Goal: Task Accomplishment & Management: Manage account settings

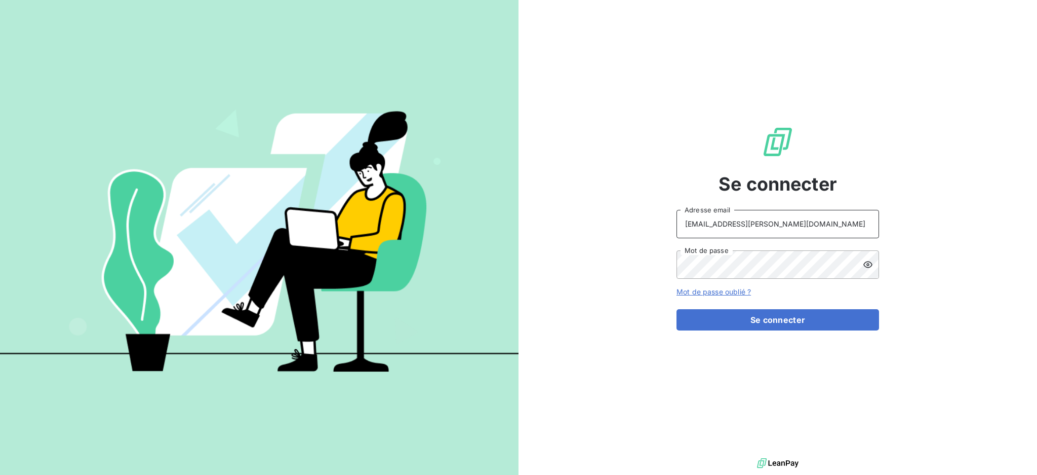
click at [780, 222] on input "recouvrement@serpe.fr" at bounding box center [778, 224] width 203 height 28
type input "dubuc@serpe.fr"
click at [735, 322] on button "Se connecter" at bounding box center [778, 319] width 203 height 21
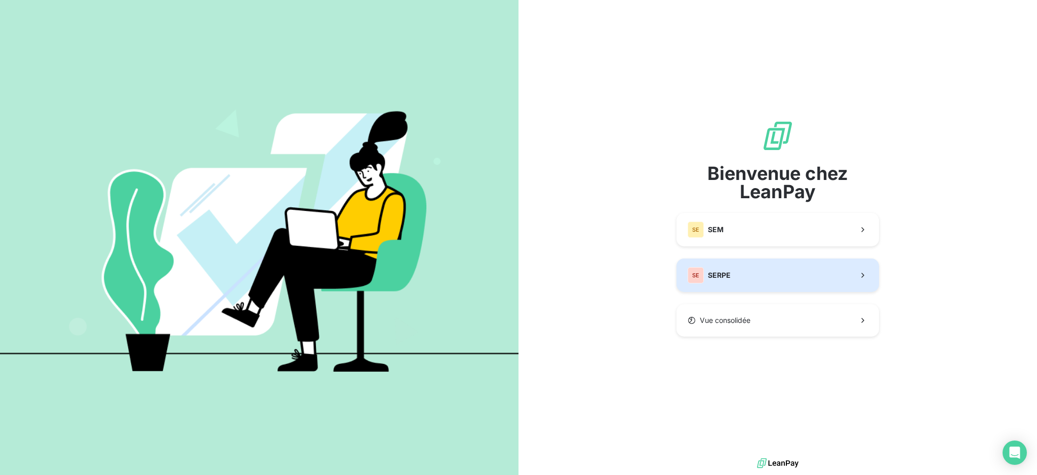
click at [736, 271] on button "SE SERPE" at bounding box center [778, 274] width 203 height 33
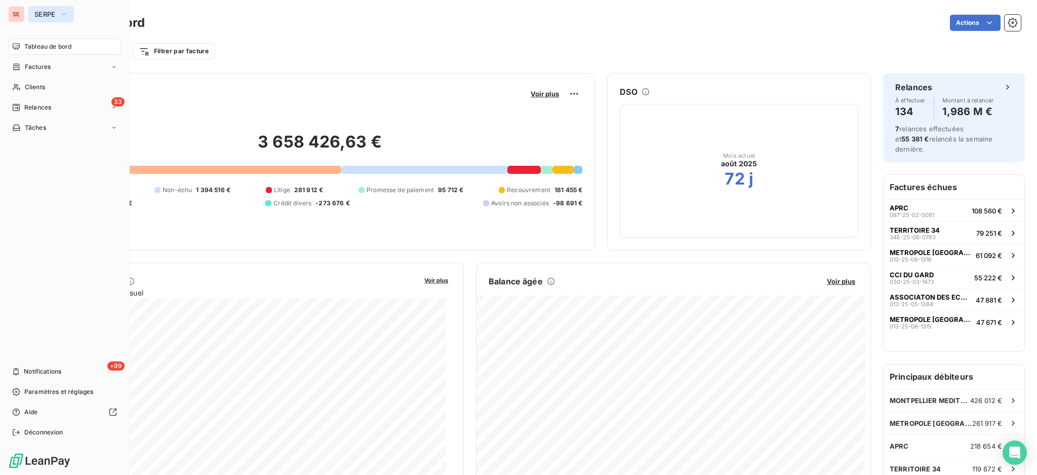
click at [57, 15] on button "SERPE" at bounding box center [51, 14] width 46 height 16
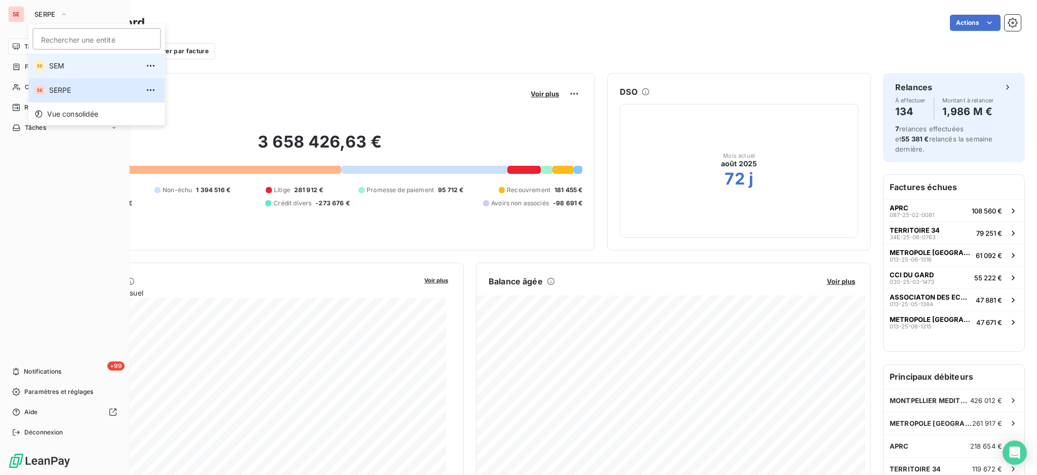
click at [74, 67] on span "SEM" at bounding box center [94, 66] width 90 height 10
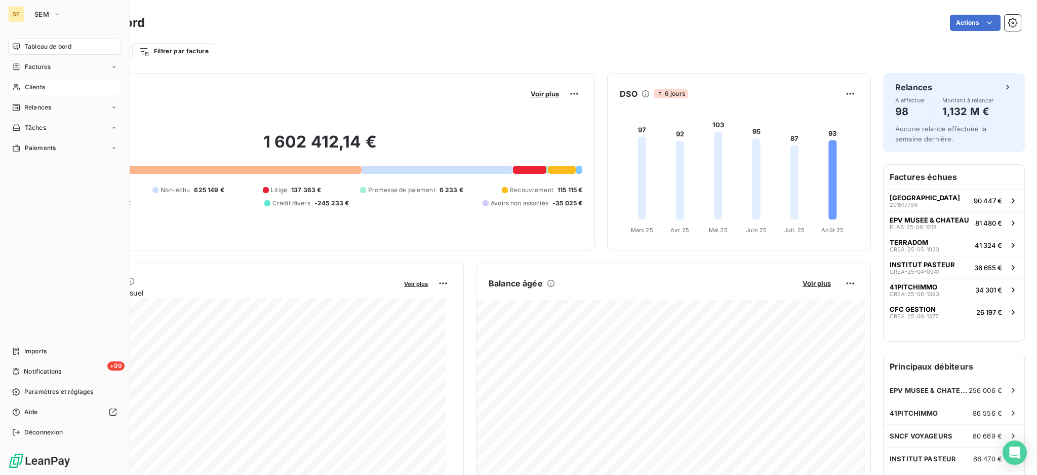
click at [28, 84] on span "Clients" at bounding box center [35, 87] width 20 height 9
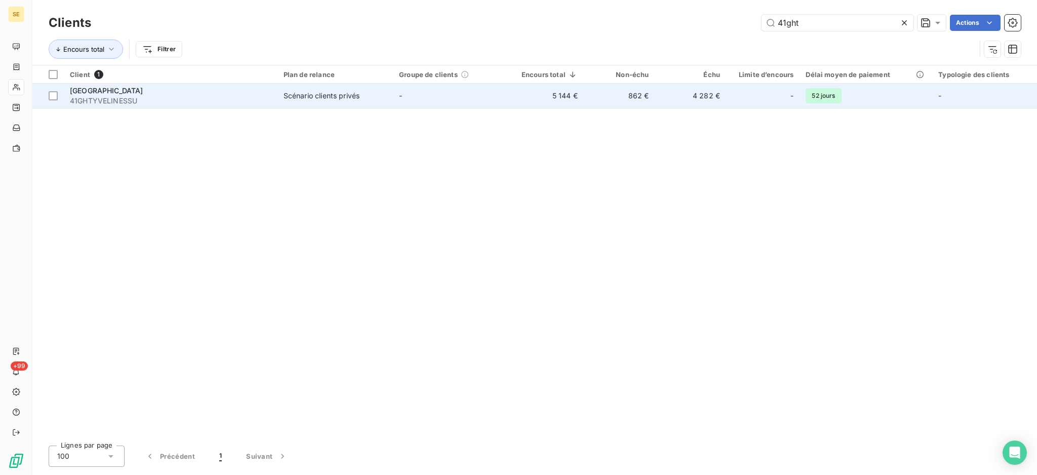
type input "41ght"
click at [286, 95] on div "Scénario clients privés" at bounding box center [322, 96] width 76 height 10
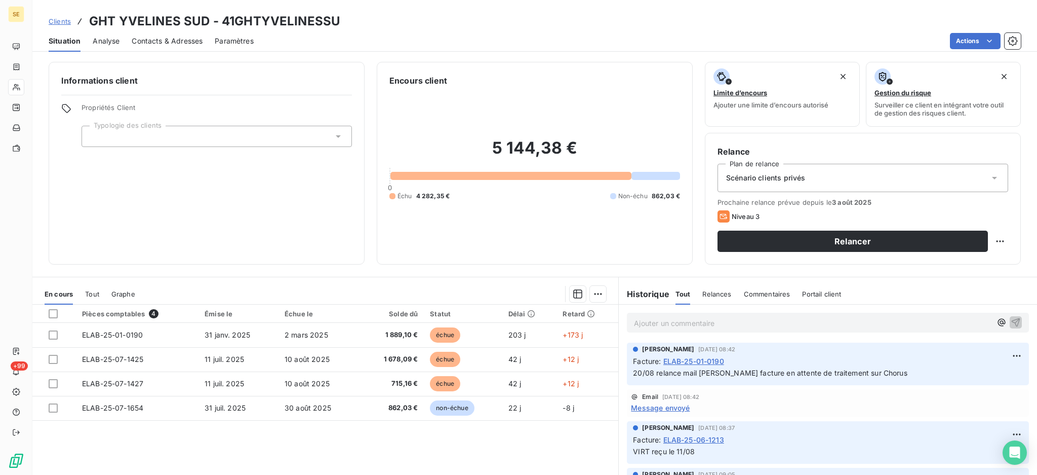
click at [92, 298] on div "Tout" at bounding box center [92, 293] width 14 height 21
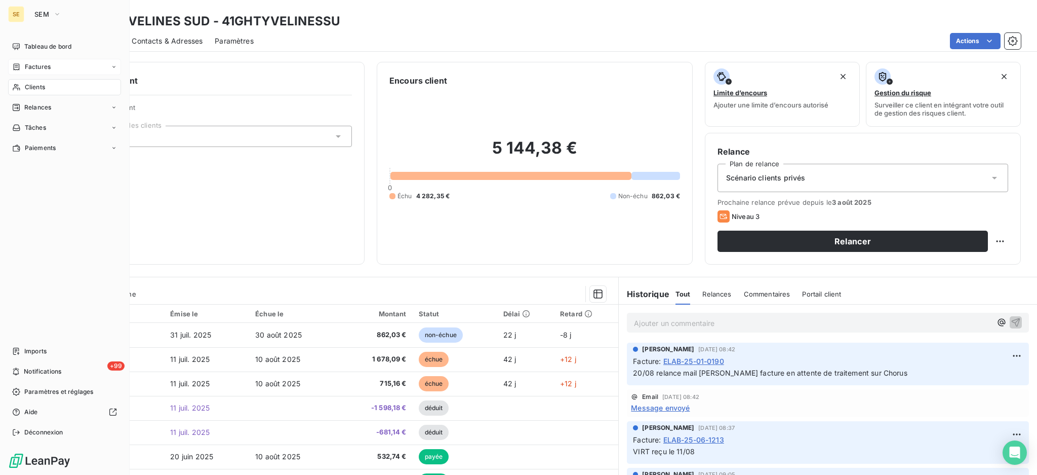
click at [40, 69] on span "Factures" at bounding box center [38, 66] width 26 height 9
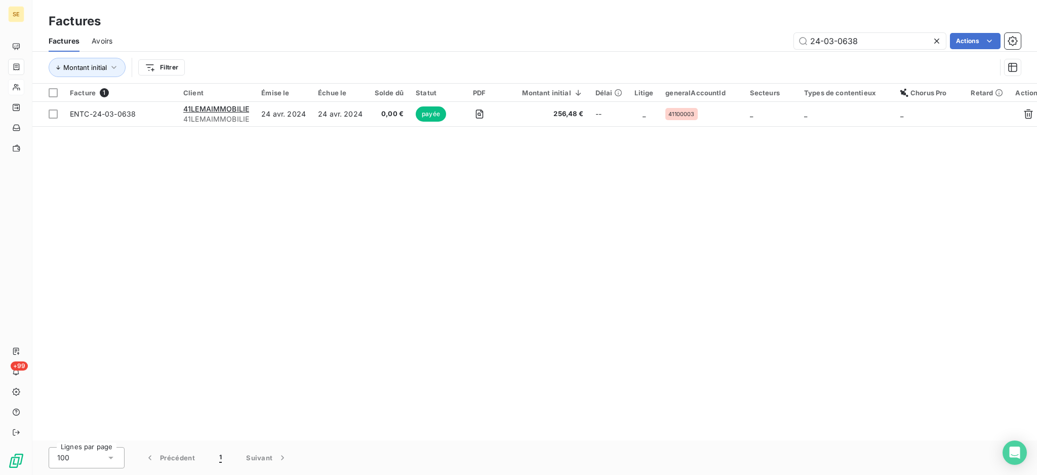
drag, startPoint x: 862, startPoint y: 41, endPoint x: 788, endPoint y: 42, distance: 73.5
click at [788, 42] on div "24-03-0638 Actions" at bounding box center [573, 41] width 897 height 16
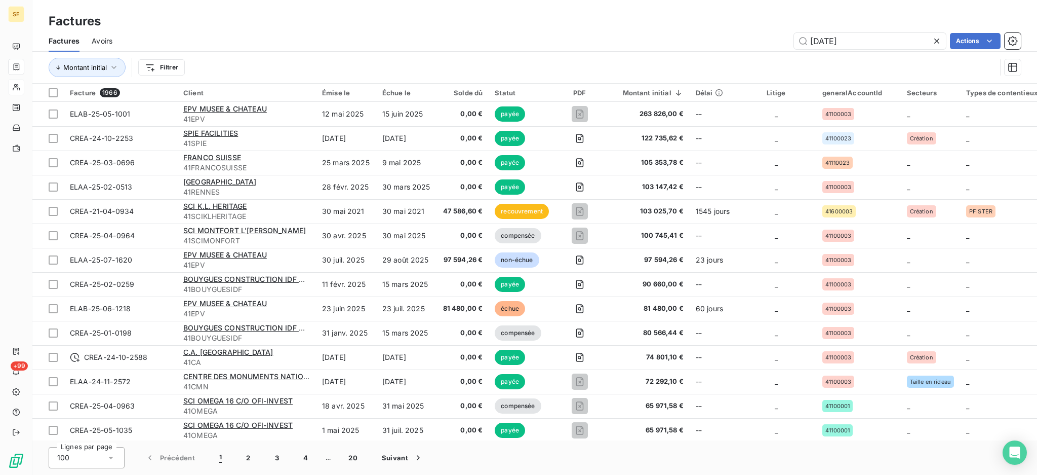
type input "25-05-1159"
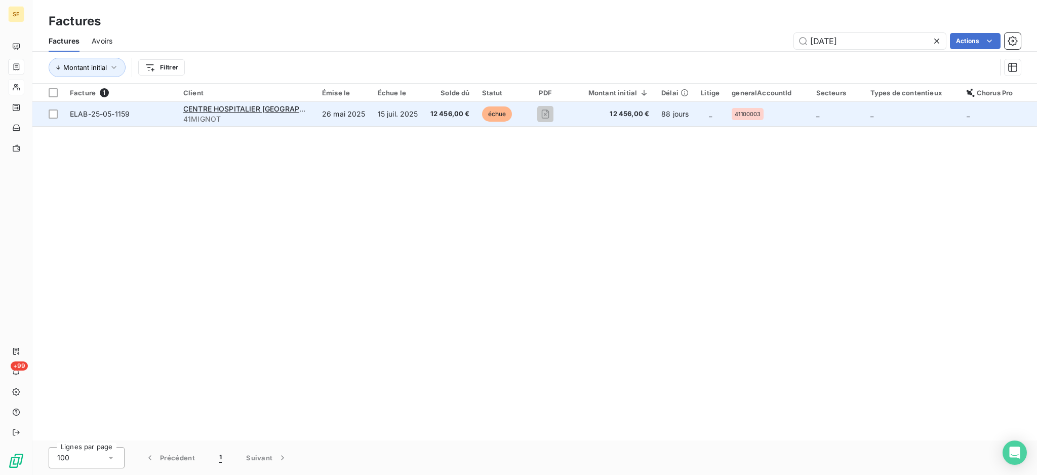
click at [394, 109] on td "15 juil. 2025" at bounding box center [398, 114] width 53 height 24
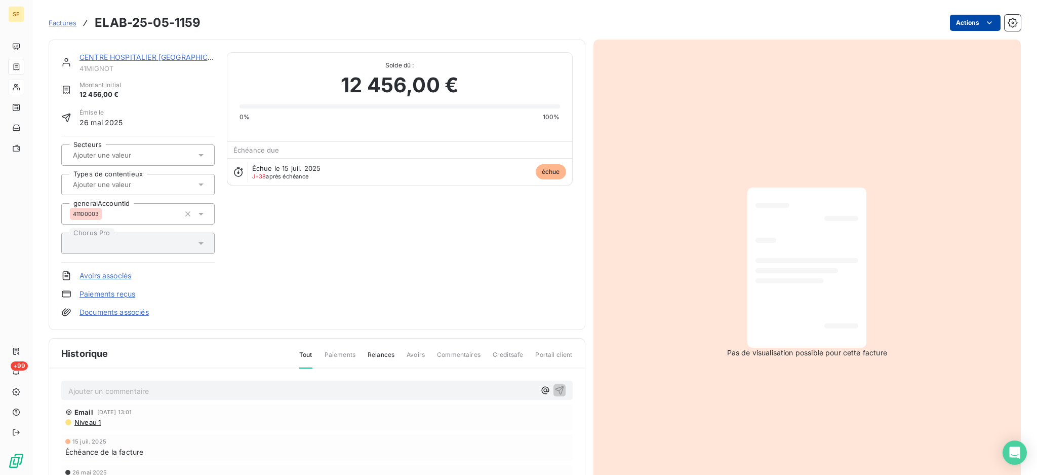
click at [960, 18] on html "SE +99 Factures ELAB-25-05-1159 Actions CENTRE HOSPITALIER VERSAILLES MIGNO 41M…" at bounding box center [518, 237] width 1037 height 475
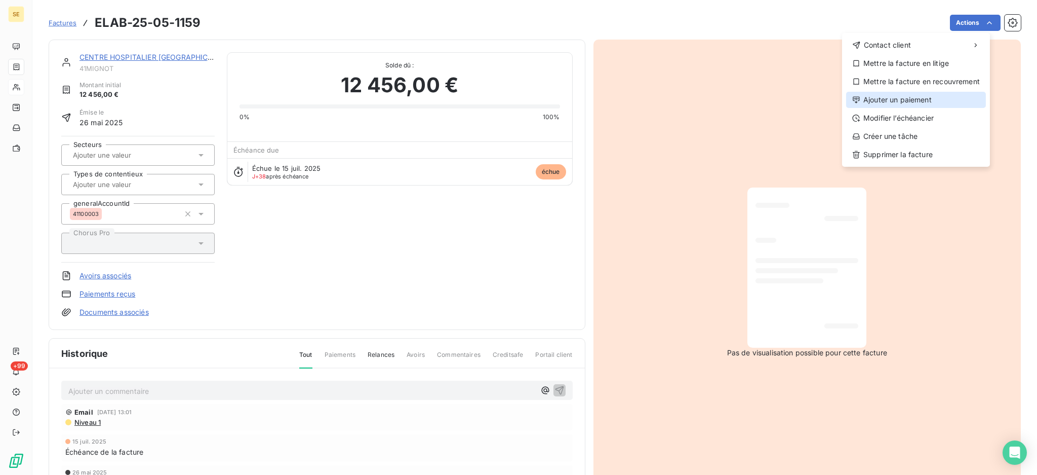
click at [916, 102] on div "Ajouter un paiement" at bounding box center [917, 100] width 140 height 16
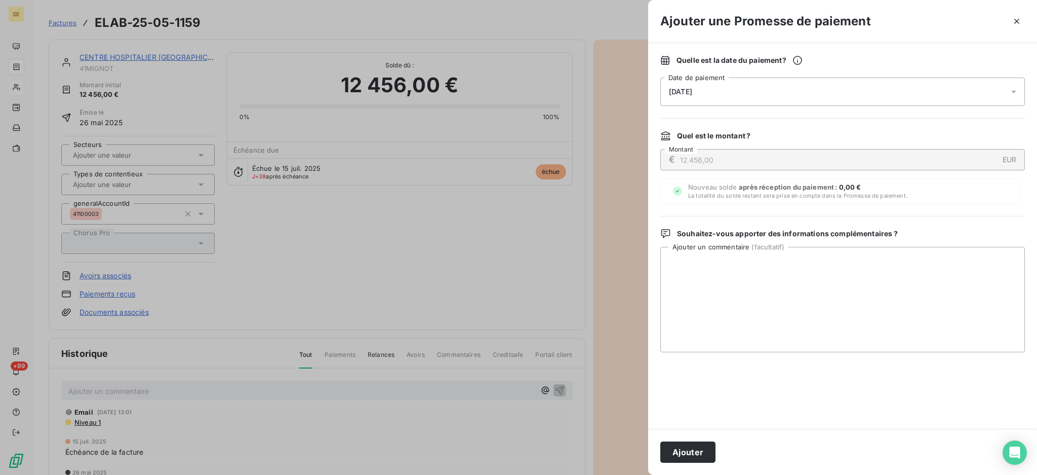
click at [1016, 94] on icon at bounding box center [1014, 92] width 10 height 10
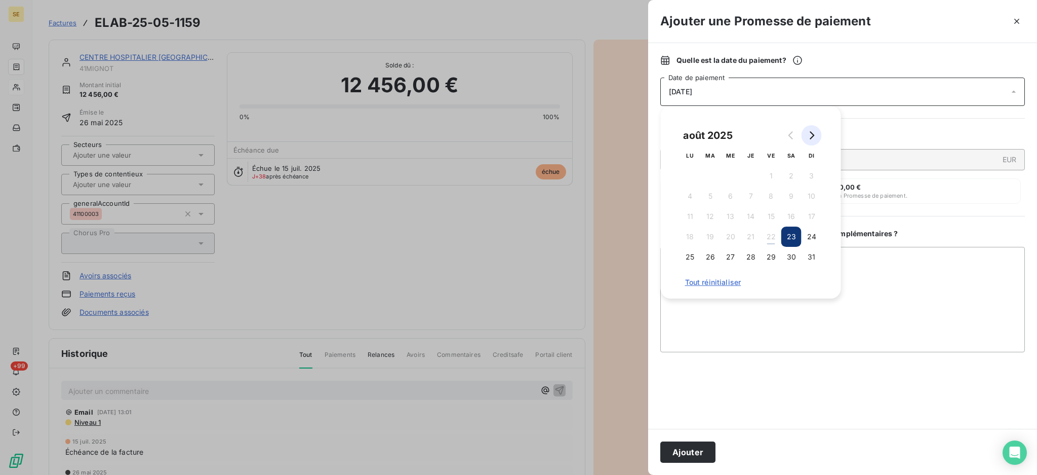
click at [813, 138] on icon "Go to next month" at bounding box center [812, 135] width 8 height 8
click at [771, 174] on button "5" at bounding box center [771, 176] width 20 height 20
click at [884, 258] on textarea "Ajouter un commentaire ( facultatif )" at bounding box center [843, 299] width 365 height 105
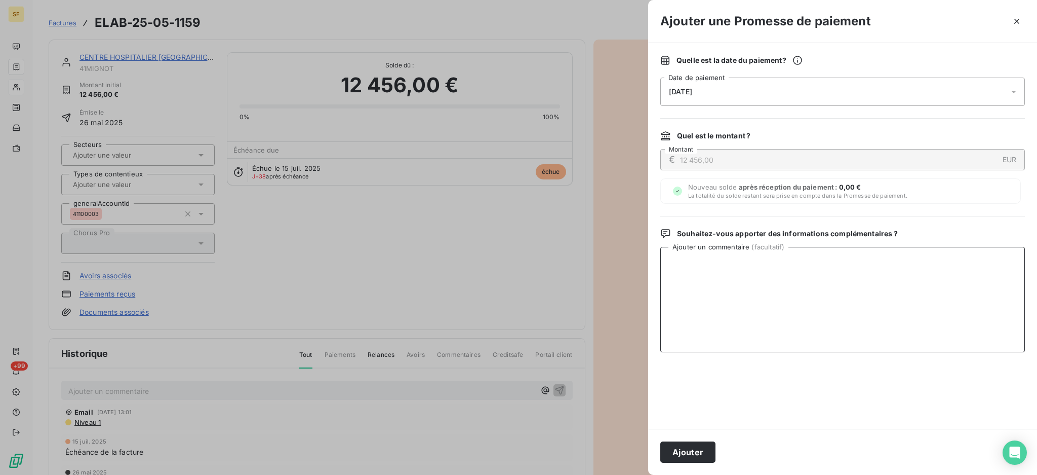
paste textarea "La facture de 12 456€ pour le mandat 632243 est priorisée en paiement, les fond…"
click at [669, 263] on textarea "La facture de 12 456€ pour le mandat 632243 est priorisée en paiement, les fond…" at bounding box center [843, 299] width 365 height 105
paste textarea "Gueno SECK <gseck@ght78sud.fr>"
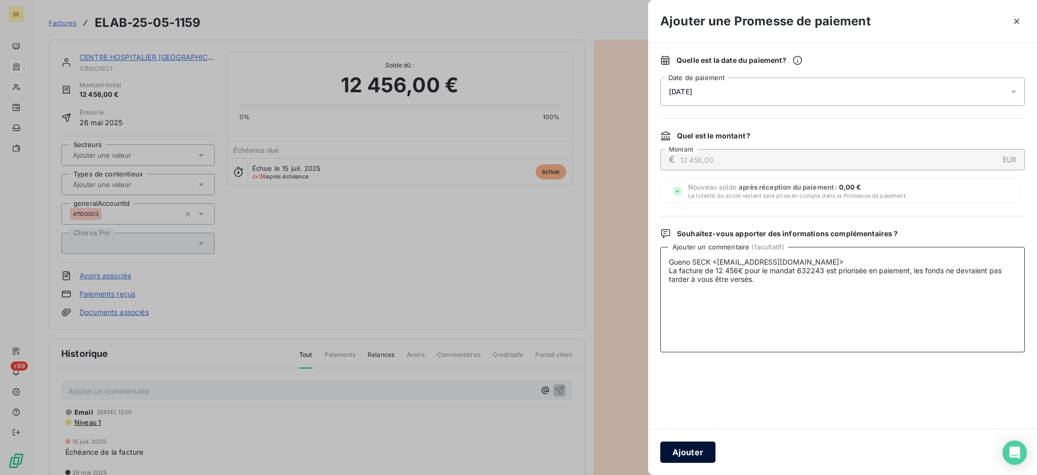
type textarea "Gueno SECK <gseck@ght78sud.fr> La facture de 12 456€ pour le mandat 632243 est …"
click at [697, 452] on button "Ajouter" at bounding box center [688, 451] width 55 height 21
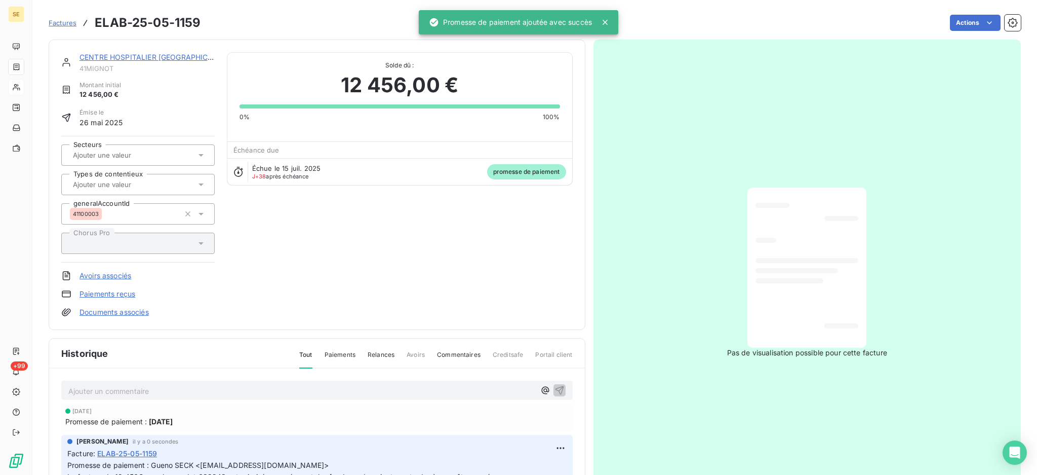
click at [165, 57] on link "CENTRE HOSPITALIER VERSAILLES MIGNO" at bounding box center [170, 57] width 180 height 9
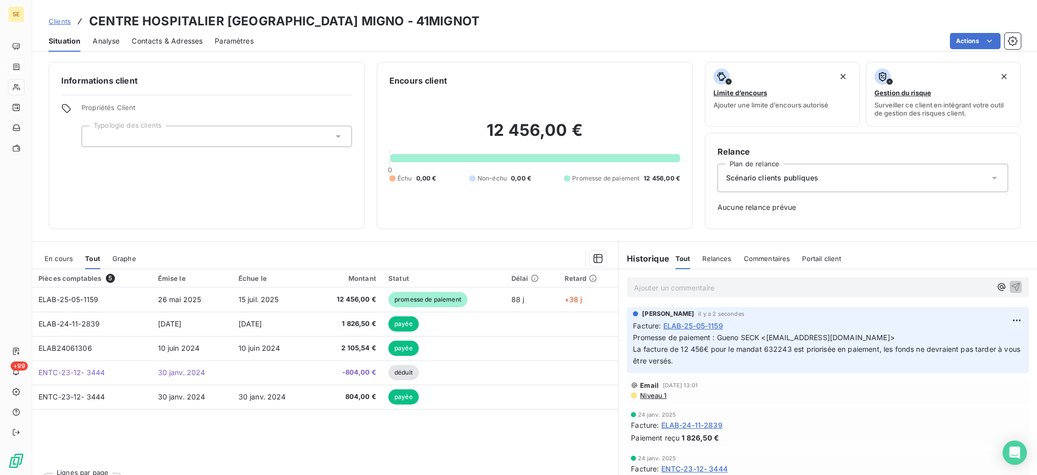
click at [58, 258] on span "En cours" at bounding box center [59, 258] width 28 height 8
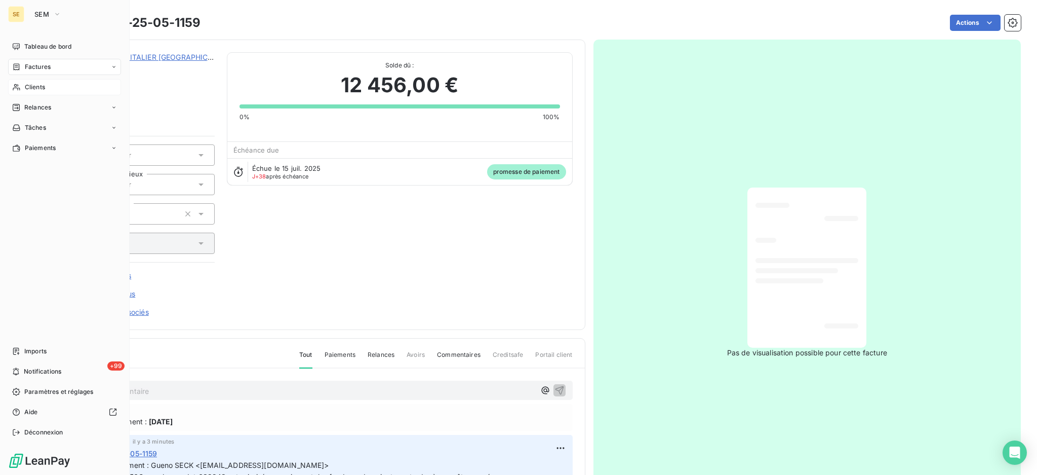
click at [43, 87] on span "Clients" at bounding box center [35, 87] width 20 height 9
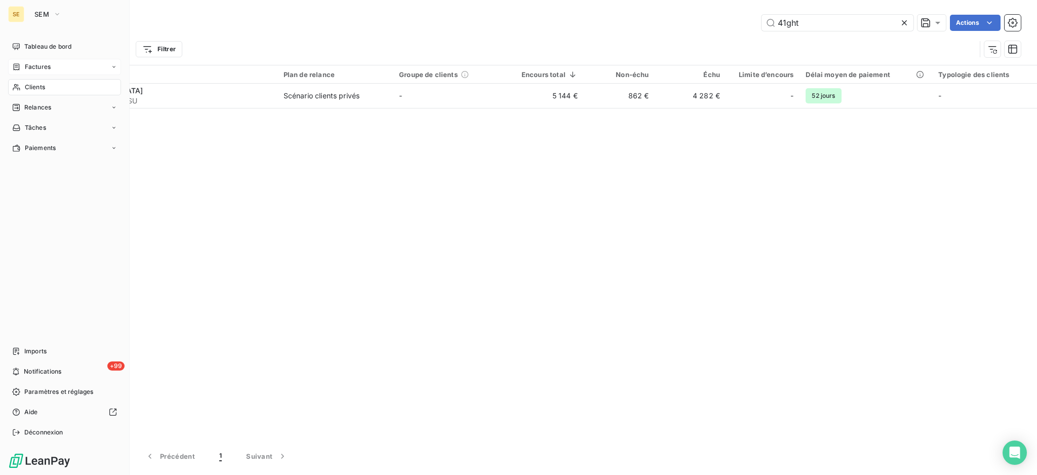
drag, startPoint x: 32, startPoint y: 67, endPoint x: 75, endPoint y: 59, distance: 43.8
click at [32, 67] on span "Factures" at bounding box center [38, 66] width 26 height 9
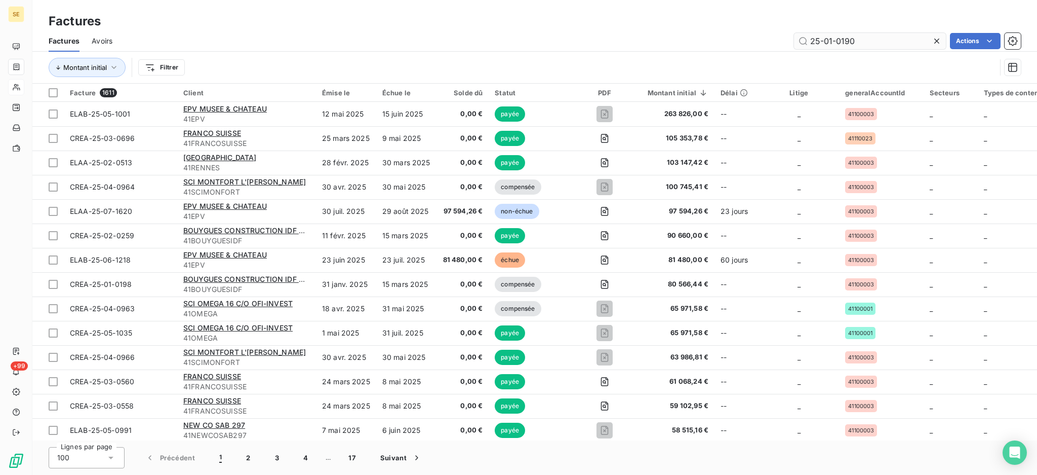
type input "25-01-0190"
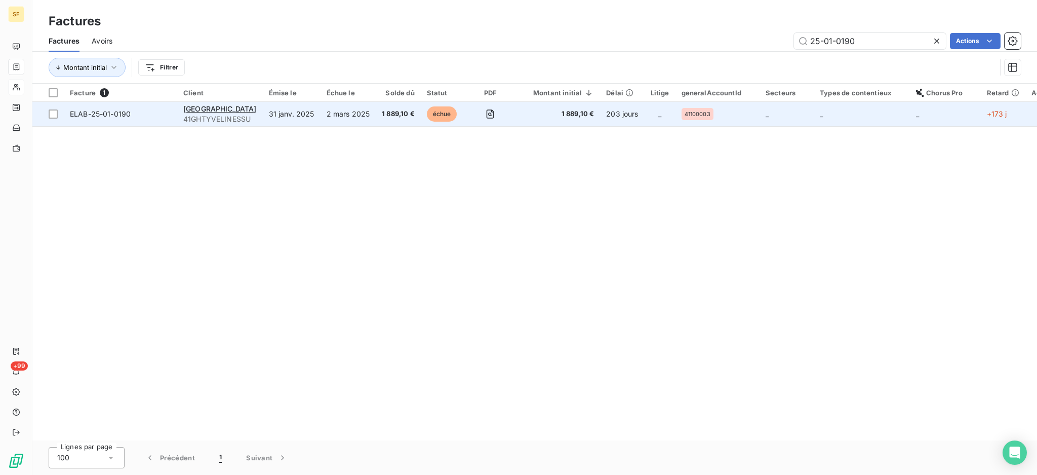
click at [264, 106] on td "31 janv. 2025" at bounding box center [292, 114] width 58 height 24
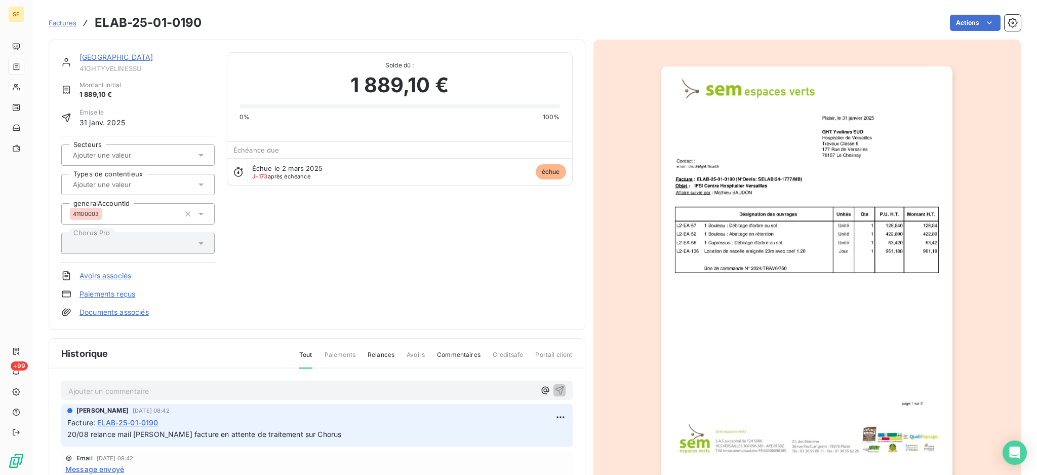
click at [167, 384] on p "Ajouter un commentaire ﻿" at bounding box center [301, 390] width 467 height 13
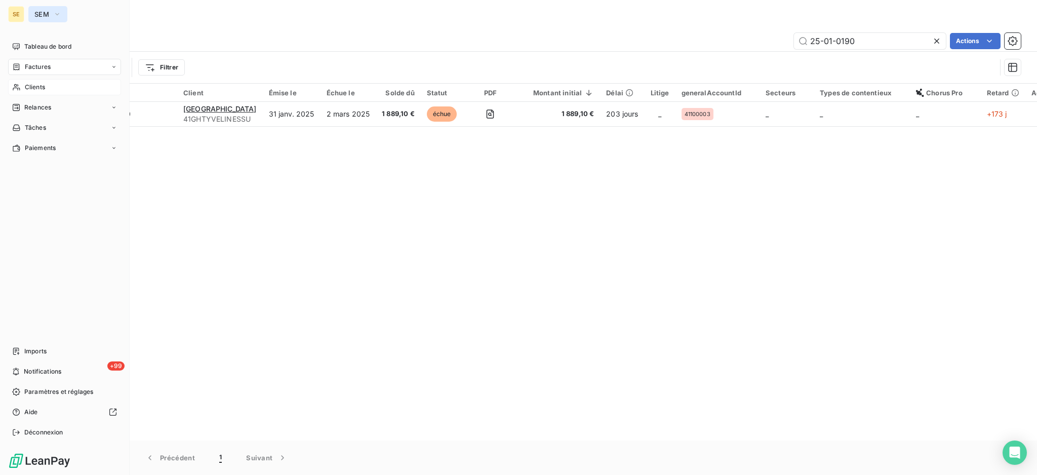
click at [58, 12] on icon "button" at bounding box center [57, 14] width 8 height 10
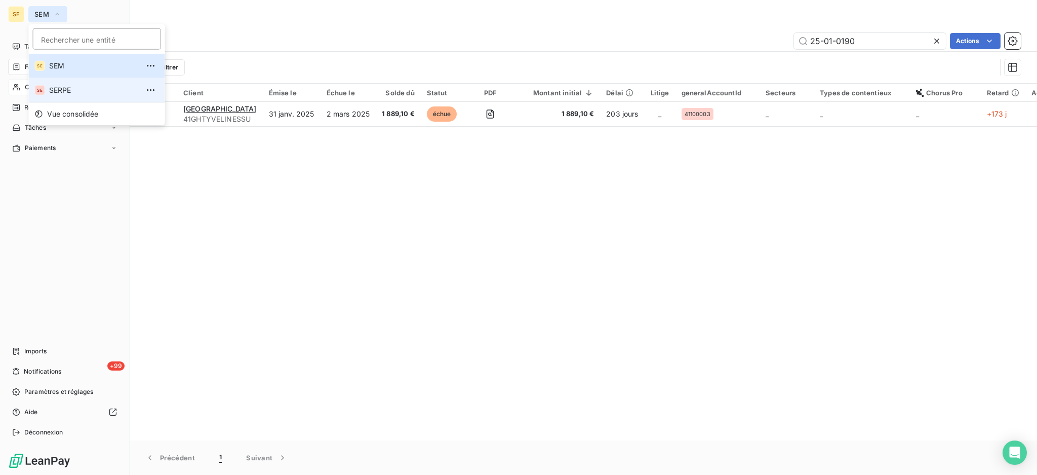
click at [59, 95] on span "SERPE" at bounding box center [94, 90] width 90 height 10
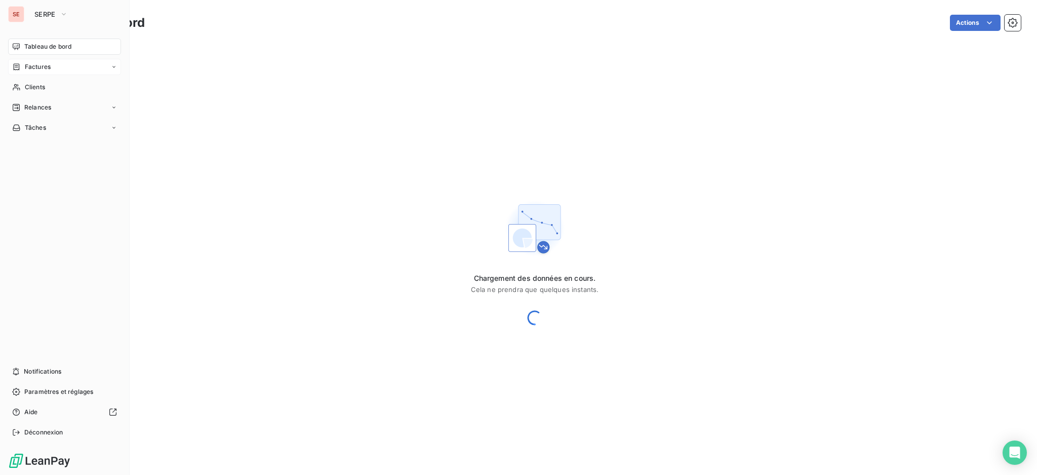
click at [42, 62] on span "Factures" at bounding box center [38, 66] width 26 height 9
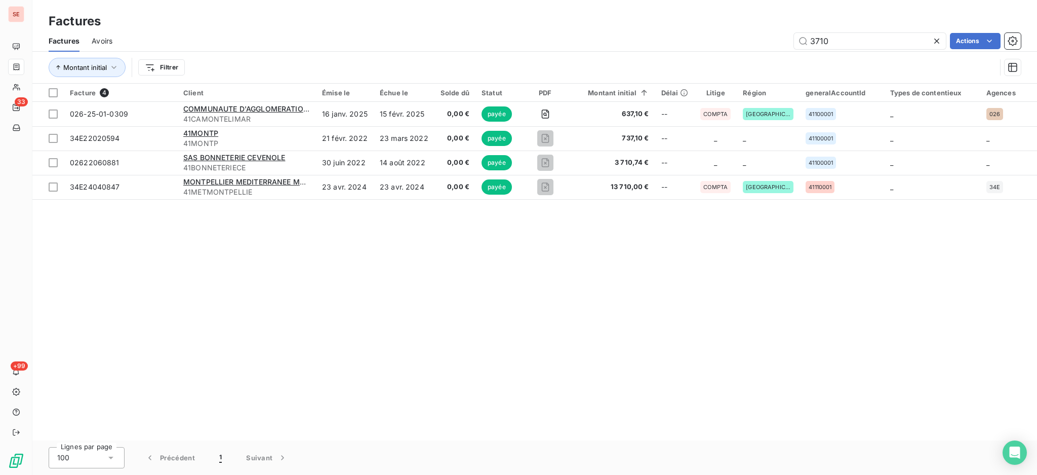
type input "3710"
click at [936, 41] on icon at bounding box center [937, 41] width 5 height 5
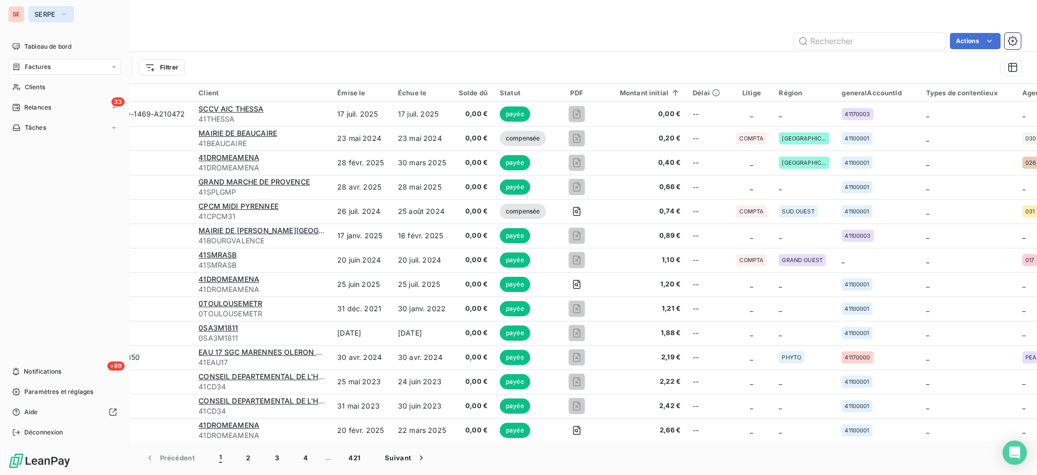
click at [37, 13] on span "SERPE" at bounding box center [44, 14] width 21 height 8
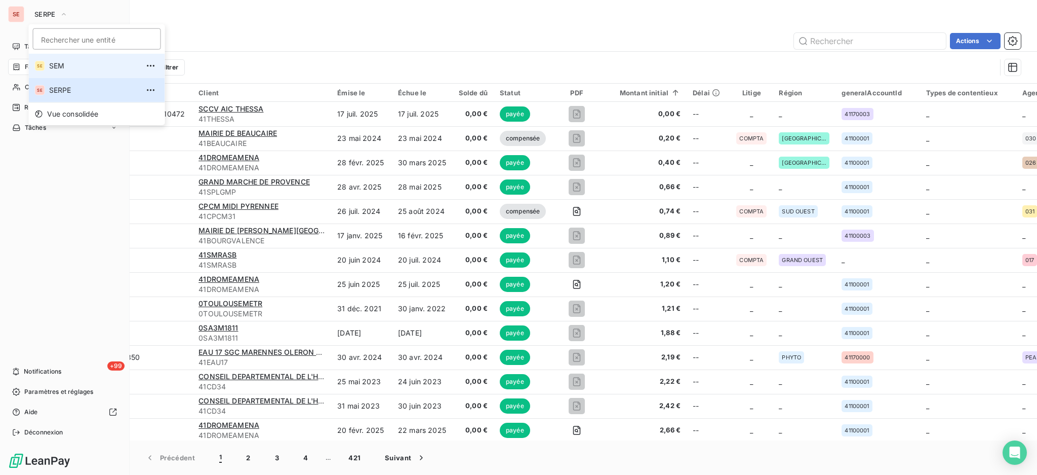
click at [68, 67] on span "SEM" at bounding box center [94, 66] width 90 height 10
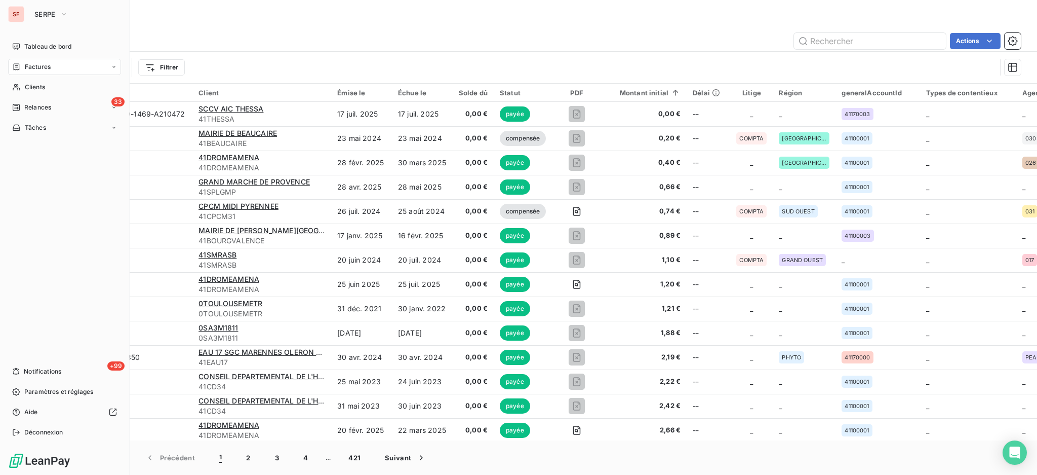
type input "25-01-0190"
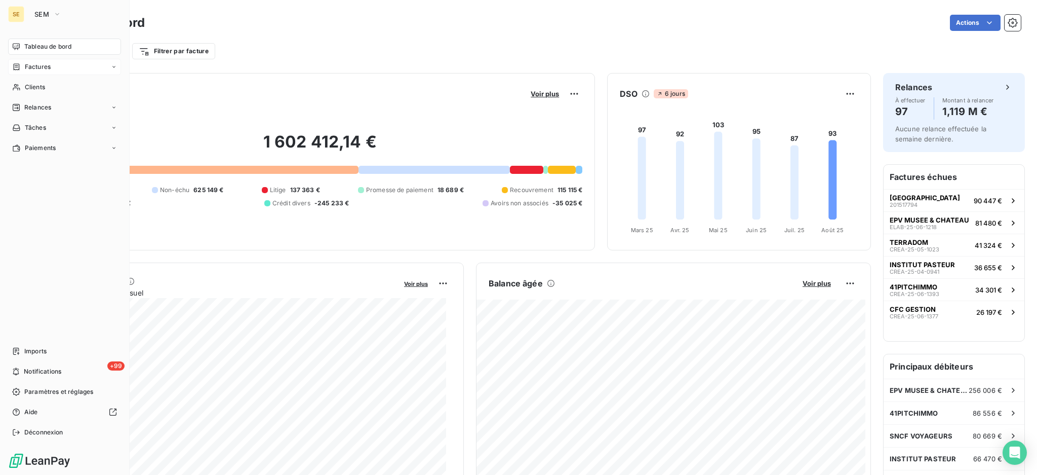
click at [32, 65] on span "Factures" at bounding box center [38, 66] width 26 height 9
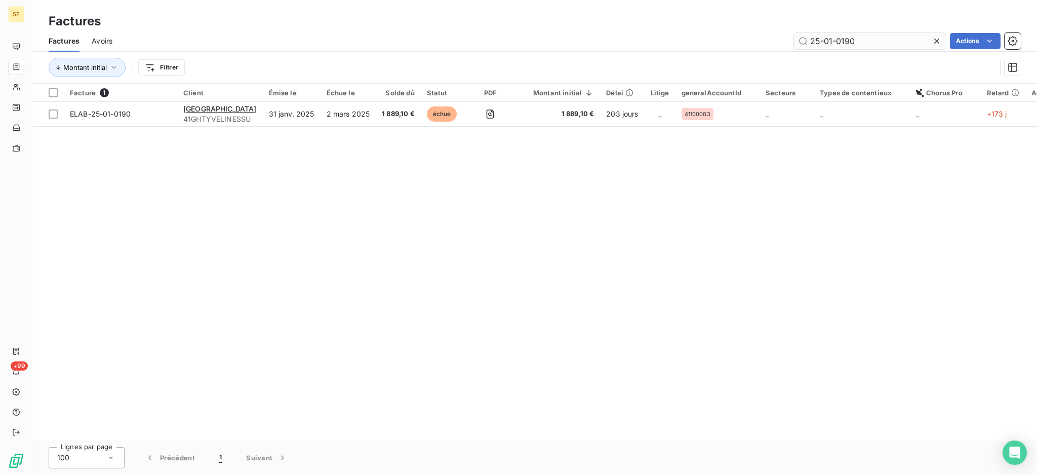
click at [941, 41] on icon at bounding box center [937, 41] width 10 height 10
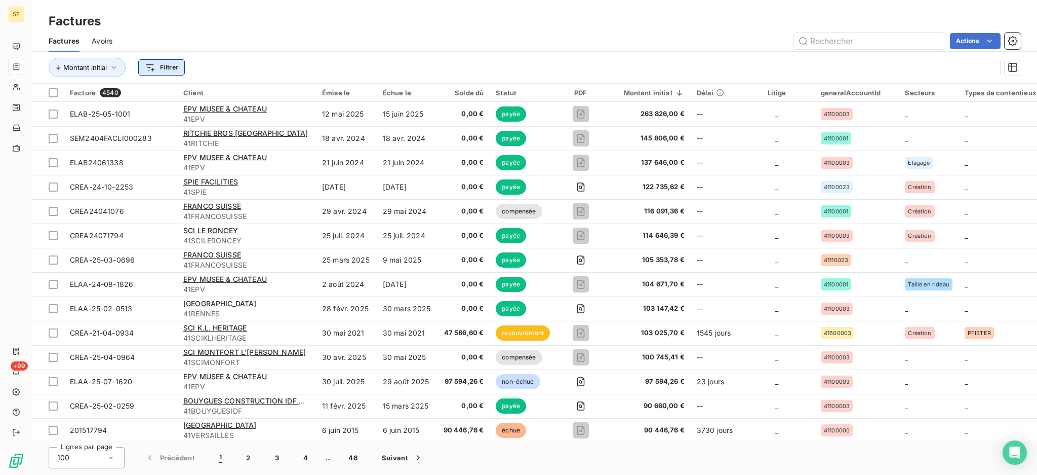
click at [160, 64] on html "SE +99 Factures Factures Avoirs Actions Montant initial Filtrer Facture 4540 Cl…" at bounding box center [518, 237] width 1037 height 475
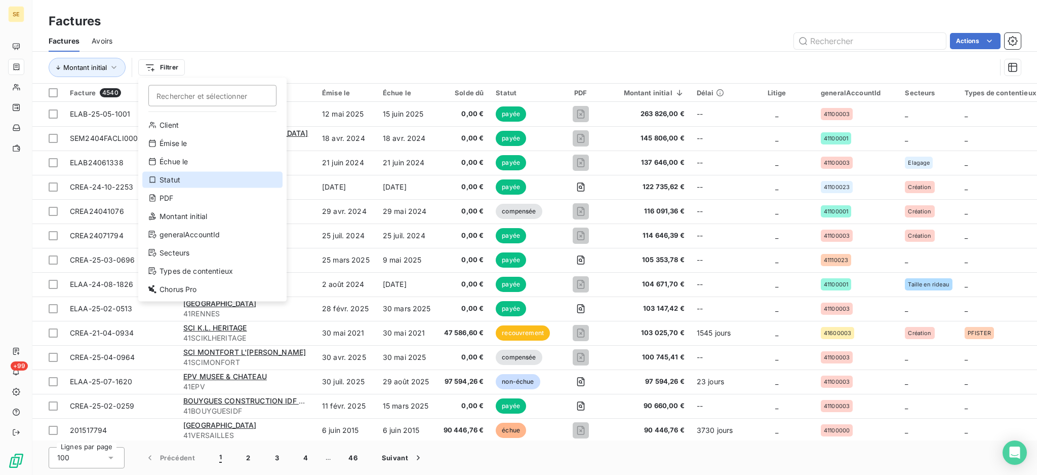
click at [176, 175] on div "Statut" at bounding box center [212, 180] width 140 height 16
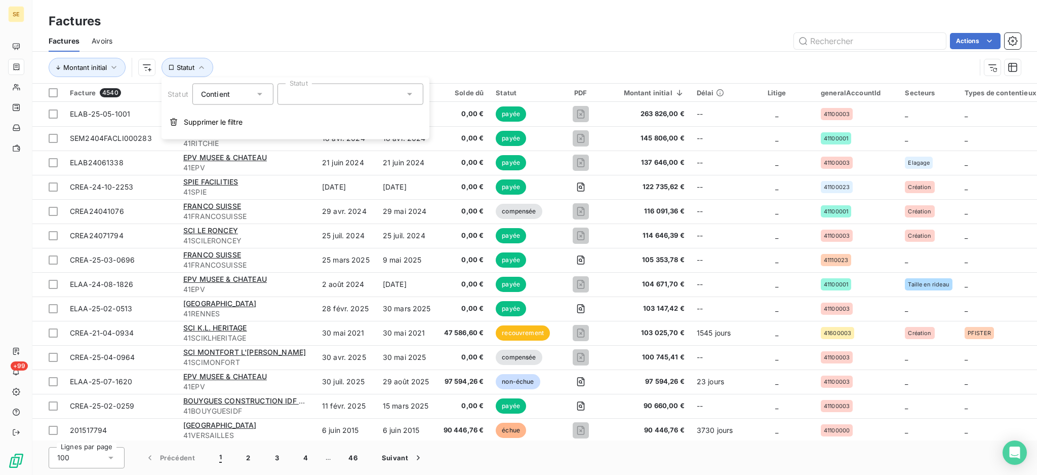
click at [411, 92] on icon at bounding box center [410, 94] width 10 height 10
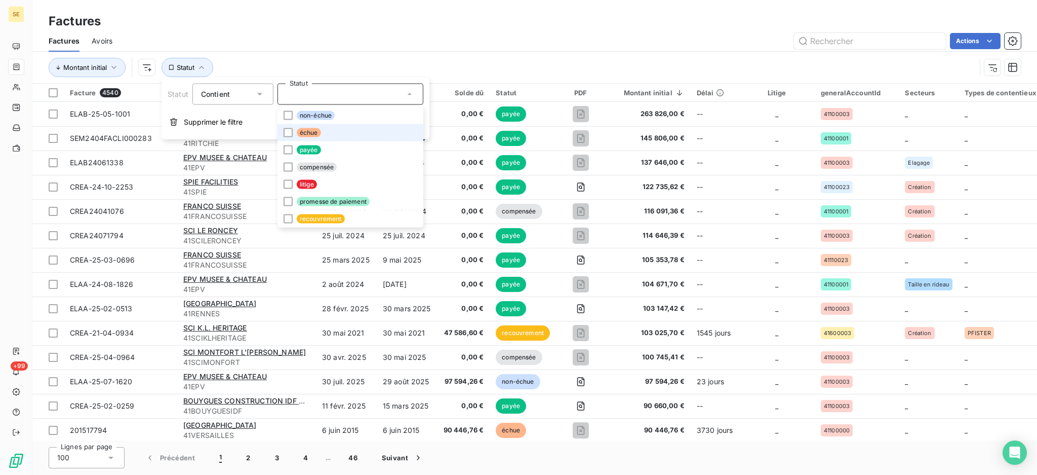
click at [294, 128] on li "échue" at bounding box center [351, 132] width 146 height 17
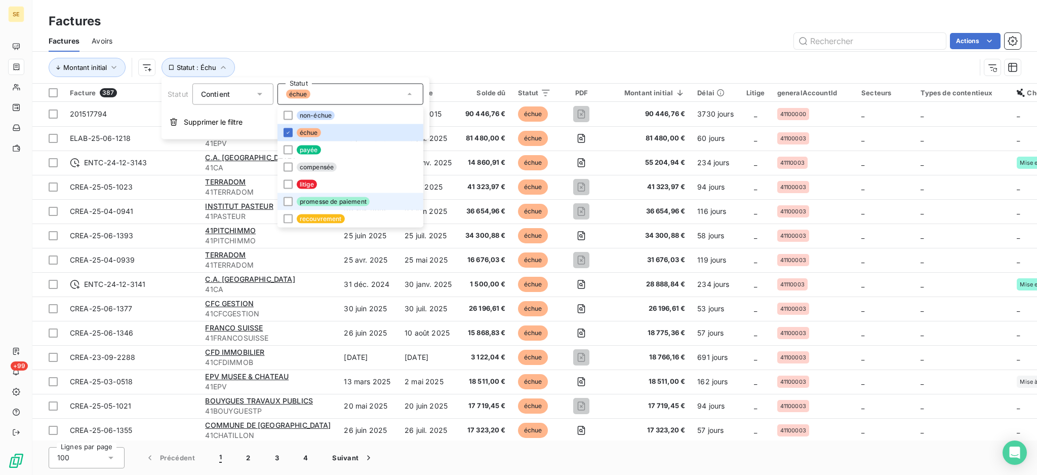
click at [294, 198] on li "promesse de paiement" at bounding box center [351, 201] width 146 height 17
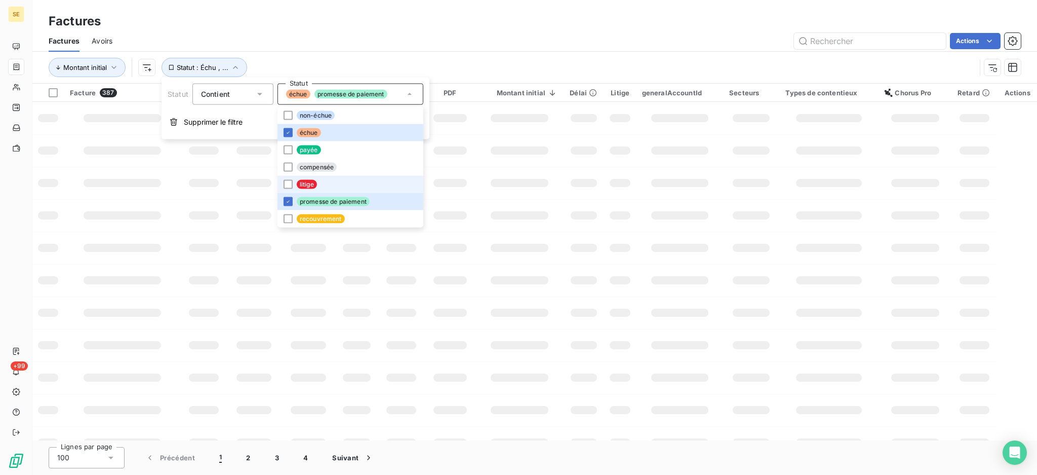
click at [294, 182] on li "litige" at bounding box center [351, 184] width 146 height 17
click at [375, 30] on div "Factures Avoirs Actions" at bounding box center [534, 40] width 1005 height 21
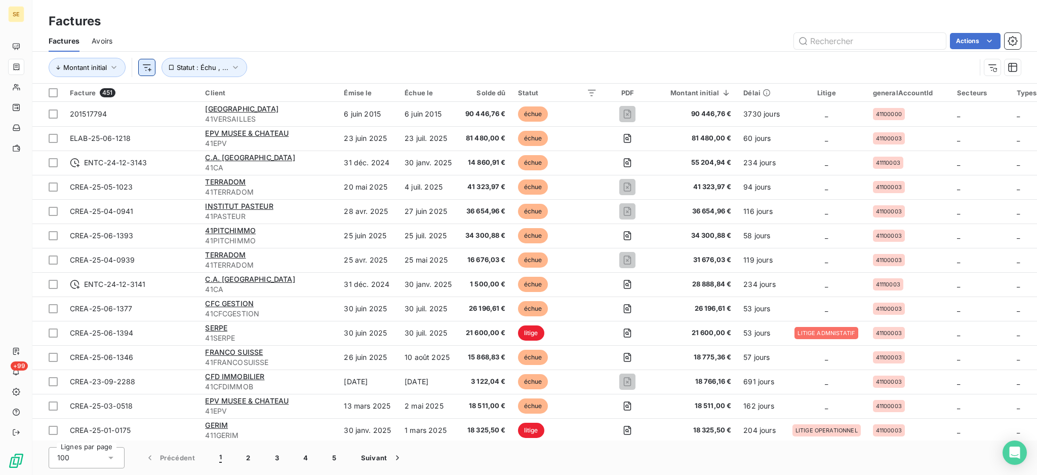
click at [147, 71] on html "SE +99 Factures Factures Avoirs Actions Montant initial Statut : Échu , ... Fac…" at bounding box center [518, 237] width 1037 height 475
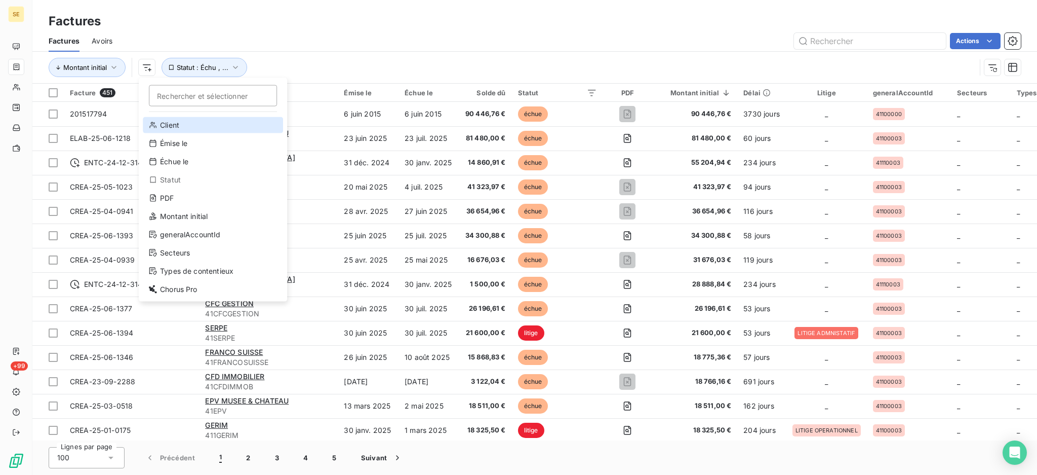
click at [175, 126] on div "Client" at bounding box center [213, 125] width 140 height 16
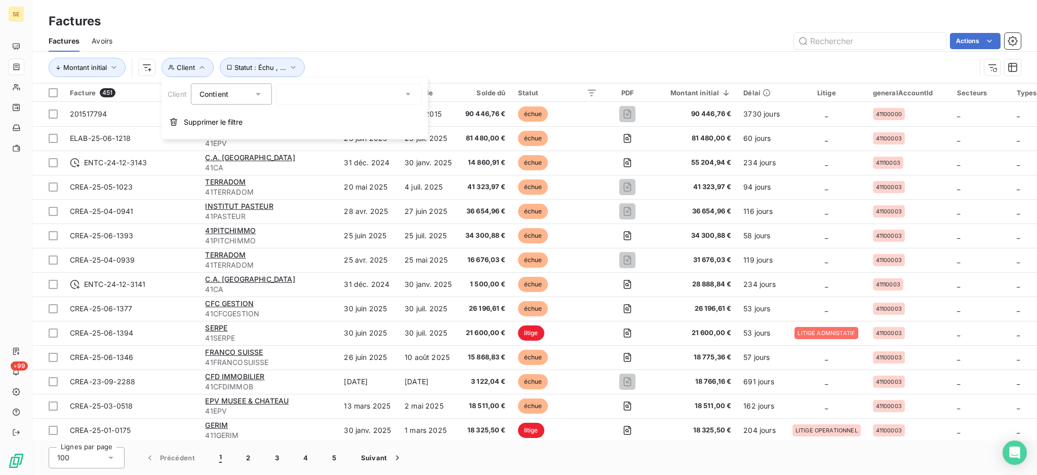
click at [256, 92] on icon at bounding box center [258, 94] width 10 height 10
click at [239, 134] on span "Ne contient pas" at bounding box center [238, 136] width 55 height 9
click at [405, 94] on icon at bounding box center [408, 94] width 10 height 10
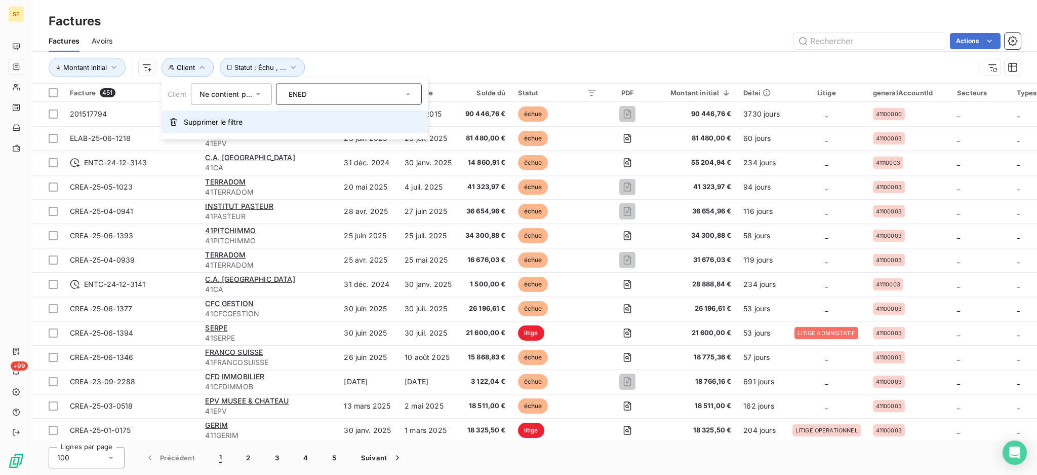
type input "ENED"
click at [329, 125] on button "Supprimer le filtre" at bounding box center [295, 122] width 266 height 22
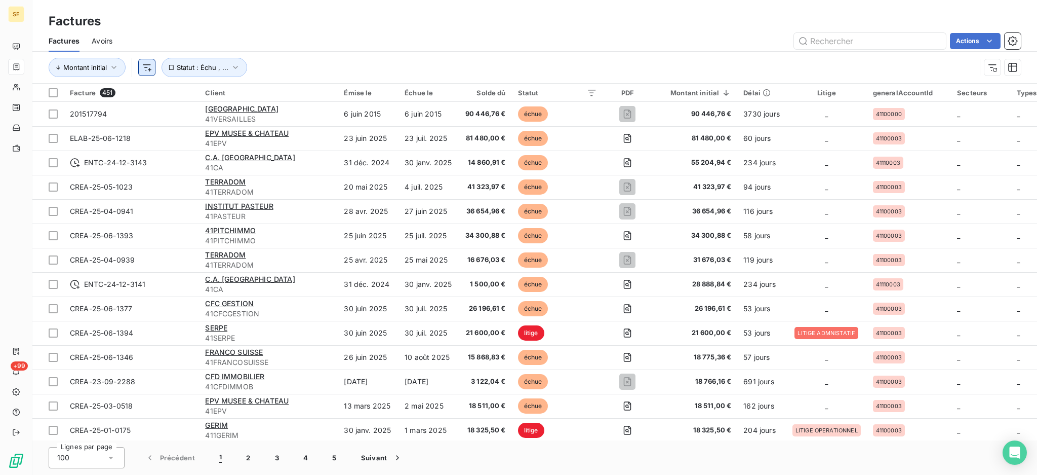
click at [144, 65] on html "SE +99 Factures Factures Avoirs Actions Montant initial Statut : Échu , ... Fac…" at bounding box center [518, 237] width 1037 height 475
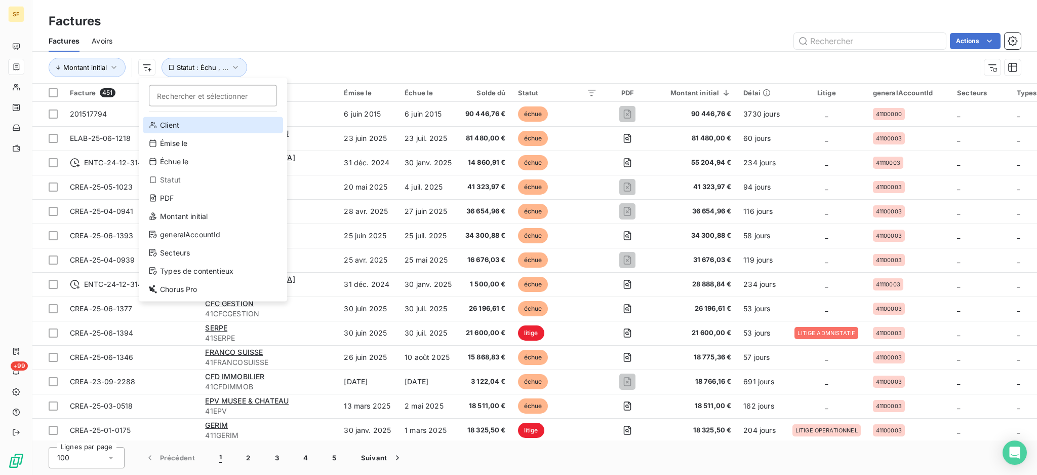
click at [176, 127] on div "Client" at bounding box center [213, 125] width 140 height 16
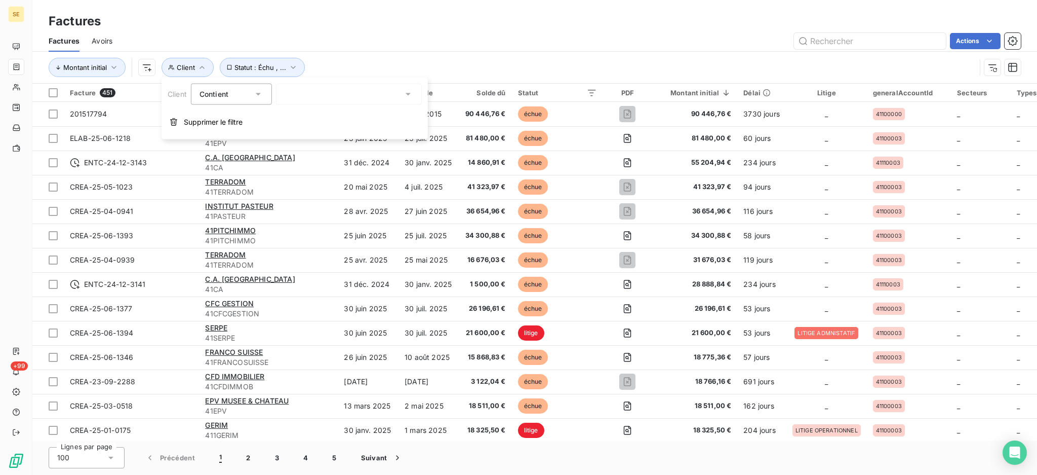
click at [258, 93] on icon at bounding box center [258, 94] width 5 height 3
click at [228, 138] on span "Ne contient pas" at bounding box center [238, 136] width 55 height 9
click at [311, 93] on div at bounding box center [349, 94] width 146 height 21
type input "E"
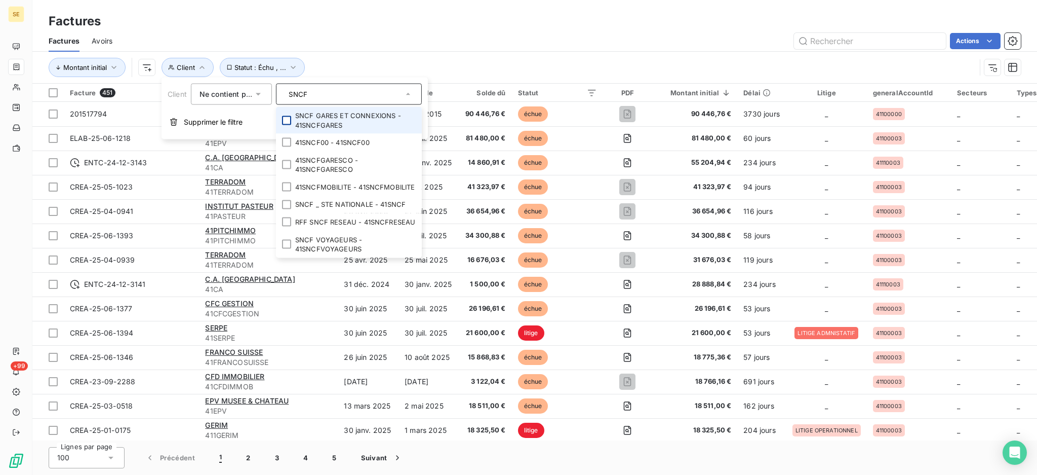
click at [285, 121] on div at bounding box center [286, 120] width 9 height 9
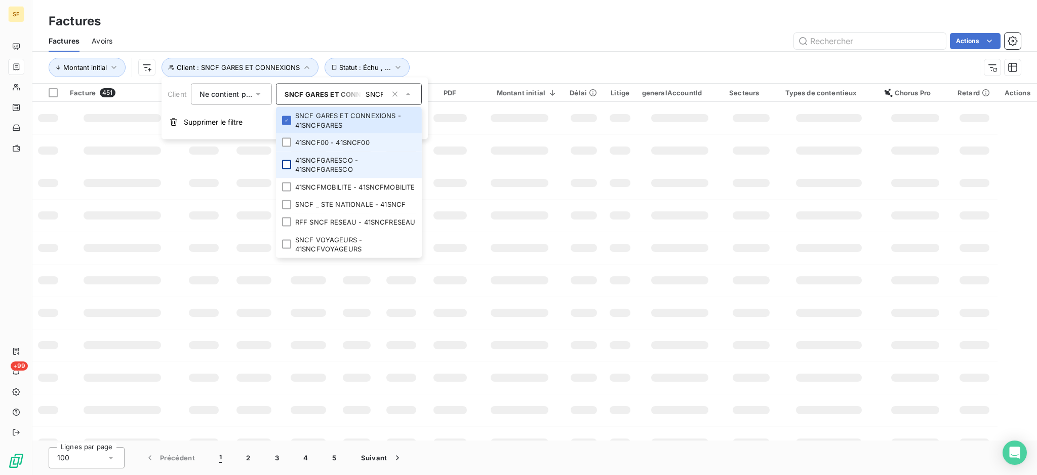
click at [286, 138] on div at bounding box center [286, 142] width 9 height 9
click at [285, 165] on div at bounding box center [286, 164] width 9 height 9
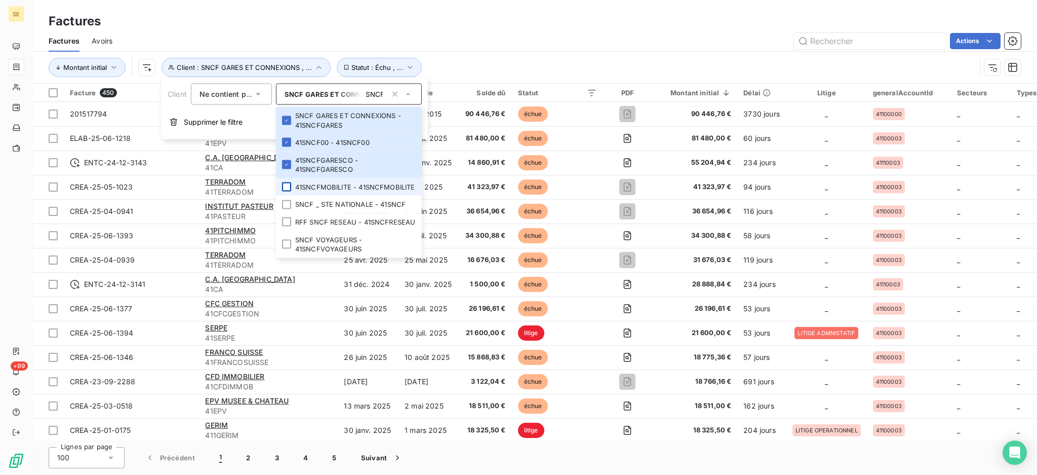
click at [289, 186] on div at bounding box center [286, 186] width 9 height 9
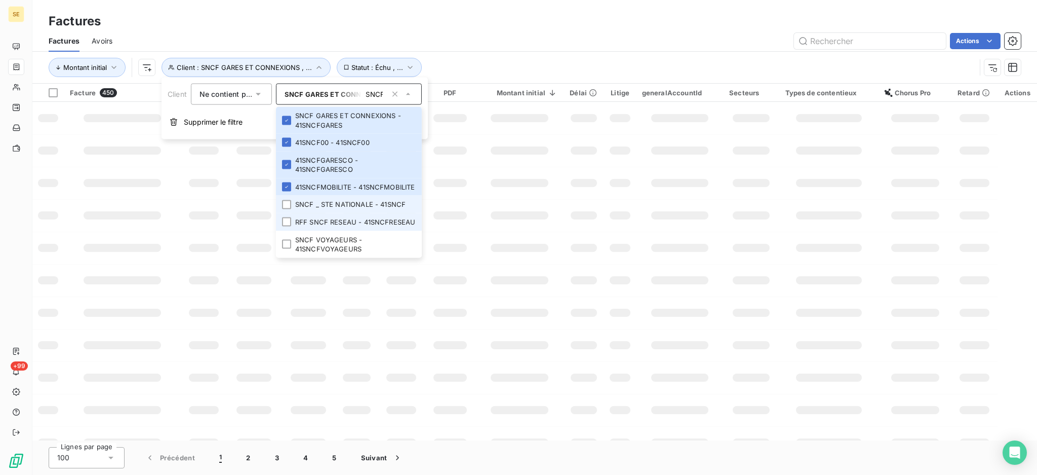
click at [288, 204] on div at bounding box center [286, 204] width 9 height 9
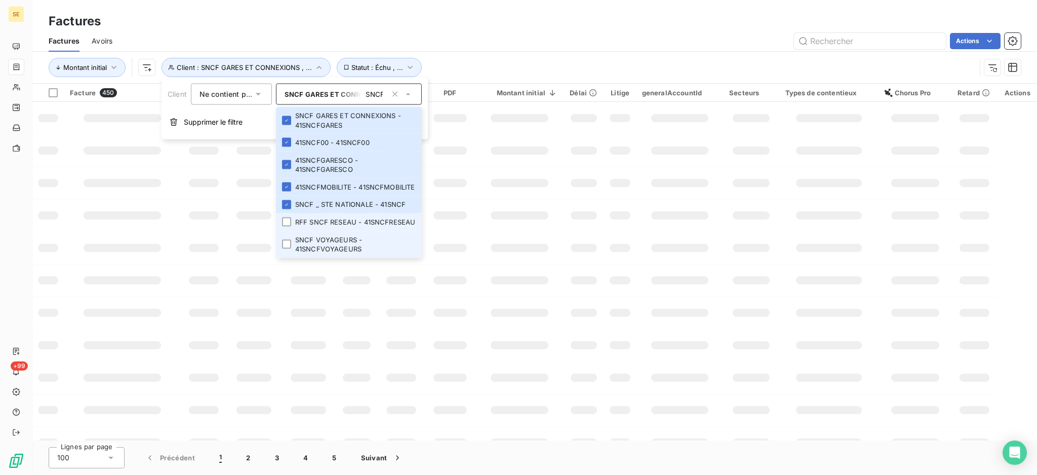
click at [286, 220] on div at bounding box center [286, 221] width 9 height 9
click at [285, 244] on div at bounding box center [286, 244] width 9 height 9
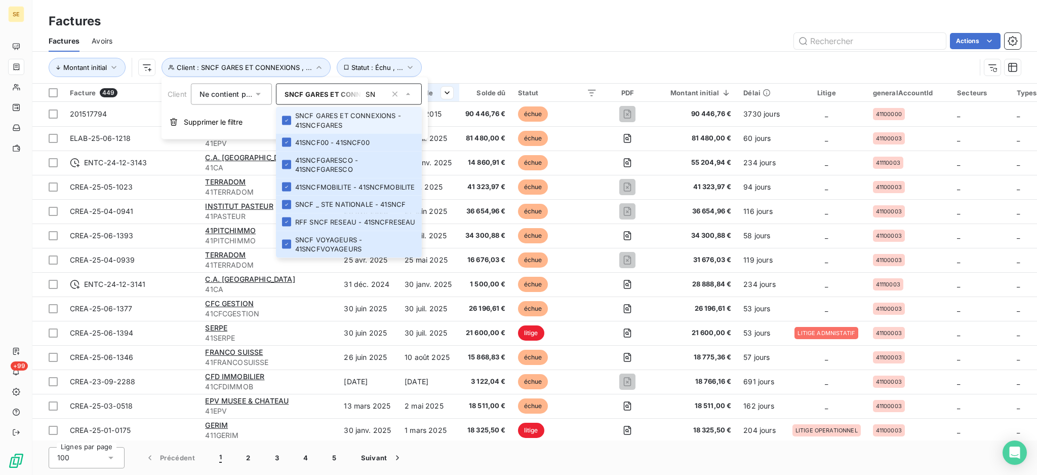
type input "S"
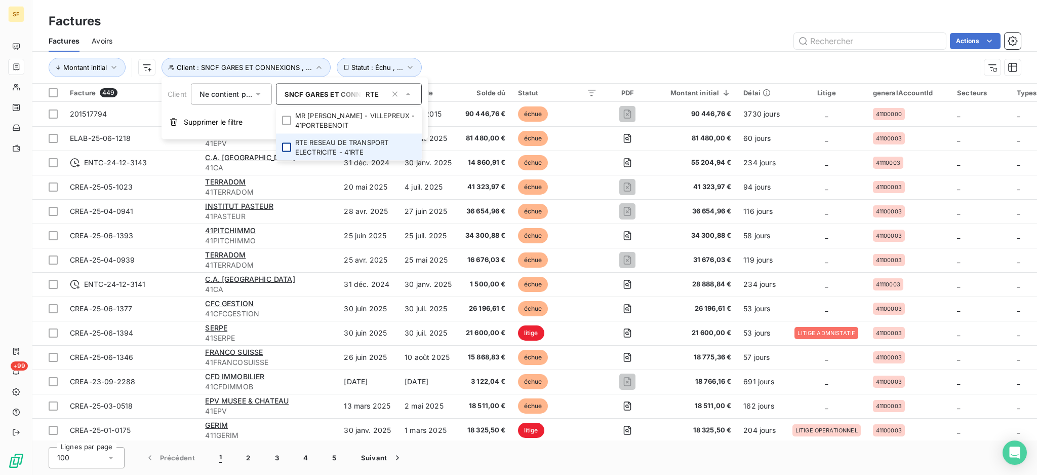
click at [287, 145] on div at bounding box center [286, 146] width 9 height 9
type input "R"
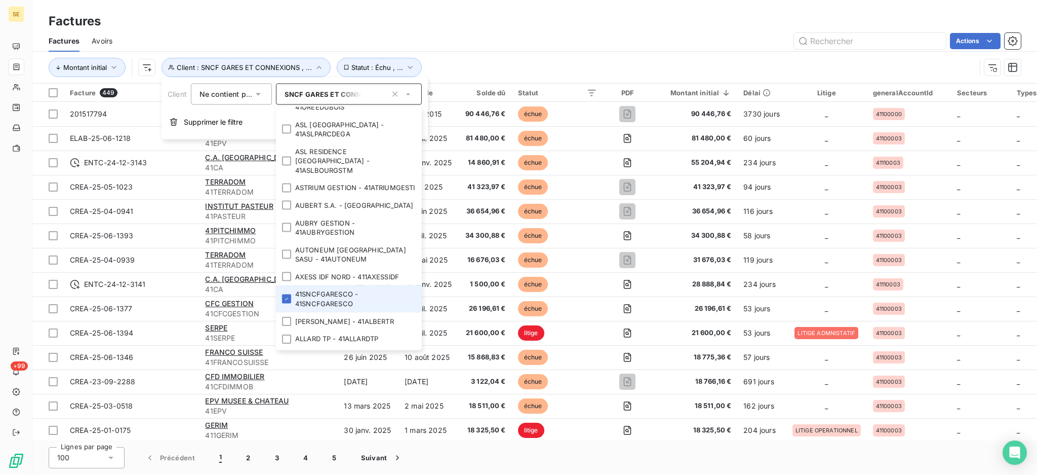
scroll to position [546, 0]
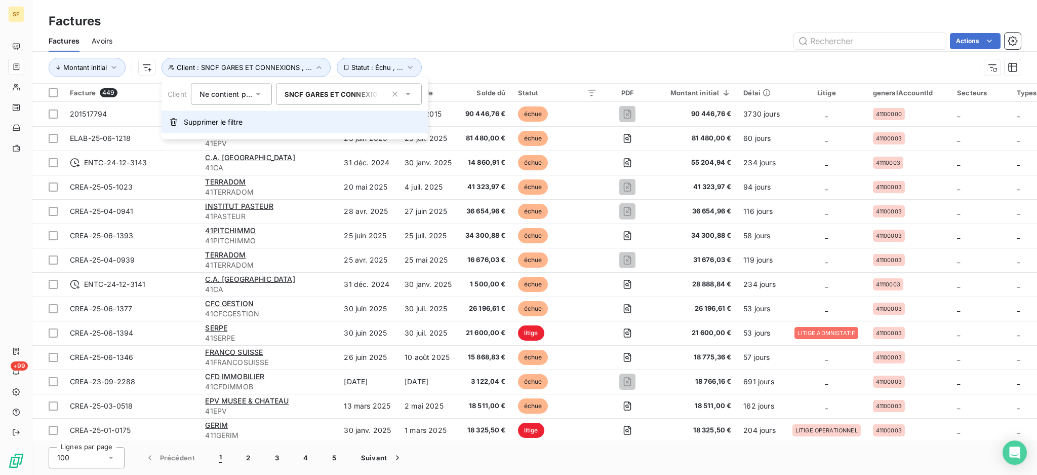
click at [378, 133] on button "Supprimer le filtre" at bounding box center [295, 122] width 266 height 22
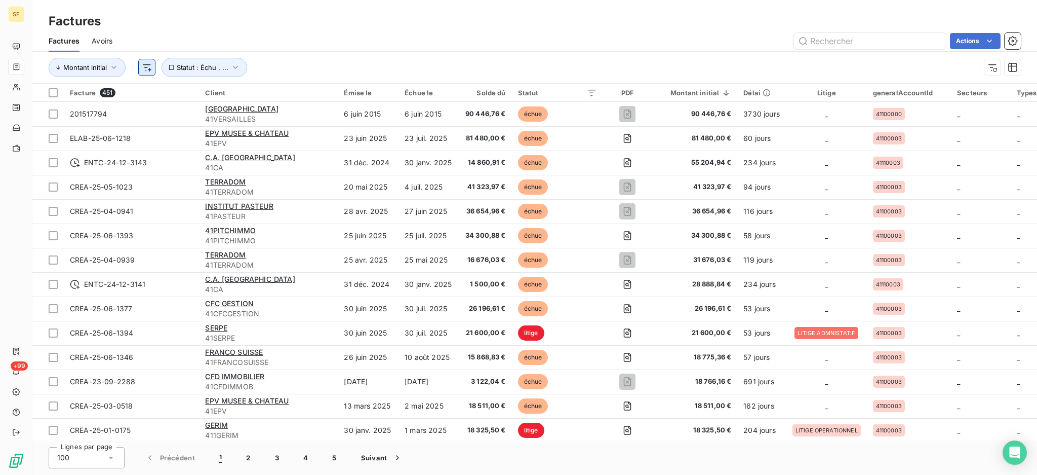
click at [142, 67] on html "SE +99 Factures Factures Avoirs Actions Montant initial Statut : Échu , ... Fac…" at bounding box center [518, 237] width 1037 height 475
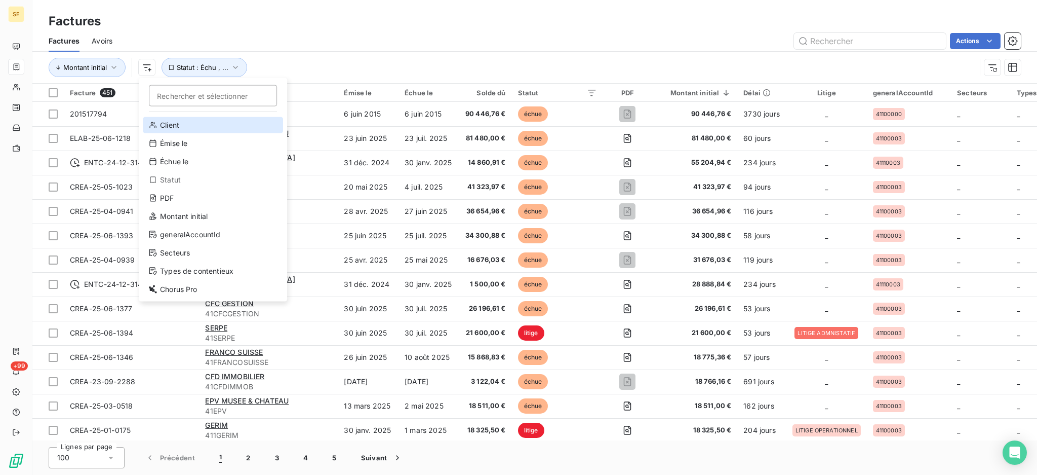
click at [180, 127] on div "Client" at bounding box center [213, 125] width 140 height 16
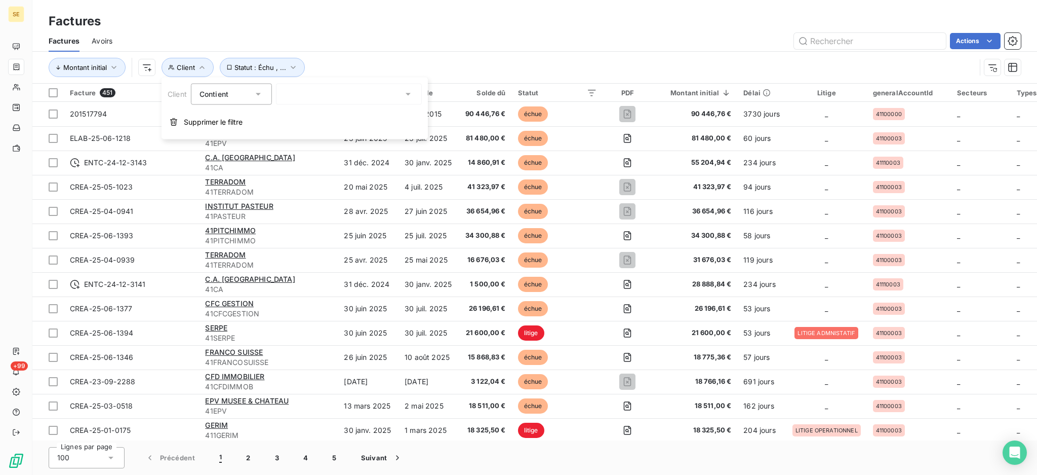
click at [260, 92] on icon at bounding box center [258, 94] width 10 height 10
click at [240, 134] on span "Ne contient pas" at bounding box center [238, 136] width 55 height 9
click at [358, 91] on div at bounding box center [349, 94] width 146 height 21
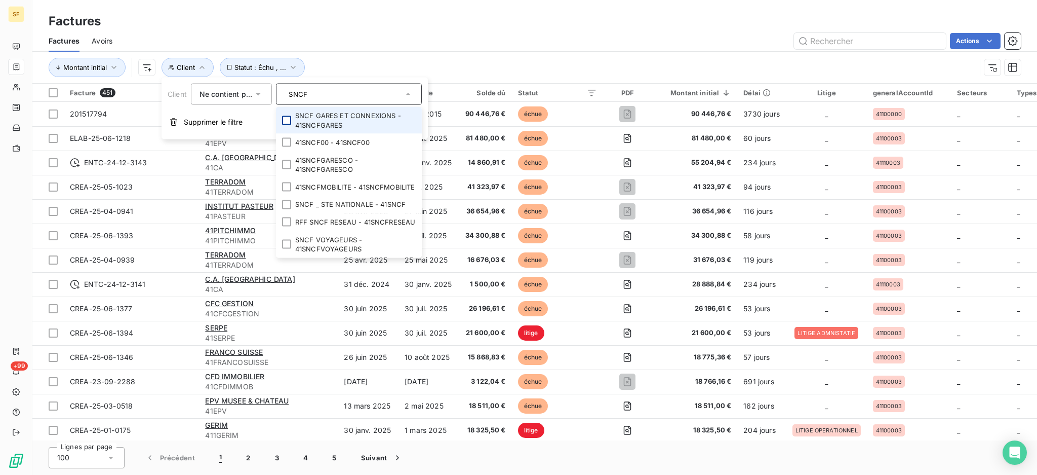
click at [287, 119] on div at bounding box center [286, 120] width 9 height 9
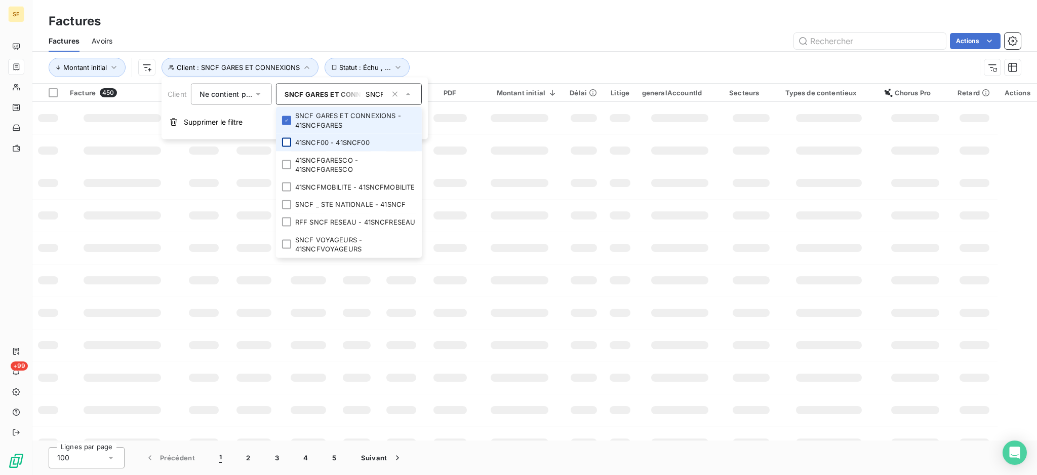
click at [287, 142] on div at bounding box center [286, 142] width 9 height 9
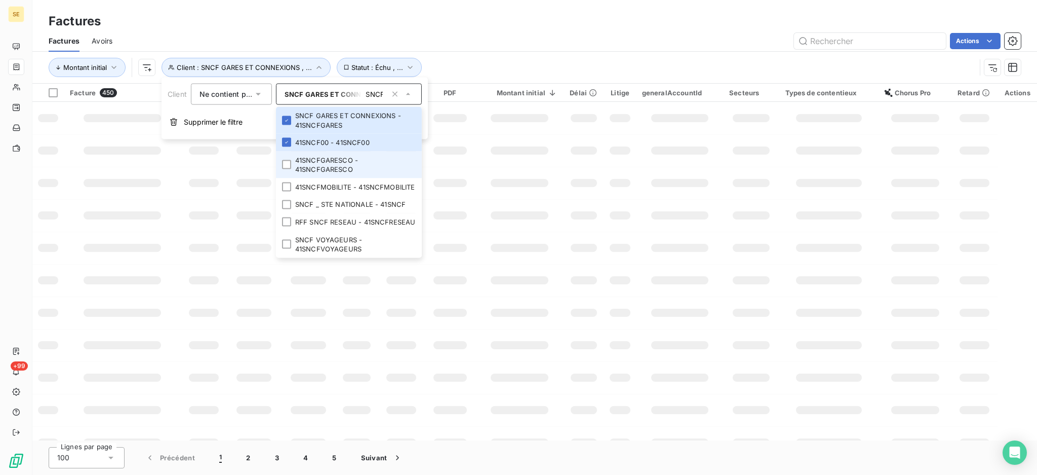
click at [287, 162] on div at bounding box center [286, 164] width 9 height 9
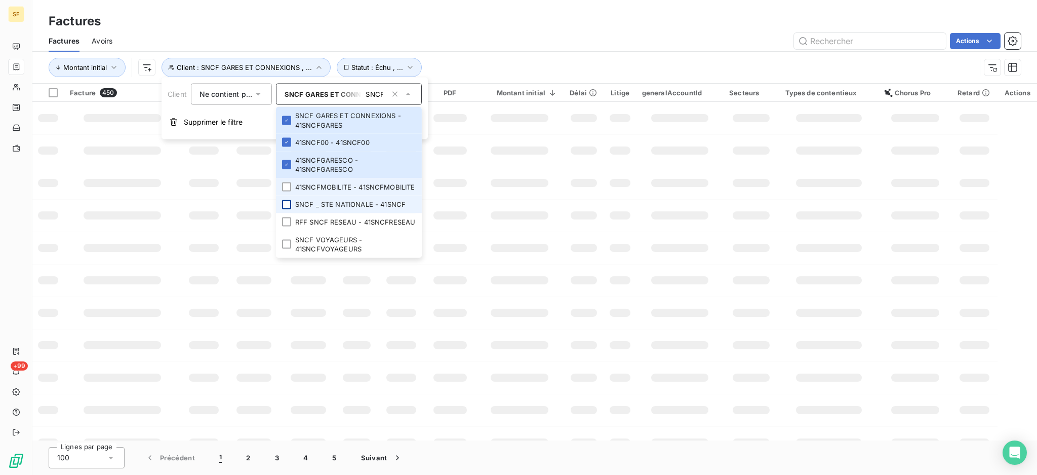
click at [287, 187] on div at bounding box center [286, 186] width 9 height 9
click at [287, 203] on div at bounding box center [286, 204] width 9 height 9
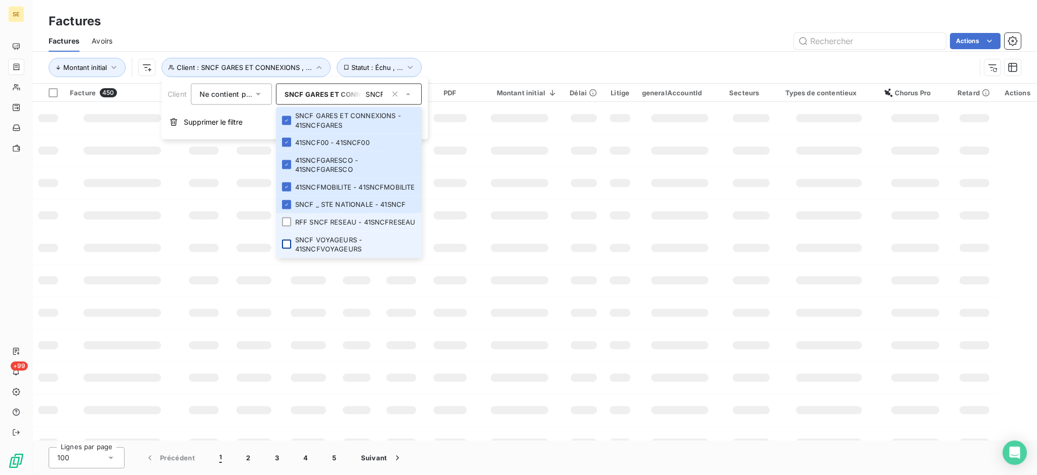
drag, startPoint x: 286, startPoint y: 219, endPoint x: 286, endPoint y: 246, distance: 26.3
click at [286, 219] on div at bounding box center [286, 221] width 9 height 9
click at [287, 246] on div at bounding box center [286, 244] width 9 height 9
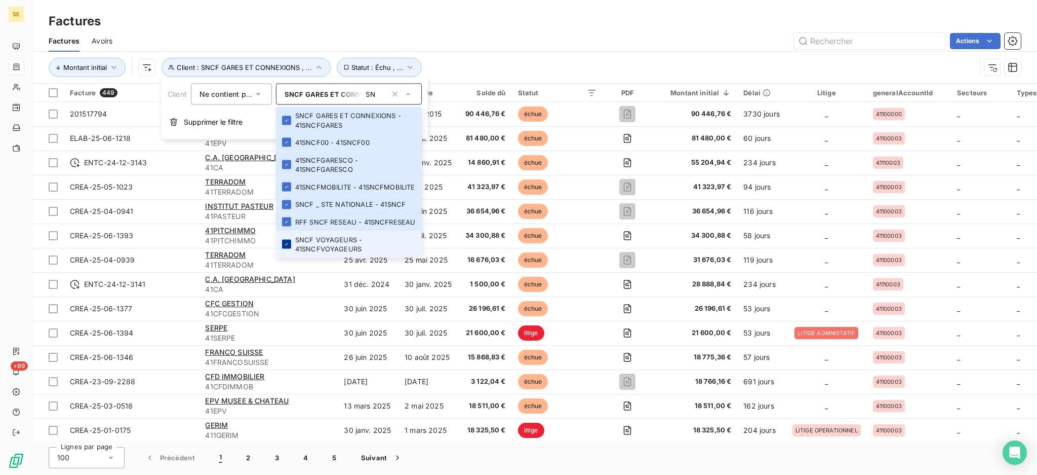
type input "S"
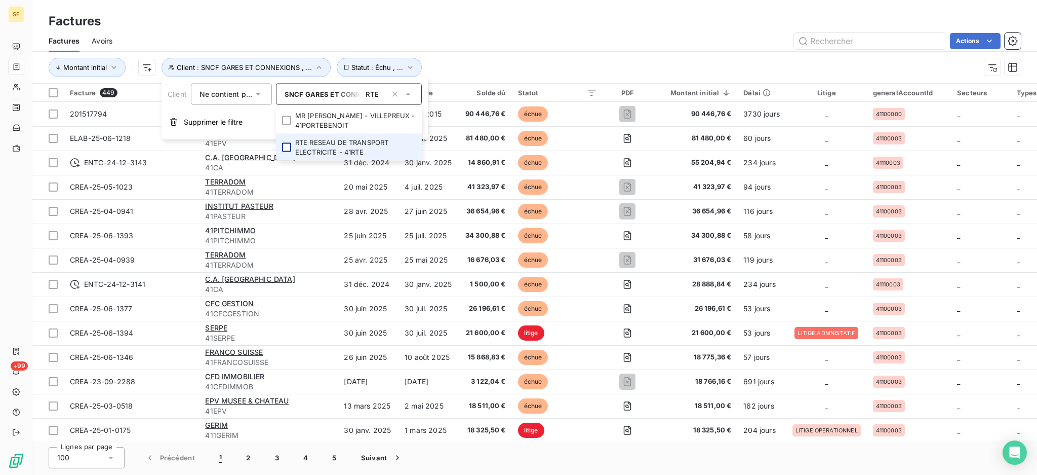
click at [287, 144] on div at bounding box center [286, 146] width 9 height 9
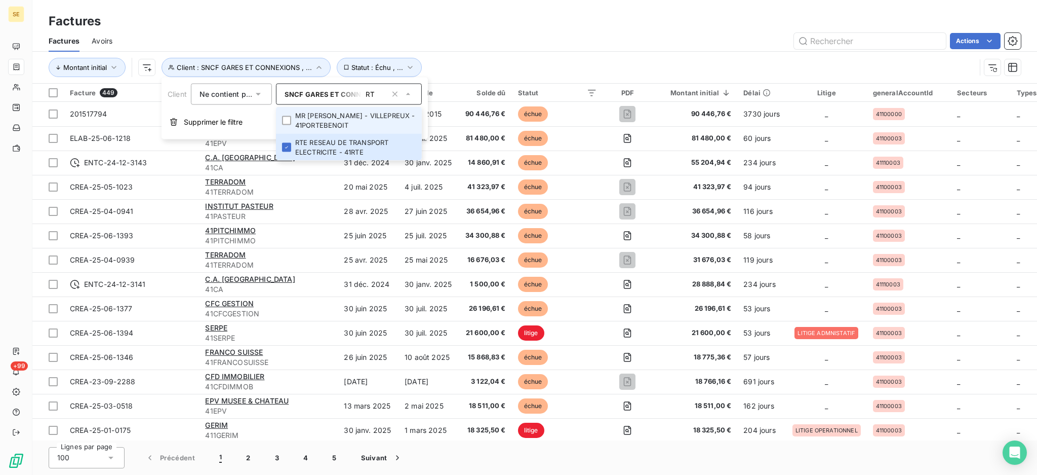
type input "R"
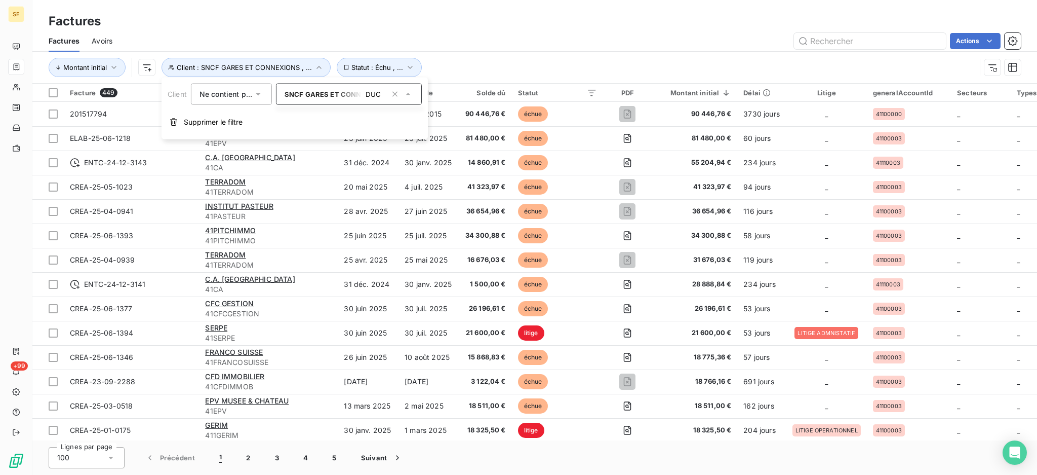
scroll to position [0, 0]
type input "D"
click at [286, 114] on div at bounding box center [286, 115] width 9 height 9
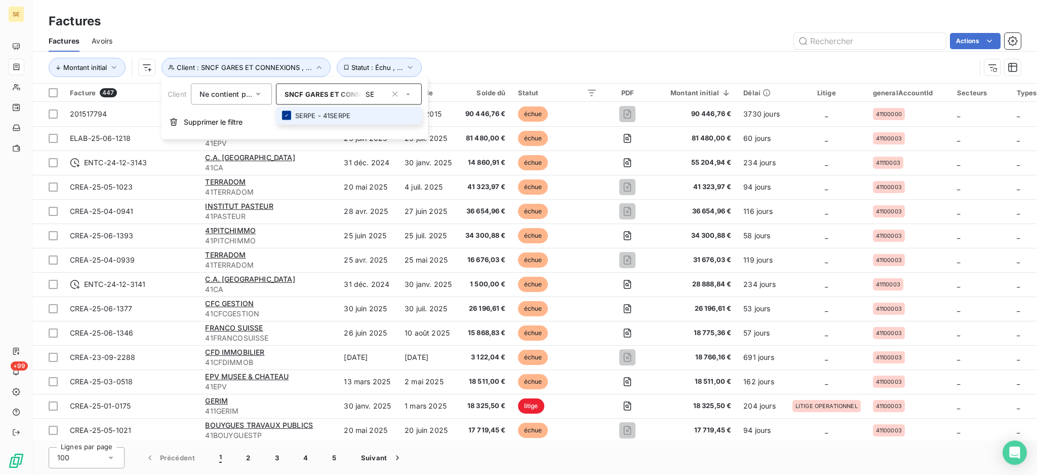
type input "S"
type input "E"
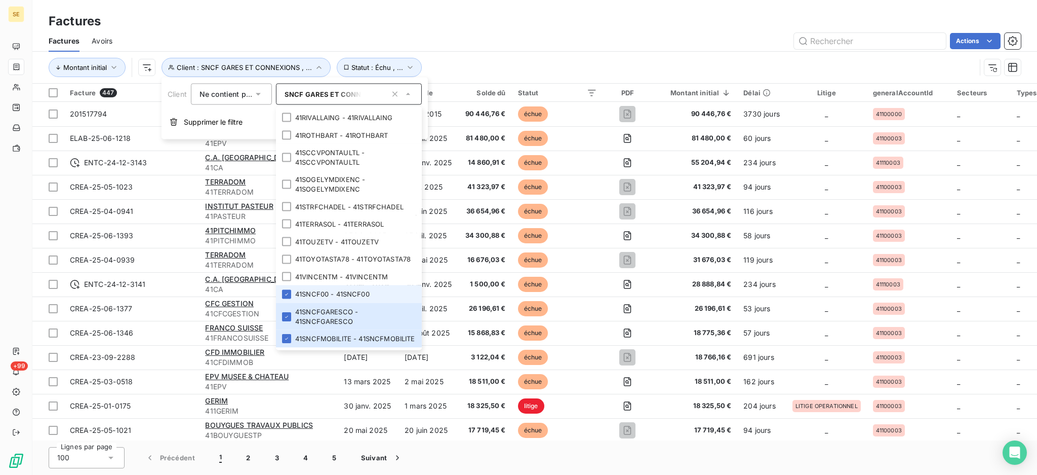
click at [491, 31] on div "Factures Avoirs Actions" at bounding box center [534, 40] width 1005 height 21
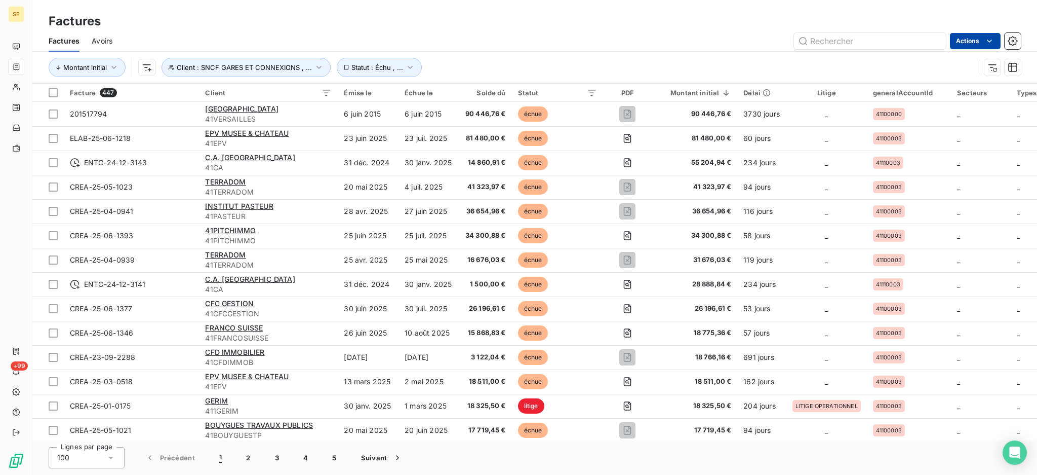
click at [966, 41] on html "SE +99 Factures Factures Avoirs Actions Montant initial Client : SNCF GARES ET …" at bounding box center [518, 237] width 1037 height 475
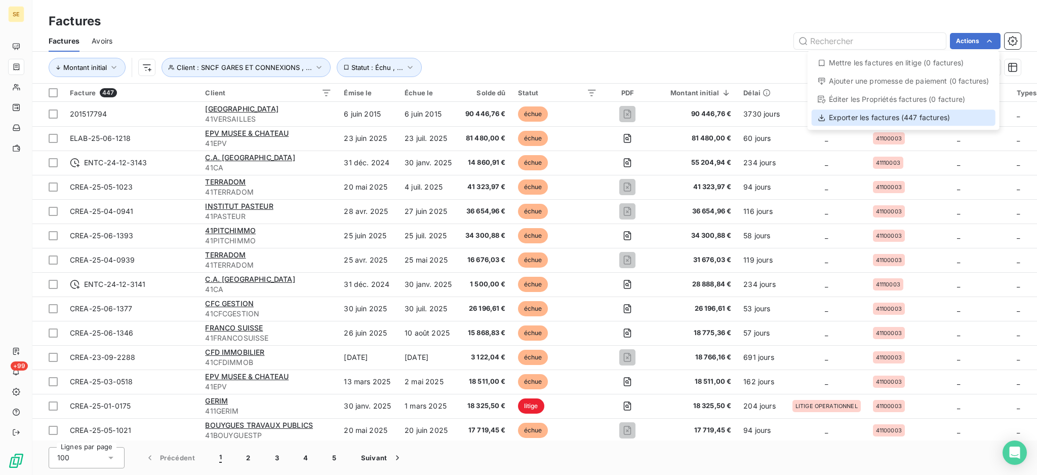
click at [837, 119] on div "Exporter les factures (447 factures)" at bounding box center [904, 117] width 184 height 16
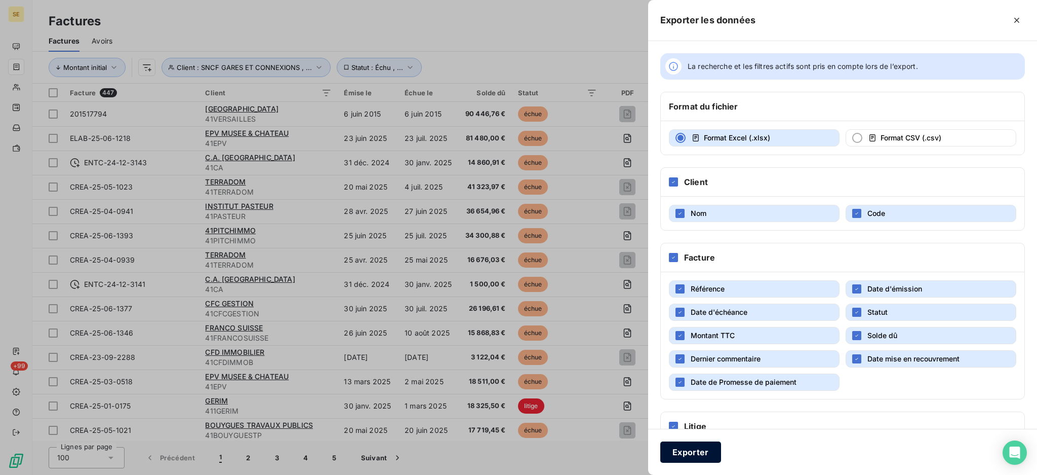
click at [678, 448] on button "Exporter" at bounding box center [691, 451] width 61 height 21
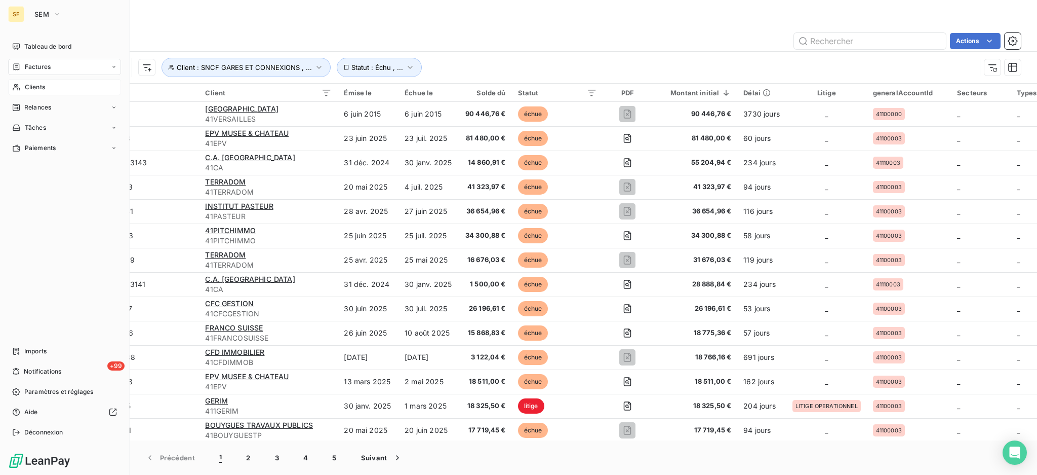
click at [31, 89] on span "Clients" at bounding box center [35, 87] width 20 height 9
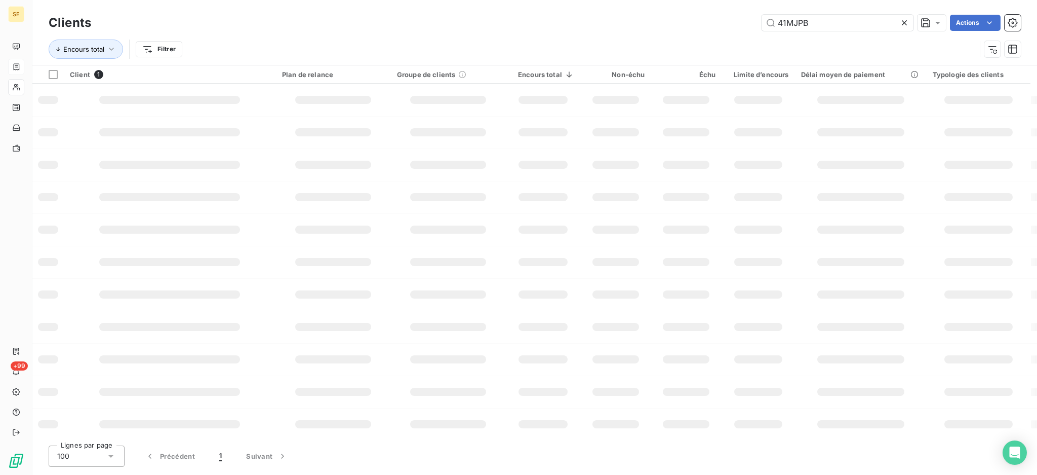
type input "41MJPB"
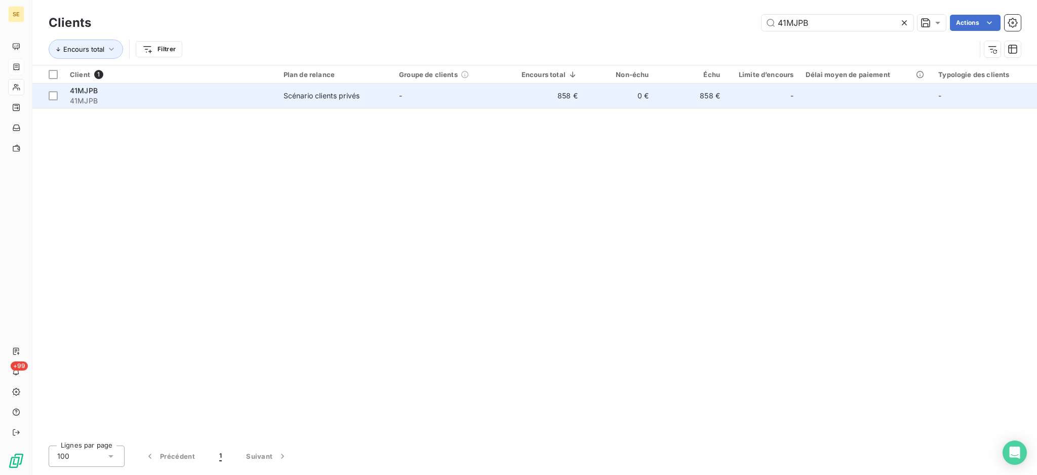
click at [394, 93] on td "-" at bounding box center [451, 96] width 116 height 24
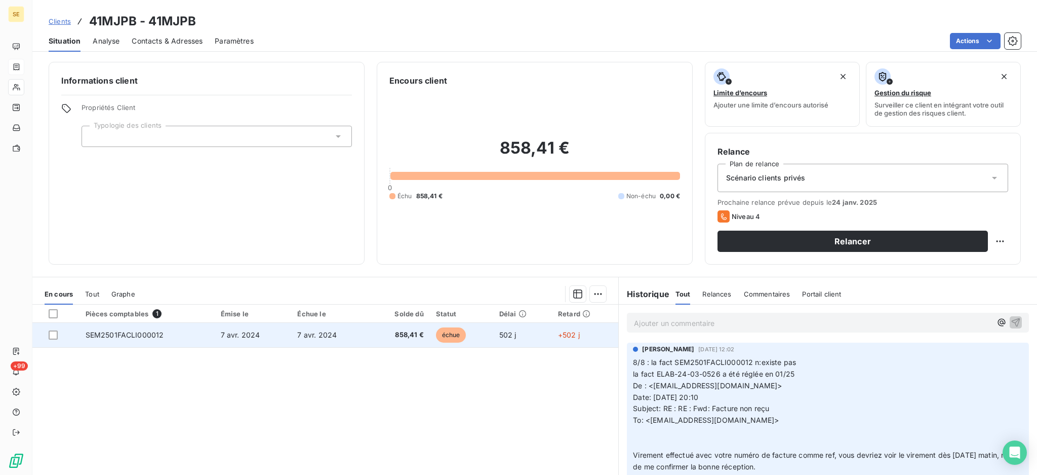
click at [328, 336] on span "7 avr. 2024" at bounding box center [317, 334] width 40 height 9
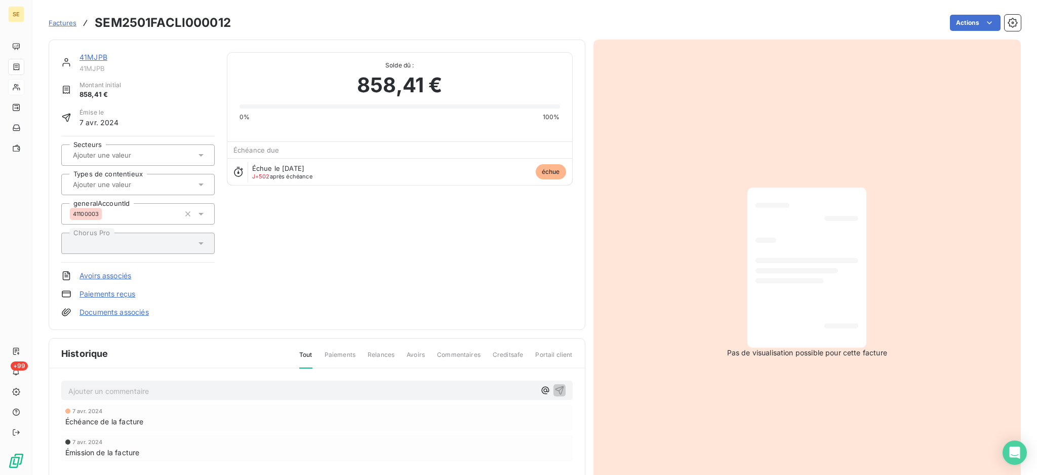
click at [150, 384] on p "Ajouter un commentaire ﻿" at bounding box center [301, 390] width 467 height 13
click at [555, 387] on icon "button" at bounding box center [560, 389] width 10 height 10
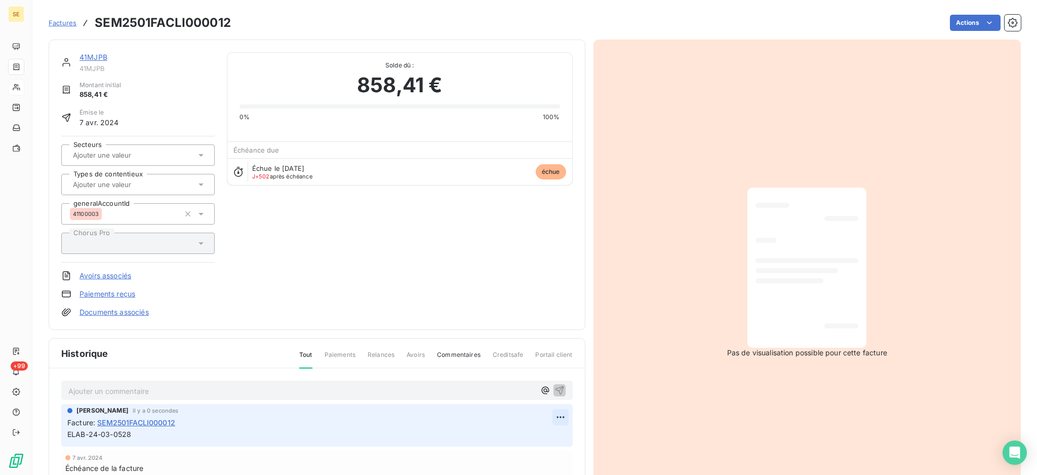
click at [556, 411] on html "SE +99 Factures SEM2501FACLI000012 Actions 41MJPB 41MJPB Montant initial 858,41…" at bounding box center [518, 237] width 1037 height 475
click at [520, 435] on div "Editer" at bounding box center [531, 439] width 57 height 16
click at [102, 62] on div "41MJPB" at bounding box center [147, 57] width 135 height 10
click at [92, 59] on link "41MJPB" at bounding box center [94, 57] width 28 height 9
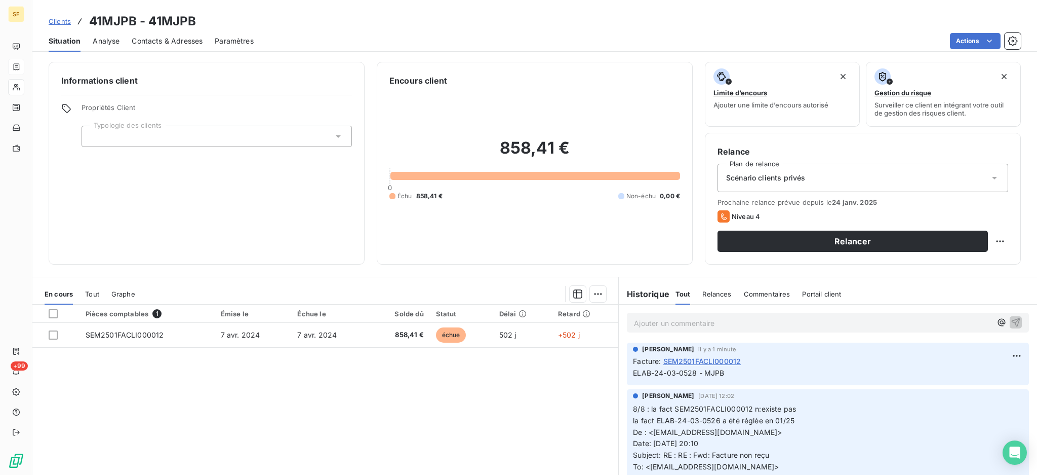
click at [188, 40] on span "Contacts & Adresses" at bounding box center [167, 41] width 71 height 10
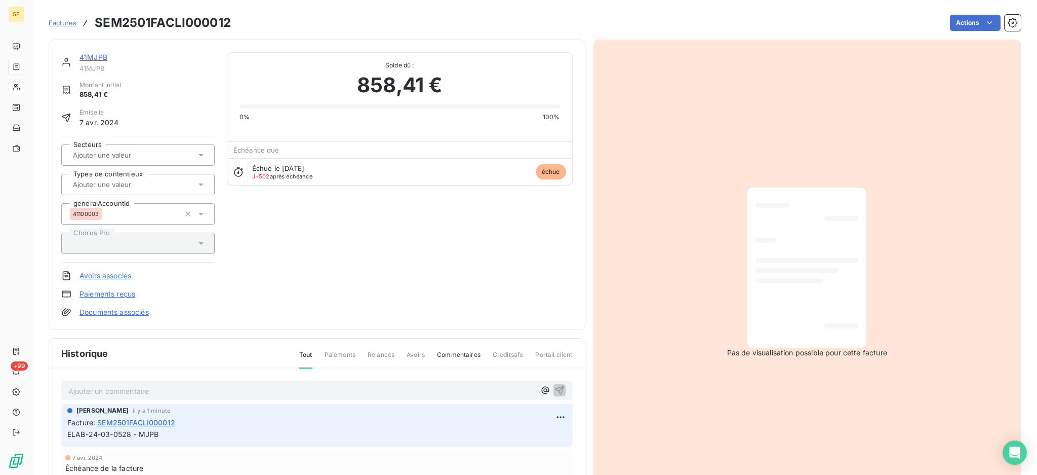
click at [133, 310] on link "Documents associés" at bounding box center [114, 312] width 69 height 10
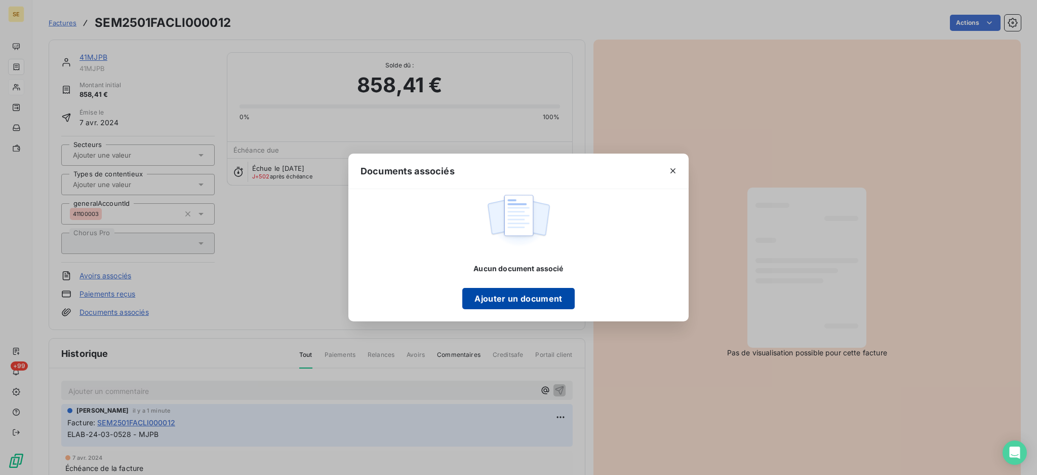
click at [525, 303] on button "Ajouter un document" at bounding box center [519, 298] width 112 height 21
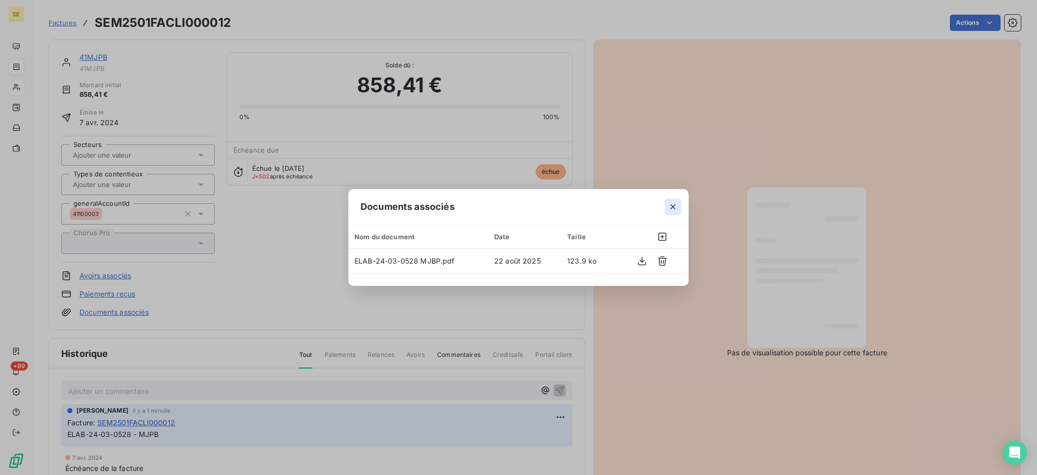
click at [670, 208] on icon "button" at bounding box center [673, 207] width 10 height 10
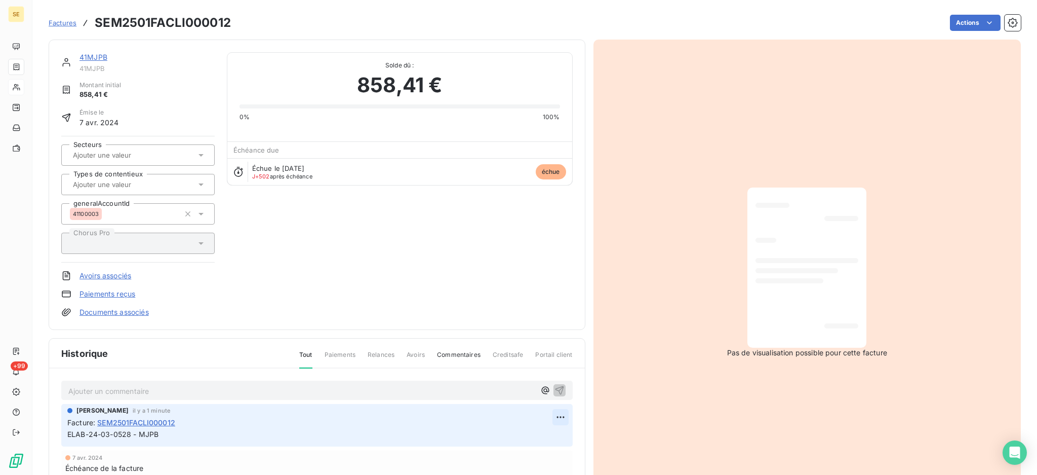
click at [555, 415] on html "SE +99 Factures SEM2501FACLI000012 Actions 41MJPB 41MJPB Montant initial 858,41…" at bounding box center [518, 237] width 1037 height 475
click at [511, 436] on div "Editer" at bounding box center [531, 439] width 57 height 16
click at [86, 56] on link "41MJPB" at bounding box center [94, 57] width 28 height 9
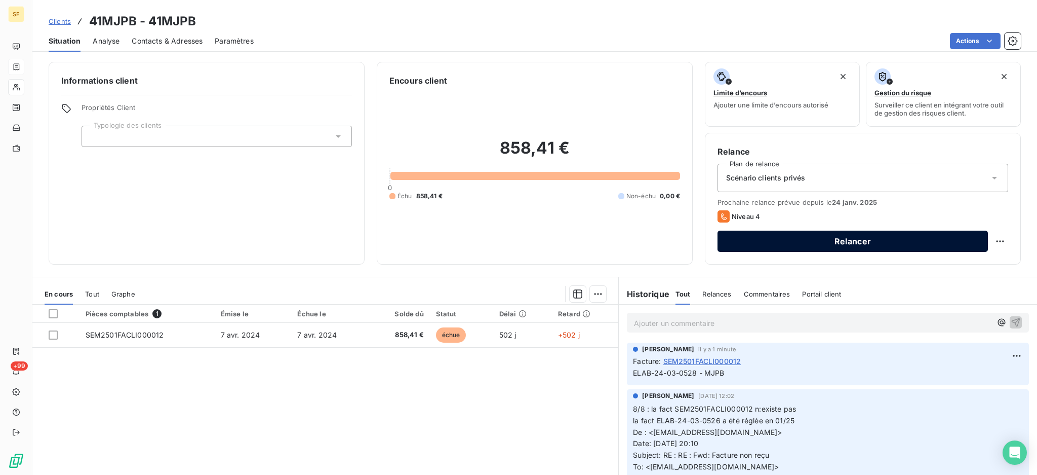
click at [916, 242] on button "Relancer" at bounding box center [853, 240] width 271 height 21
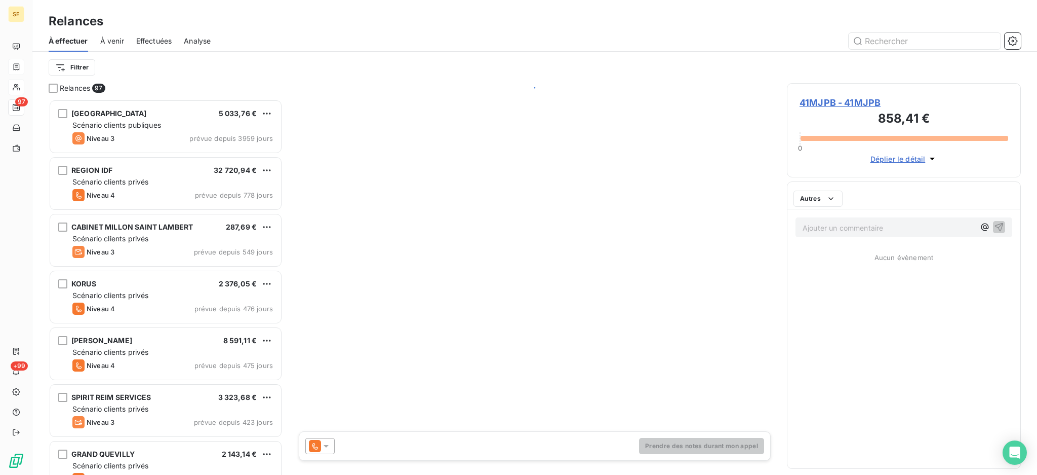
scroll to position [366, 223]
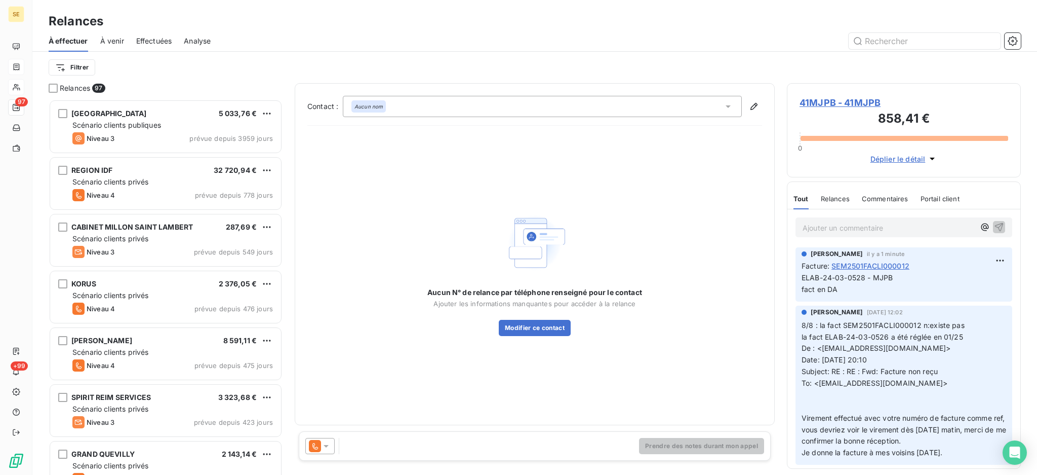
click at [327, 443] on icon at bounding box center [326, 446] width 10 height 10
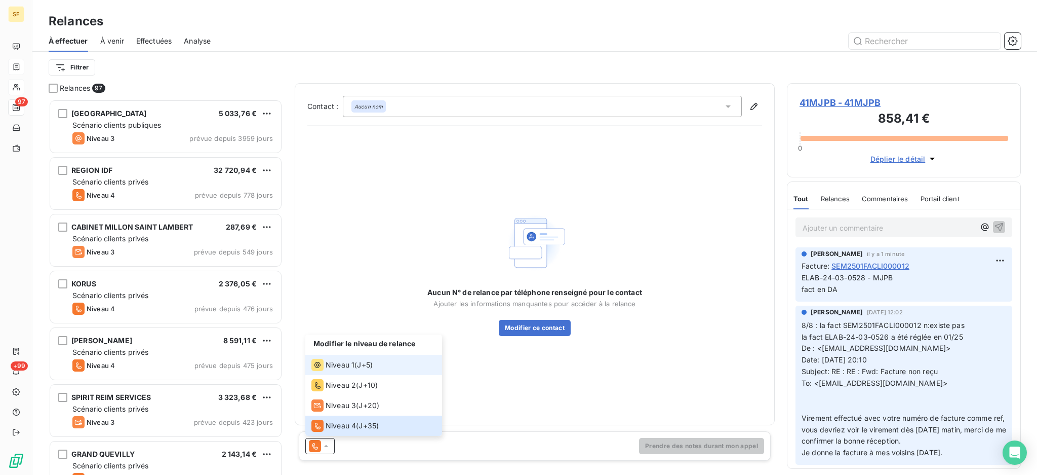
click at [329, 364] on span "Niveau 1" at bounding box center [340, 365] width 29 height 10
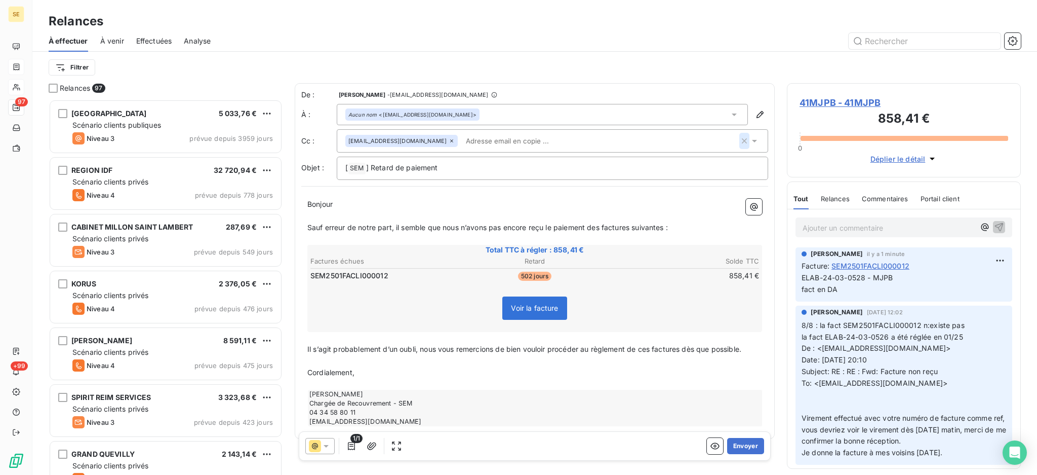
click at [740, 139] on icon "button" at bounding box center [745, 141] width 10 height 10
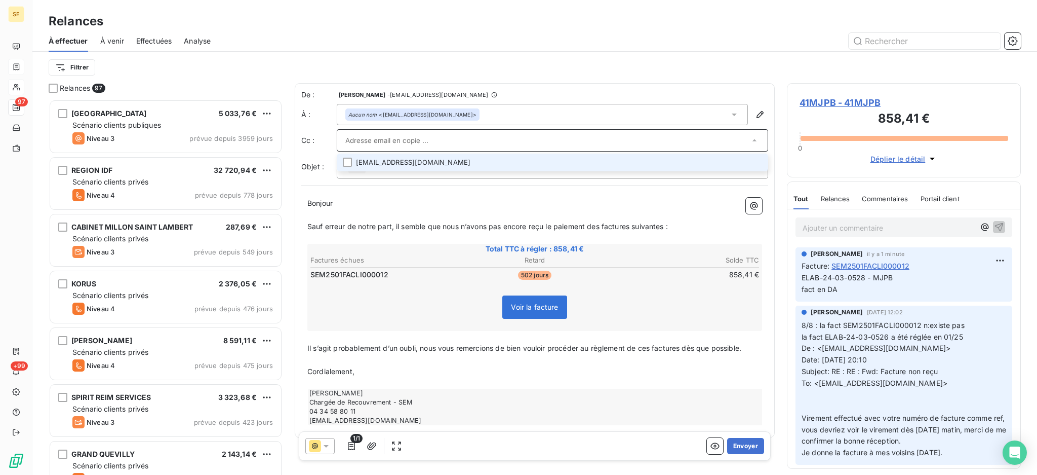
click at [450, 132] on div at bounding box center [553, 140] width 432 height 22
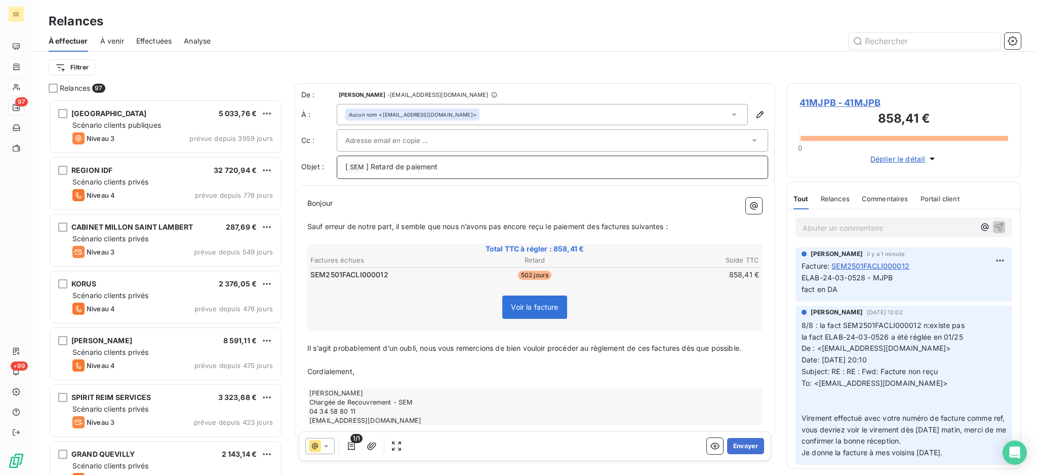
click at [484, 162] on p "[ SEM ﻿ ] Retard de paiement" at bounding box center [552, 167] width 414 height 12
click at [503, 160] on div "[ SEM ﻿ ] Retard de paiement - 41MJ" at bounding box center [553, 167] width 432 height 23
click at [467, 169] on p "[ SEM ﻿ ] Retard de paiement - 41MJ" at bounding box center [552, 167] width 414 height 12
click at [675, 226] on p "Sauf erreur de notre part, il semble que nous n’avons pas encore reçu le paieme…" at bounding box center [534, 227] width 455 height 12
click at [369, 446] on icon "button" at bounding box center [371, 446] width 9 height 8
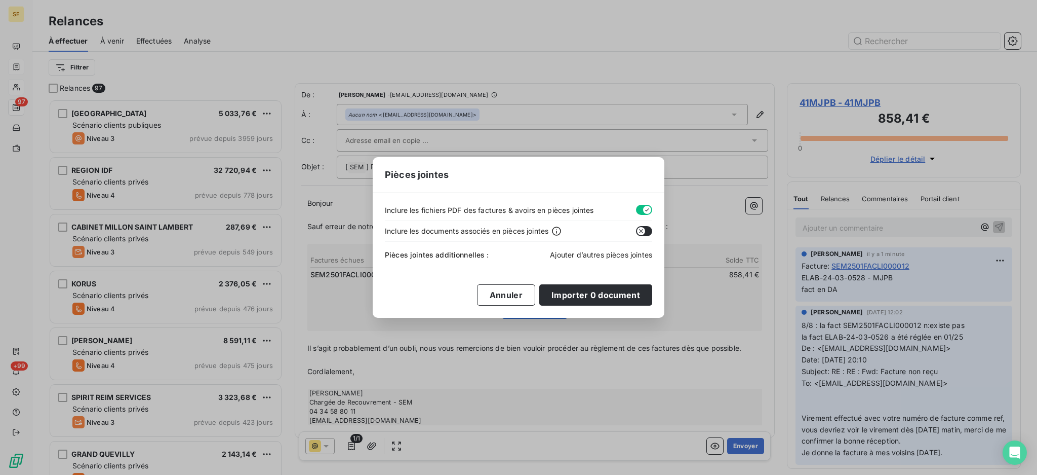
click at [598, 253] on span "Ajouter d’autres pièces jointes" at bounding box center [601, 254] width 102 height 9
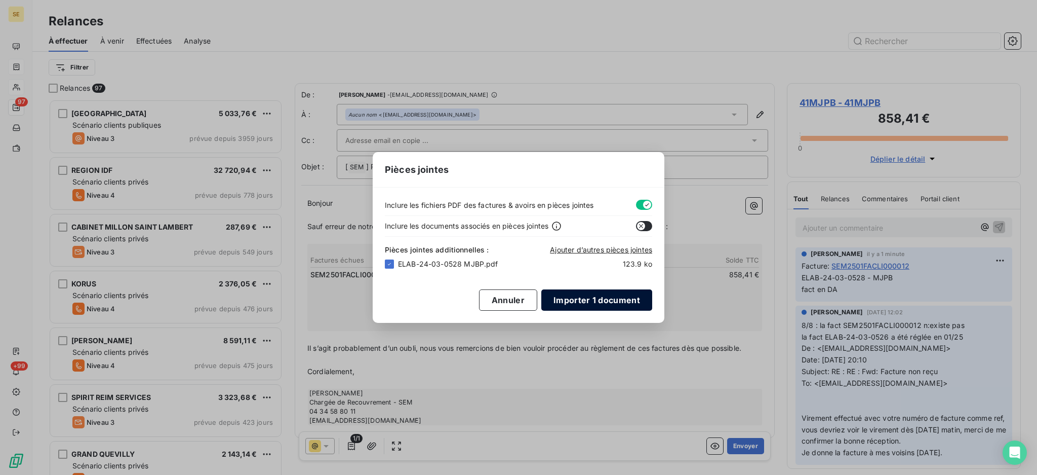
click at [589, 300] on button "Importer 1 document" at bounding box center [597, 299] width 111 height 21
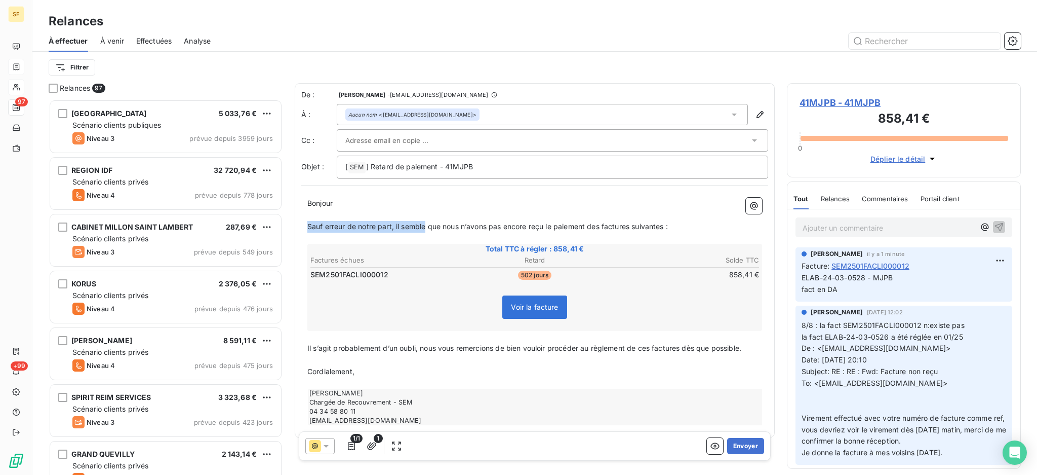
drag, startPoint x: 425, startPoint y: 227, endPoint x: 306, endPoint y: 229, distance: 118.6
click at [306, 229] on div "Bonjour ﻿ ﻿ ﻿ ﻿ Sauf erreur de notre part, il semble que nous n’avons pas encor…" at bounding box center [534, 311] width 467 height 240
click at [737, 443] on button "Envoyer" at bounding box center [745, 446] width 37 height 16
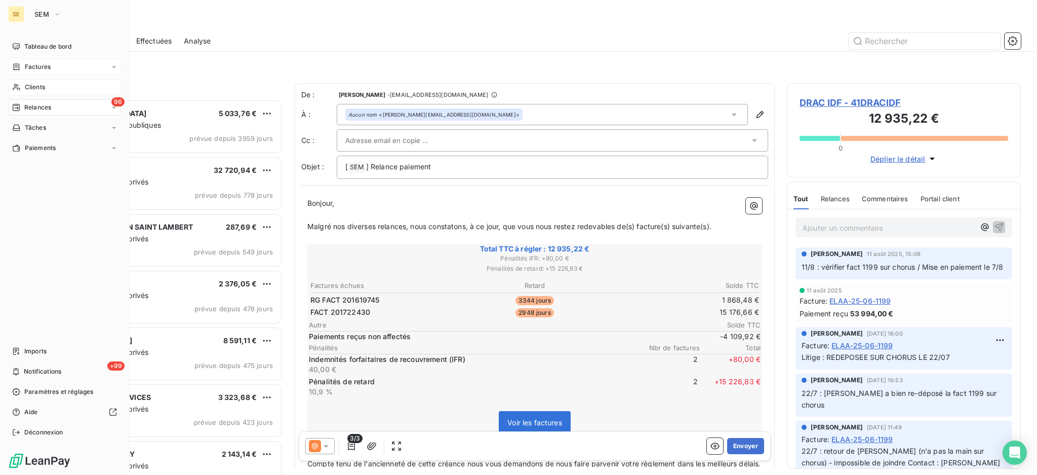
click at [37, 105] on span "Relances" at bounding box center [37, 107] width 27 height 9
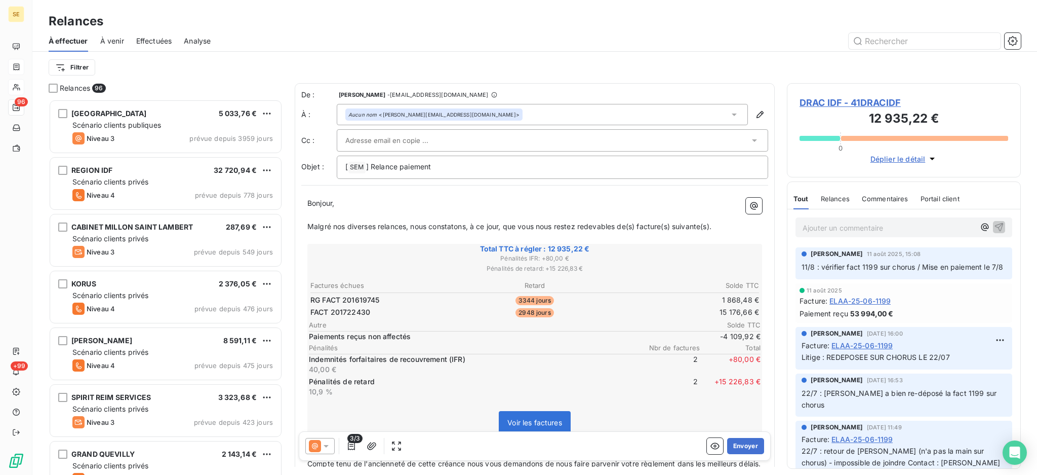
click at [169, 42] on span "Effectuées" at bounding box center [154, 41] width 36 height 10
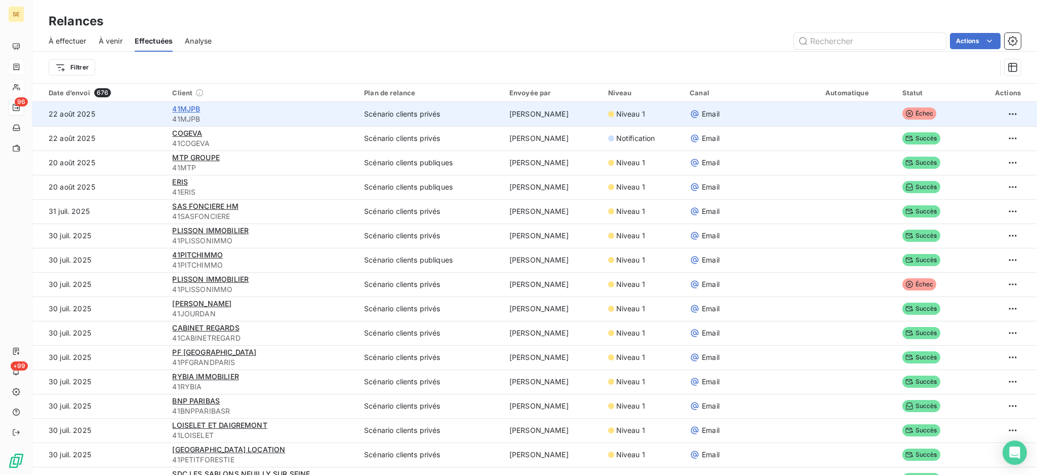
click at [183, 108] on span "41MJPB" at bounding box center [186, 108] width 28 height 9
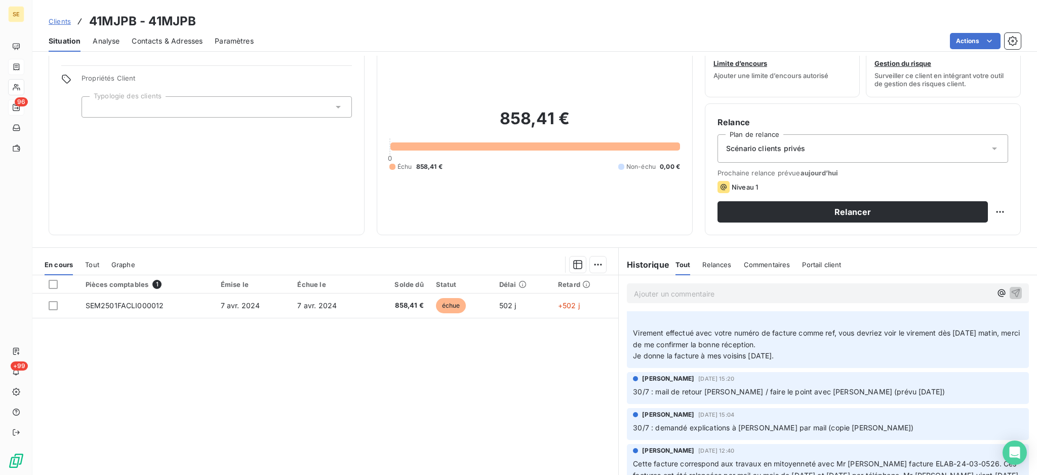
scroll to position [55, 0]
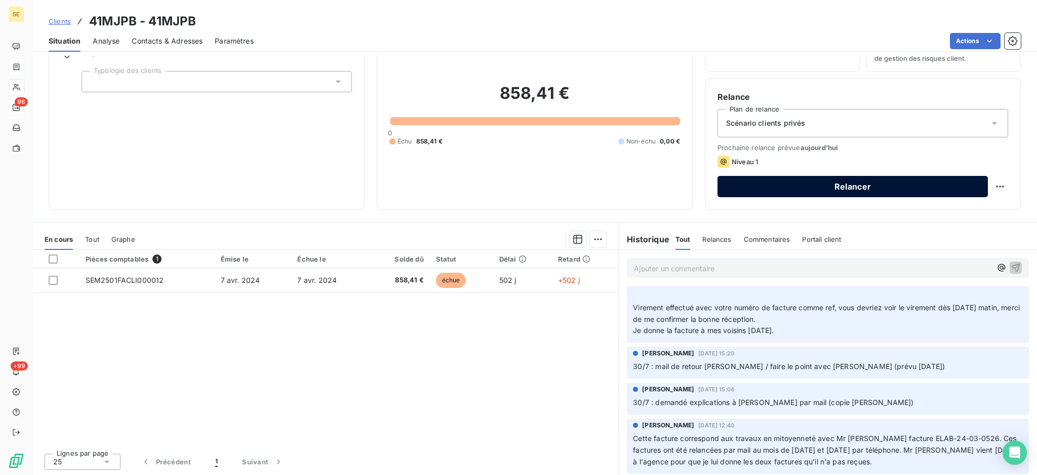
click at [755, 182] on button "Relancer" at bounding box center [853, 186] width 271 height 21
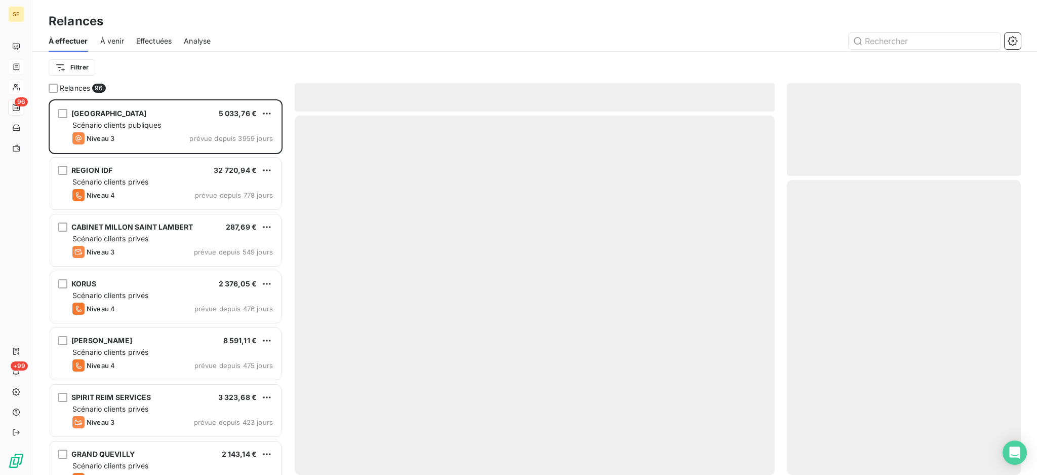
scroll to position [366, 223]
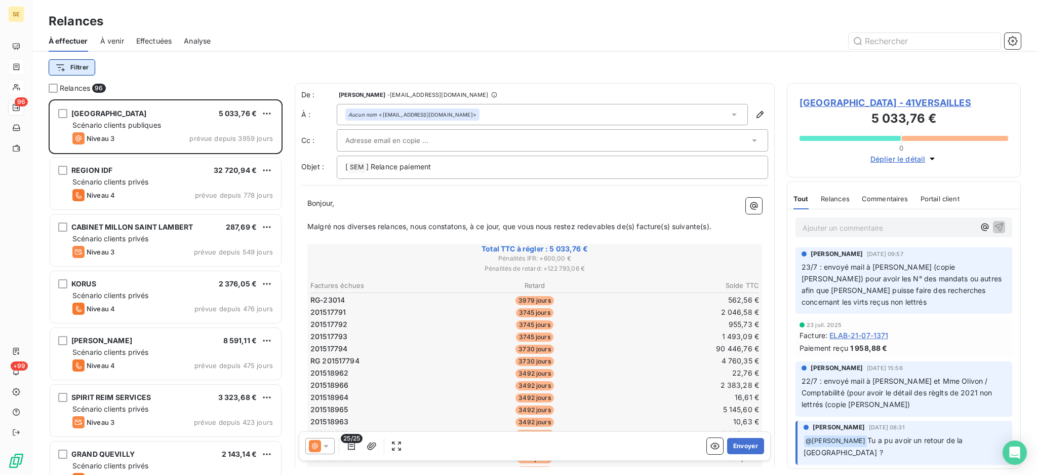
click at [79, 67] on html "SE 96 +99 Relances À effectuer À venir Effectuées Analyse Filtrer Relances 96 M…" at bounding box center [518, 237] width 1037 height 475
click at [165, 63] on html "SE 96 +99 Relances À effectuer À venir Effectuées Analyse Filtrer Relances 96 M…" at bounding box center [518, 237] width 1037 height 475
click at [163, 37] on span "Effectuées" at bounding box center [154, 41] width 36 height 10
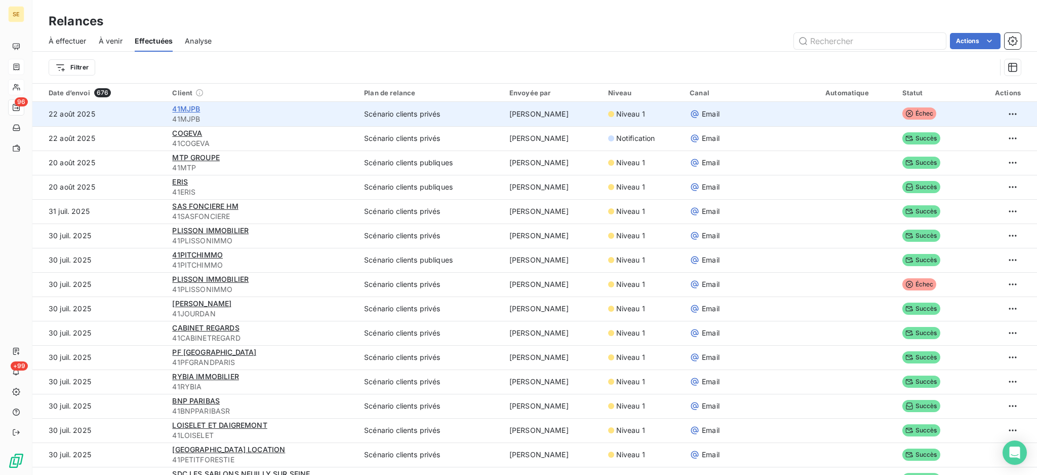
click at [188, 106] on span "41MJPB" at bounding box center [186, 108] width 28 height 9
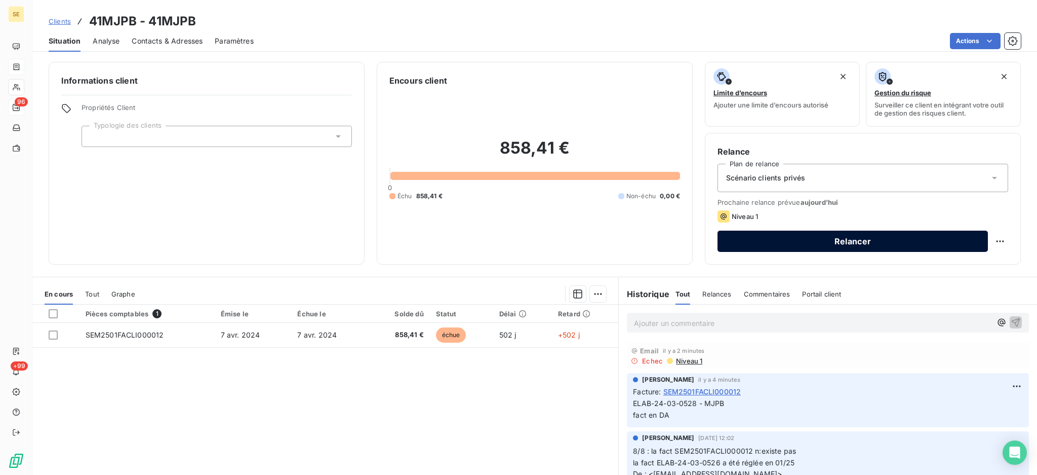
click at [797, 240] on button "Relancer" at bounding box center [853, 240] width 271 height 21
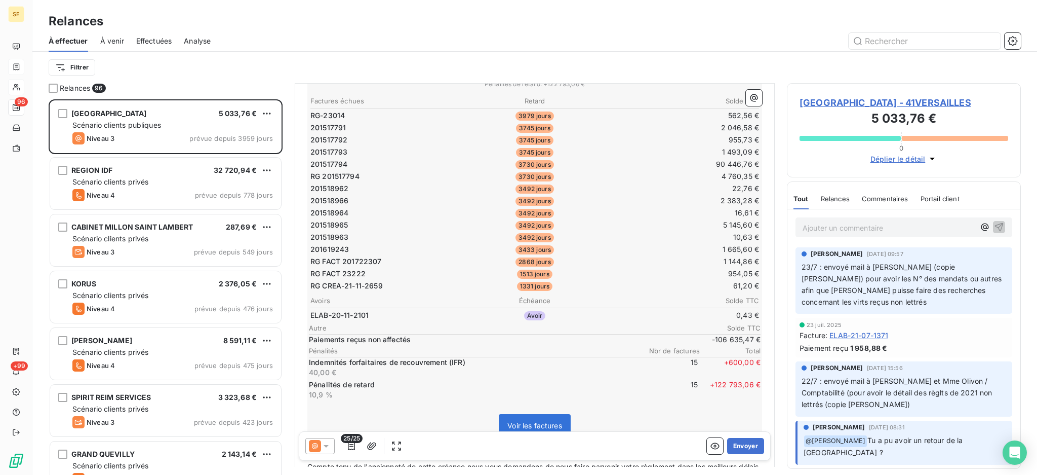
scroll to position [338, 0]
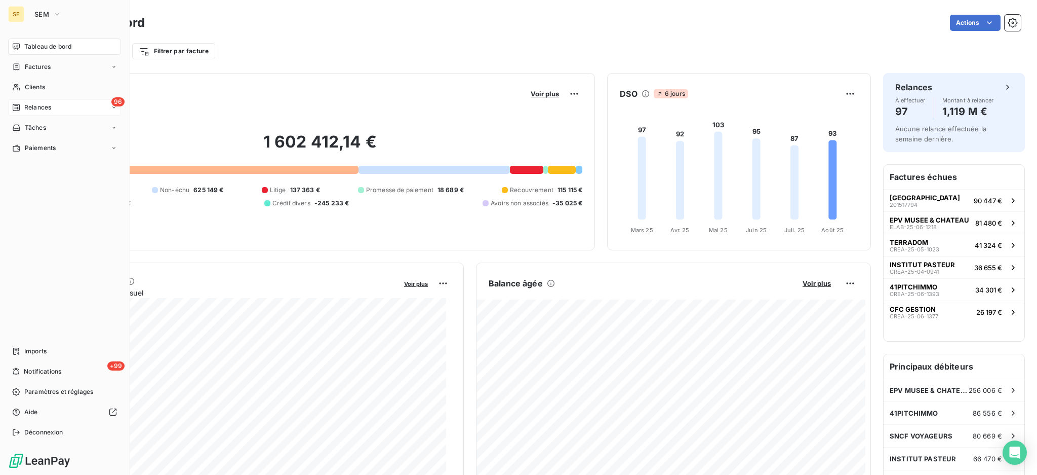
click at [31, 108] on span "Relances" at bounding box center [37, 107] width 27 height 9
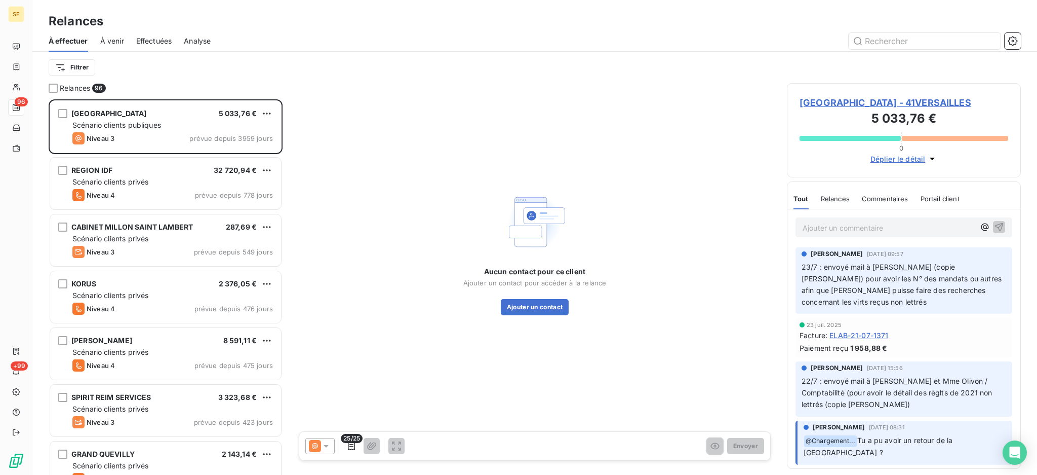
scroll to position [366, 223]
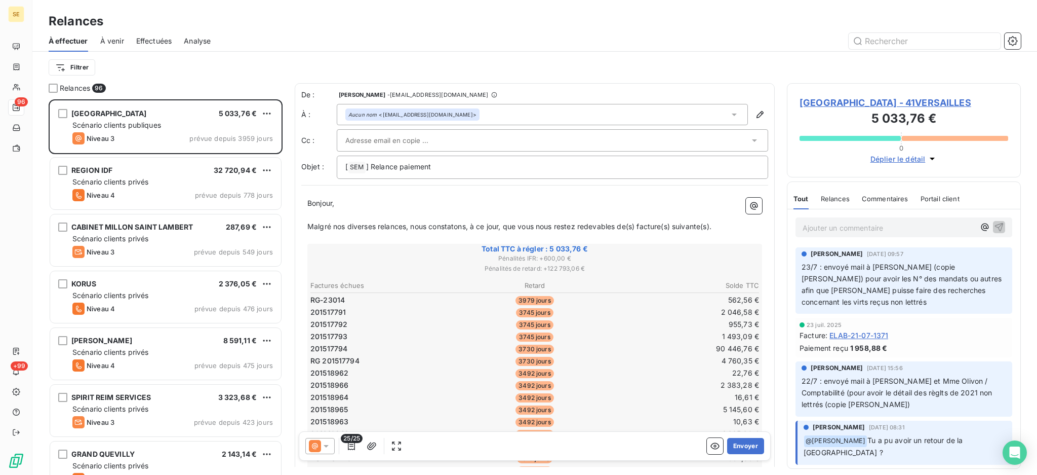
click at [160, 39] on span "Effectuées" at bounding box center [154, 41] width 36 height 10
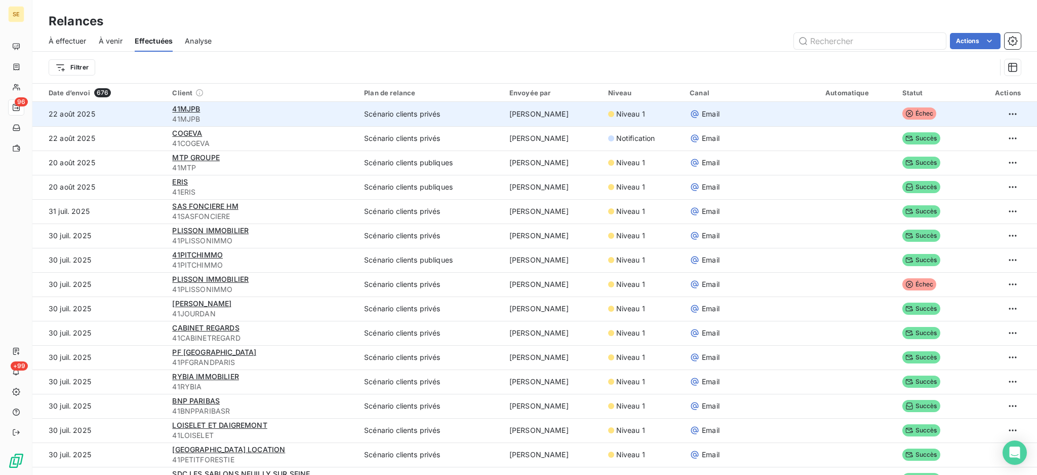
click at [617, 110] on span "Niveau 1" at bounding box center [631, 114] width 29 height 10
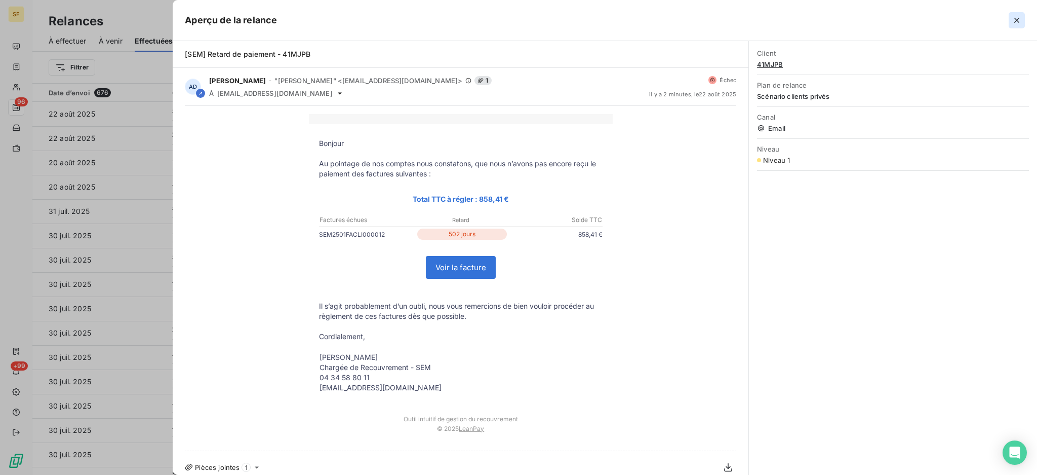
click at [1023, 20] on button "button" at bounding box center [1017, 20] width 16 height 16
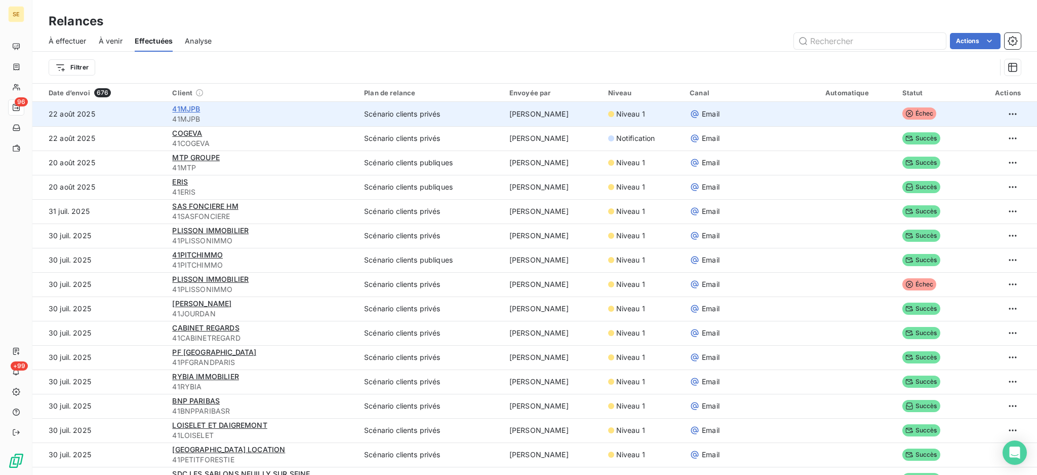
click at [191, 105] on span "41MJPB" at bounding box center [186, 108] width 28 height 9
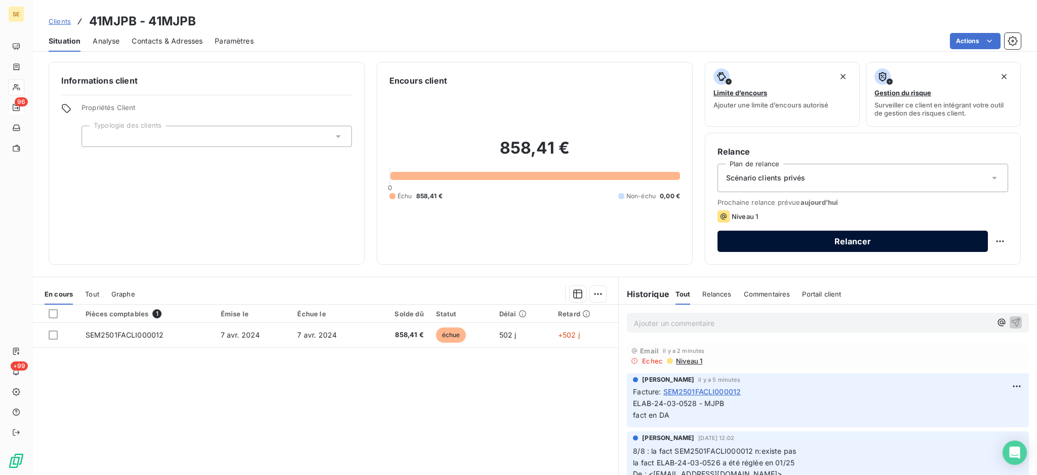
click at [747, 242] on button "Relancer" at bounding box center [853, 240] width 271 height 21
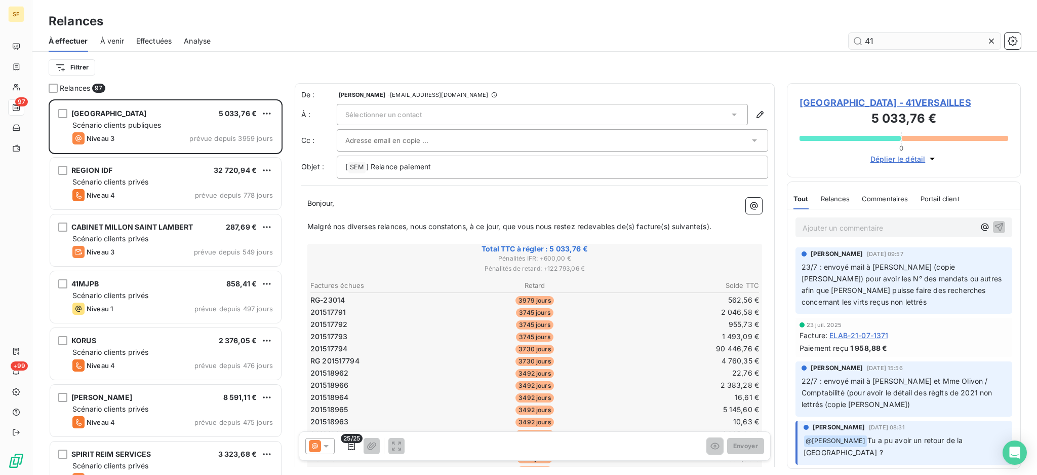
scroll to position [366, 223]
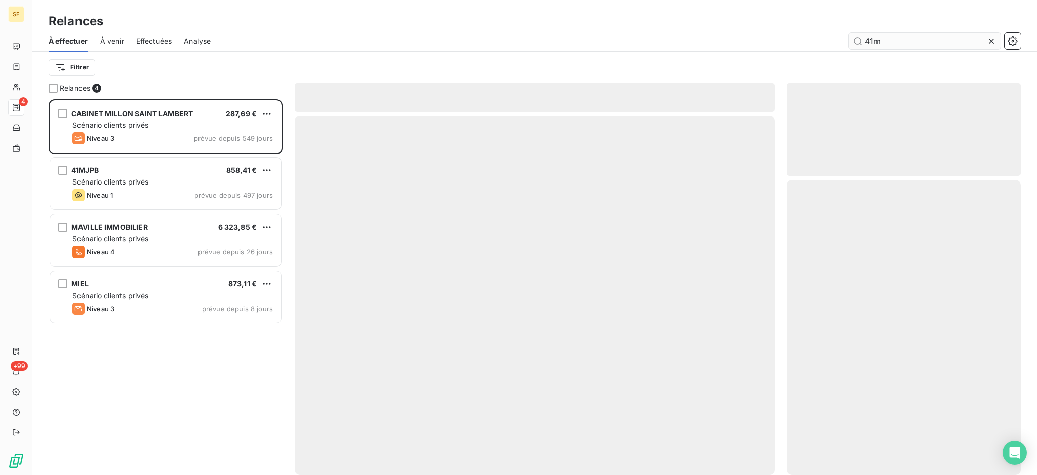
scroll to position [366, 223]
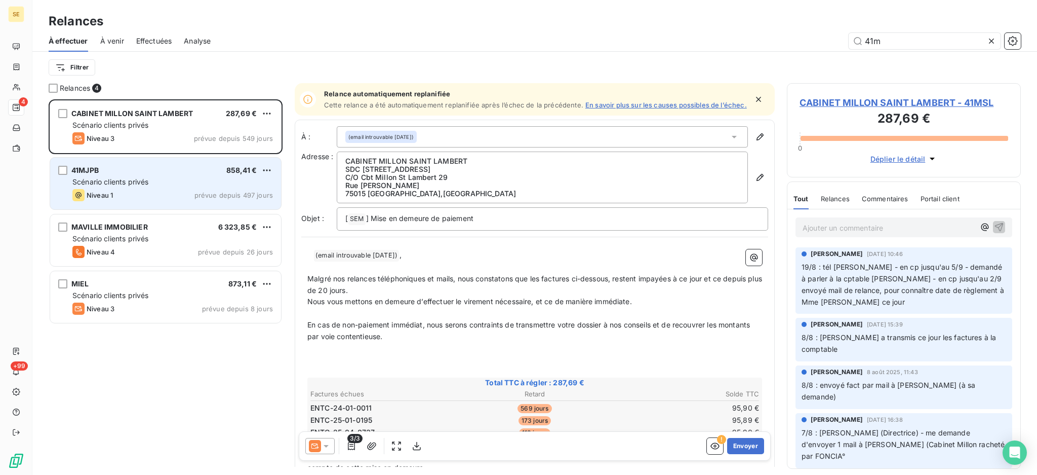
type input "41m"
click at [143, 184] on span "Scénario clients privés" at bounding box center [110, 181] width 76 height 9
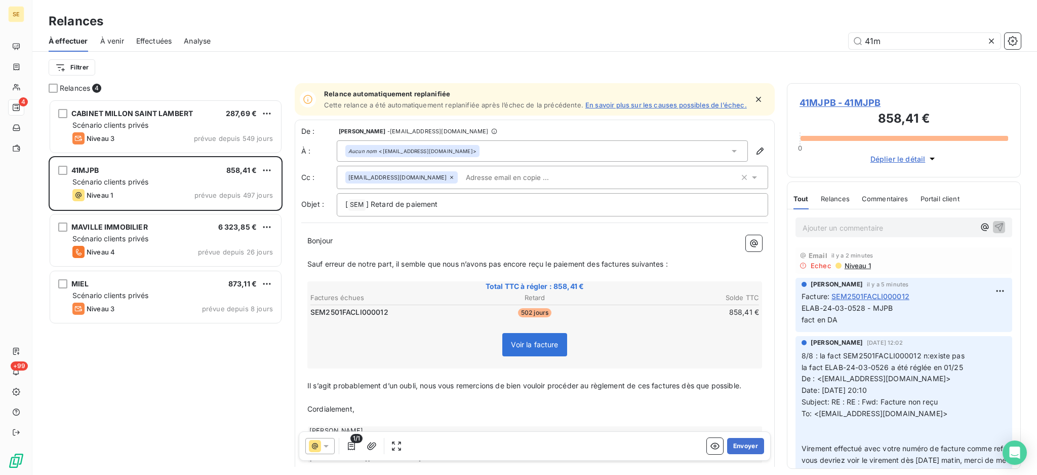
click at [732, 152] on icon at bounding box center [734, 151] width 5 height 3
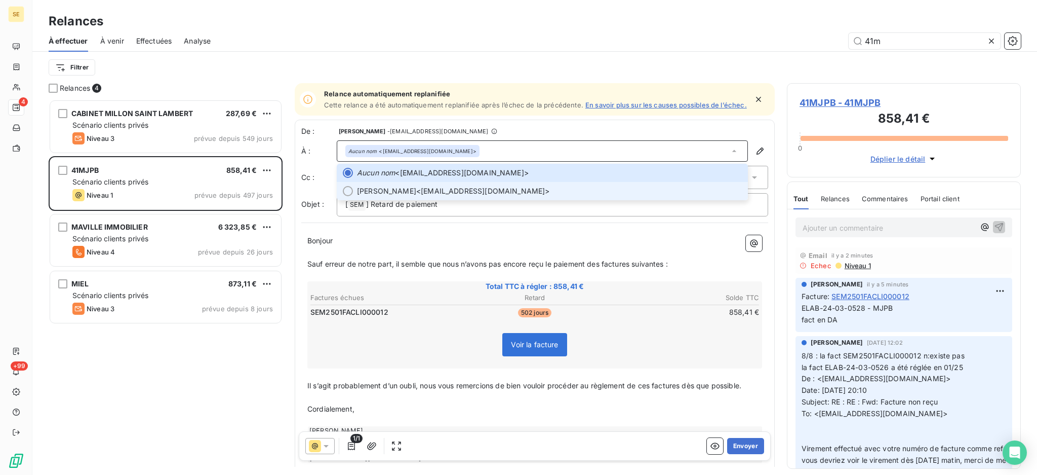
click at [487, 196] on span "Fabrice GUILLOU <fabrice.guillou@laposte.net>" at bounding box center [549, 191] width 385 height 10
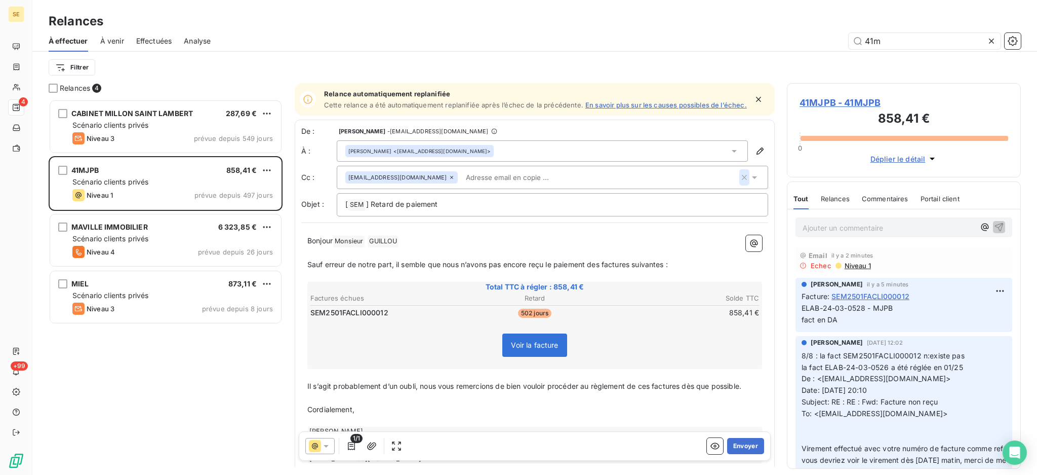
click at [742, 180] on icon "button" at bounding box center [744, 177] width 5 height 5
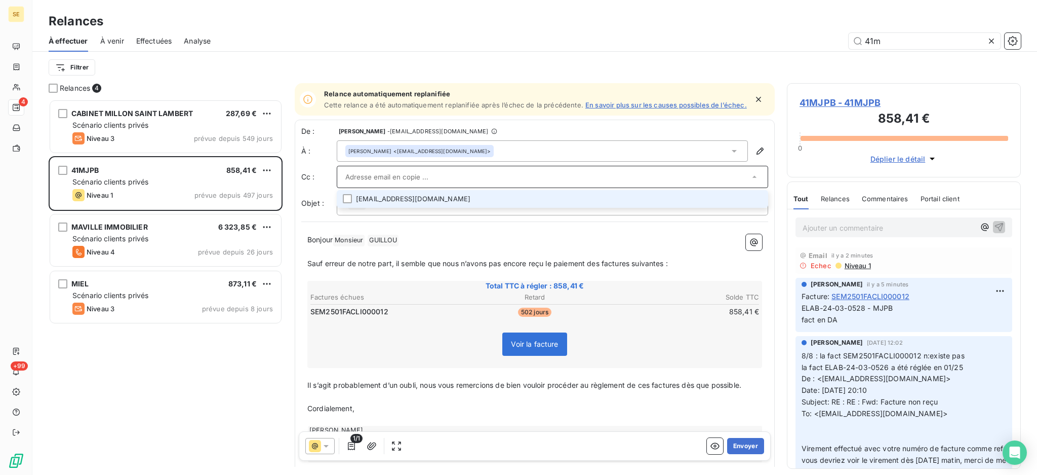
click at [501, 174] on input "text" at bounding box center [547, 176] width 404 height 15
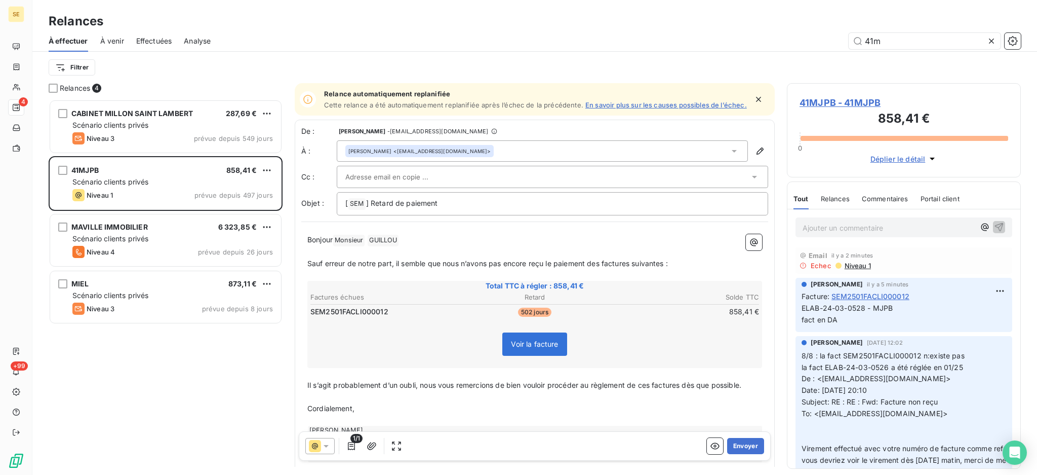
click at [591, 184] on div at bounding box center [547, 176] width 404 height 15
click at [637, 264] on span "Sauf erreur de notre part, il semble que nous n’avons pas encore reçu le paieme…" at bounding box center [487, 263] width 361 height 9
drag, startPoint x: 476, startPoint y: 241, endPoint x: 459, endPoint y: 224, distance: 24.0
click at [459, 225] on div "De : Agnès Dubuc - dubuc@serpe.fr À : Fabrice GUILLOU <fabrice.guillou@laposte.…" at bounding box center [535, 297] width 480 height 355
click at [466, 201] on div "[ SEM ﻿ ] Retard de paiement" at bounding box center [553, 203] width 432 height 23
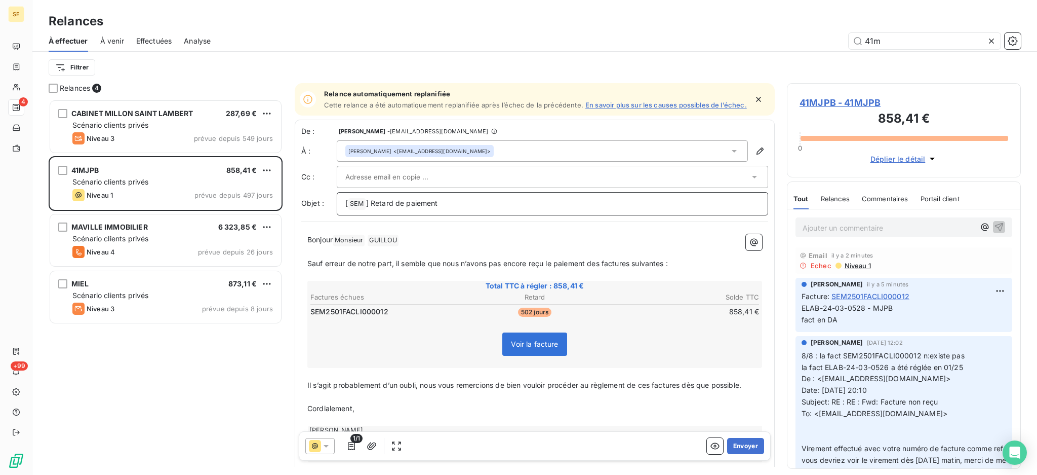
click at [467, 207] on p "[ SEM ﻿ ] Retard de paiement" at bounding box center [552, 204] width 414 height 12
click at [595, 209] on p "[ SEM ﻿ ] Retard de paiement - 41MJBP - FACT" at bounding box center [552, 204] width 414 height 12
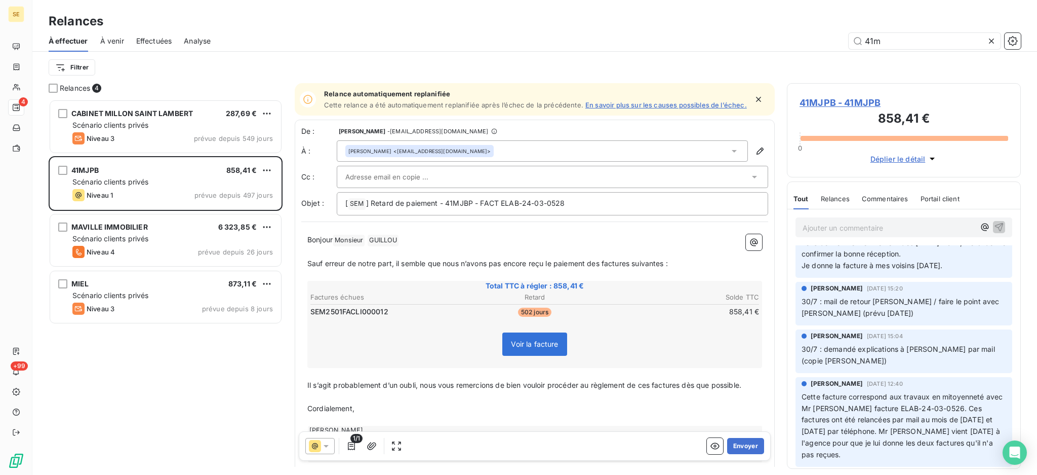
click at [388, 242] on span "GUILLOU ﻿" at bounding box center [383, 241] width 31 height 12
click at [393, 243] on span "GUILLOU ﻿" at bounding box center [383, 241] width 31 height 12
drag, startPoint x: 428, startPoint y: 271, endPoint x: 310, endPoint y: 275, distance: 118.6
click at [310, 275] on div "Bonjour Monsieur ﻿ ﻿ Sauf erreur de notre part, il semble que nous n’avons pas …" at bounding box center [534, 348] width 455 height 228
click at [638, 267] on span "Au pointage de nos comptes nous constatons, que nous n’avons pas encore reçu le…" at bounding box center [507, 263] width 400 height 9
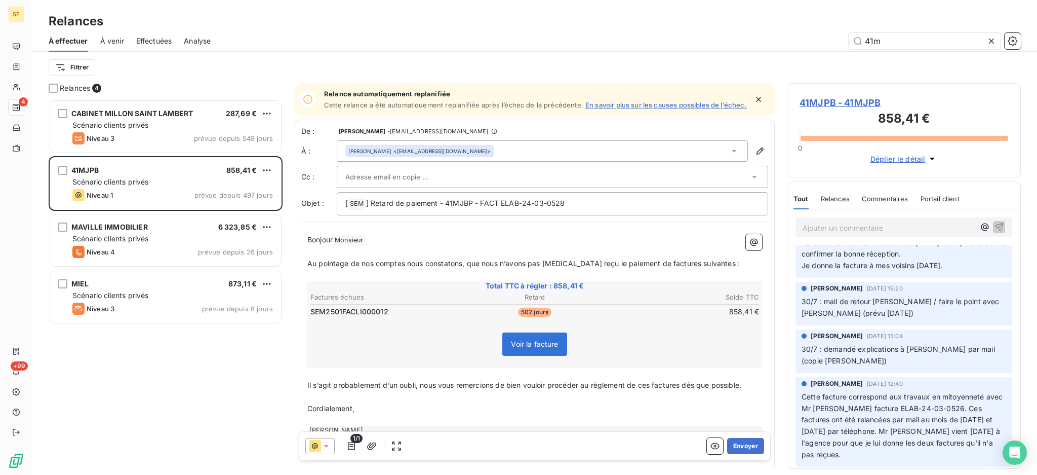
click at [665, 267] on span "Au pointage de nos comptes nous constatons, que nous n’avons pas encore reçu le…" at bounding box center [523, 263] width 433 height 9
click at [695, 267] on span "Au pointage de nos comptes nous constatons, que nous n’avons pas encore reçu le…" at bounding box center [521, 263] width 429 height 9
click at [639, 267] on span "Au pointage de nos comptes nous constatons, que nous n’avons pas encore reçu le…" at bounding box center [520, 263] width 426 height 9
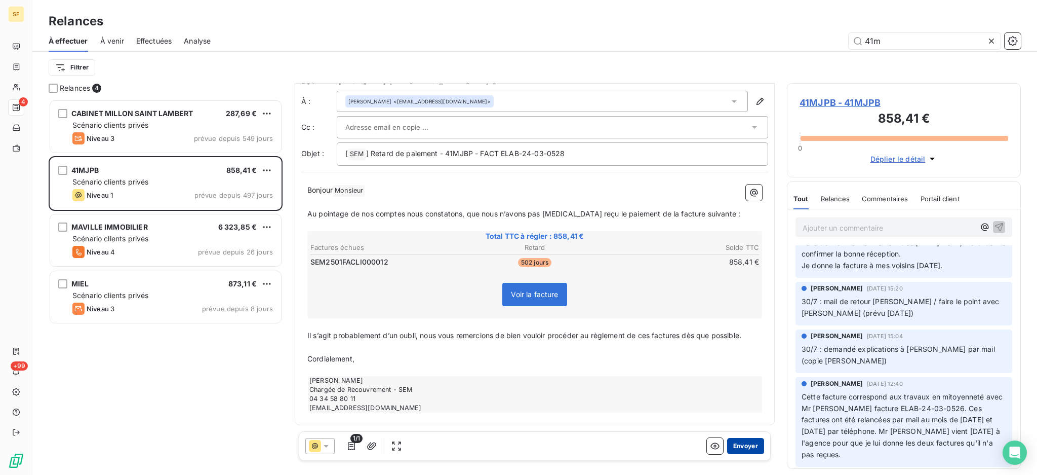
click at [727, 445] on button "Envoyer" at bounding box center [745, 446] width 37 height 16
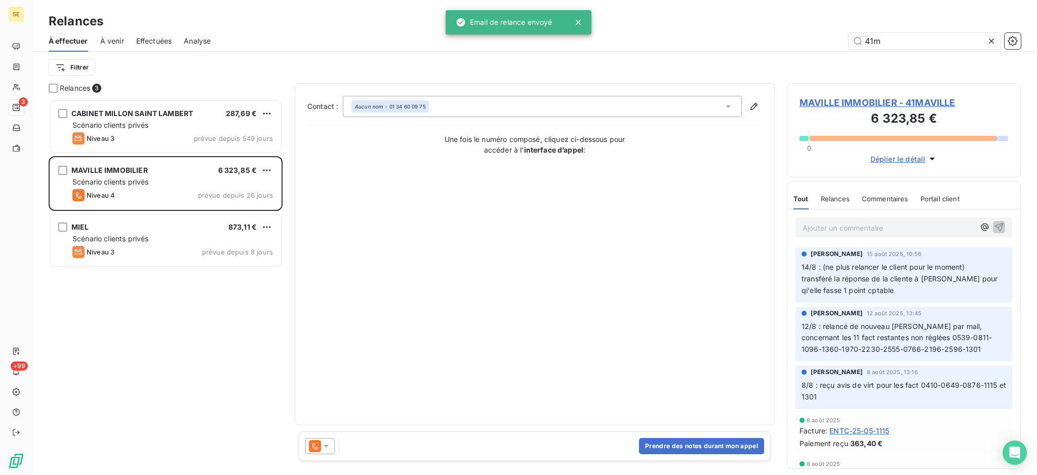
click at [991, 44] on icon at bounding box center [992, 41] width 10 height 10
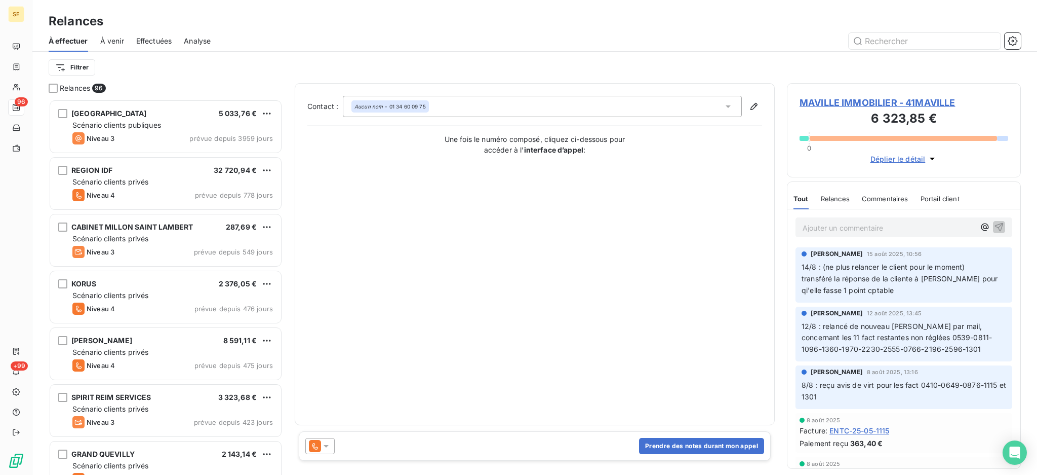
click at [151, 39] on span "Effectuées" at bounding box center [154, 41] width 36 height 10
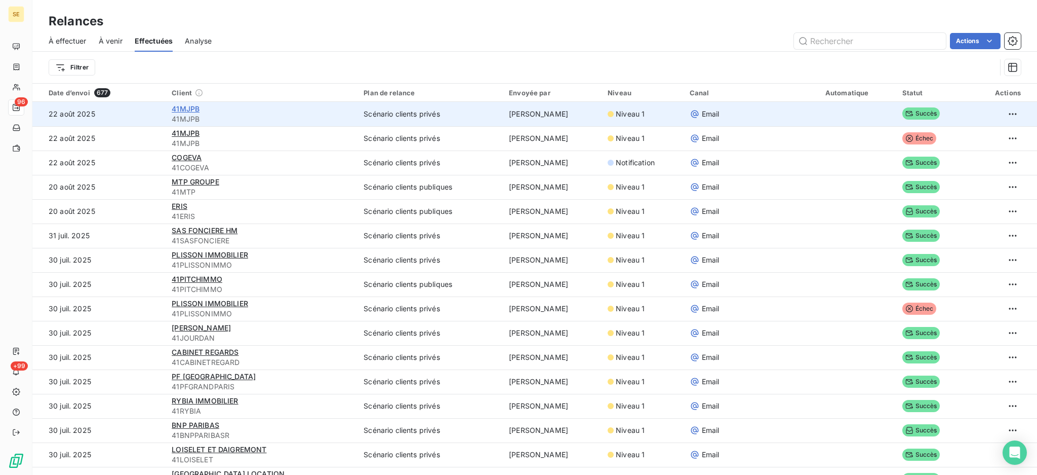
click at [188, 112] on span "41MJPB" at bounding box center [186, 108] width 28 height 9
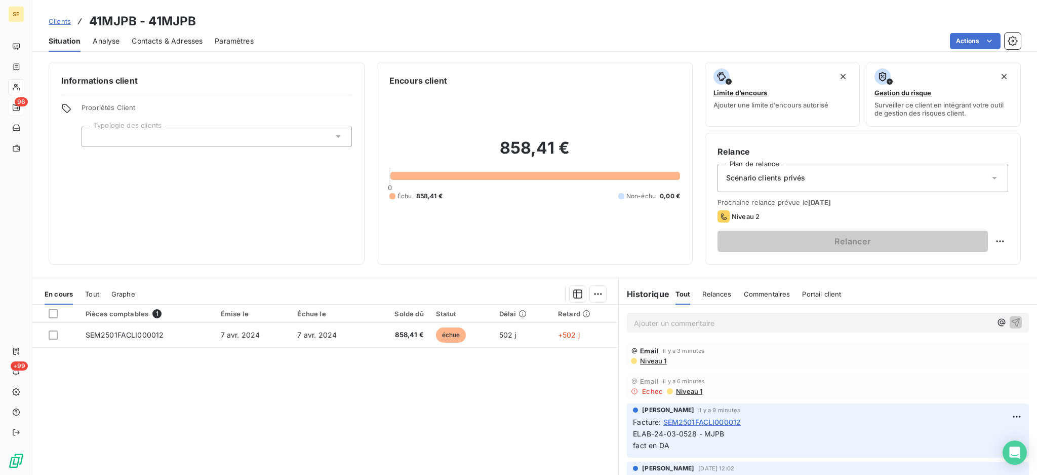
click at [187, 39] on span "Contacts & Adresses" at bounding box center [167, 41] width 71 height 10
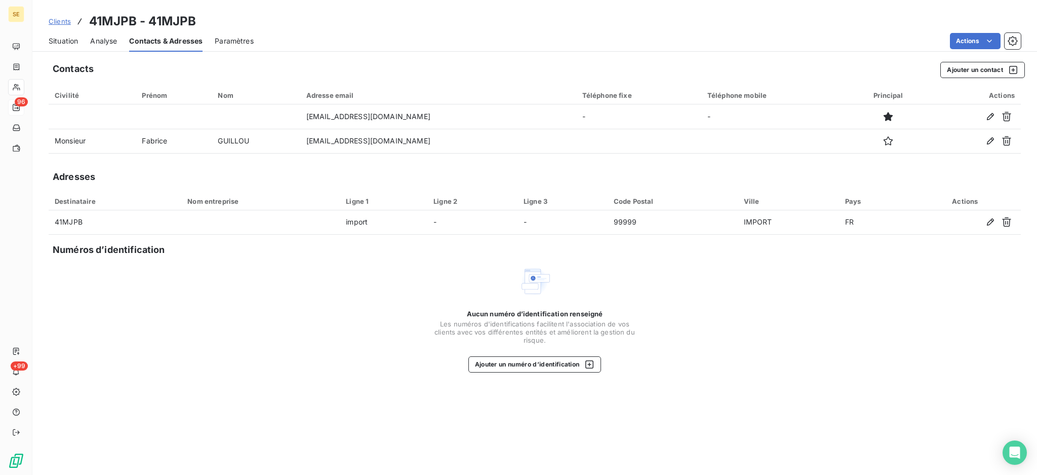
click at [65, 41] on span "Situation" at bounding box center [63, 41] width 29 height 10
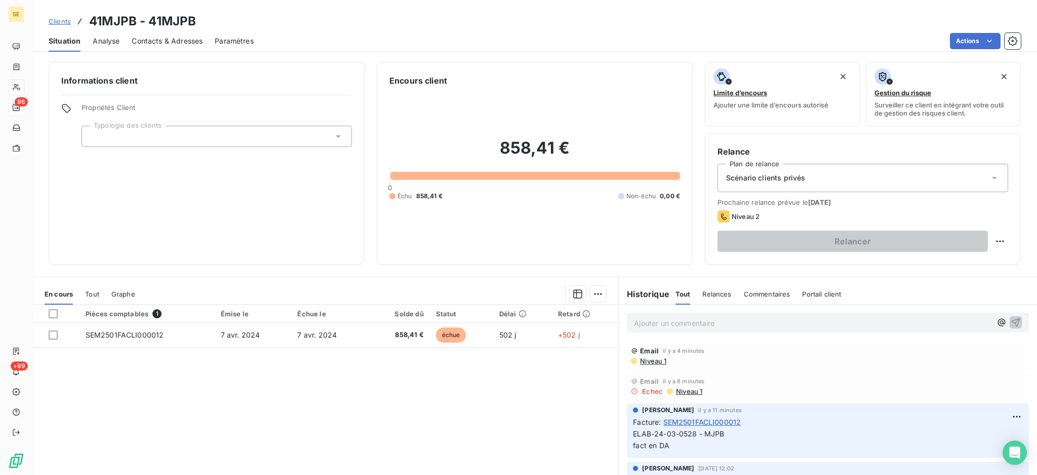
click at [642, 362] on span "Niveau 1" at bounding box center [652, 361] width 27 height 8
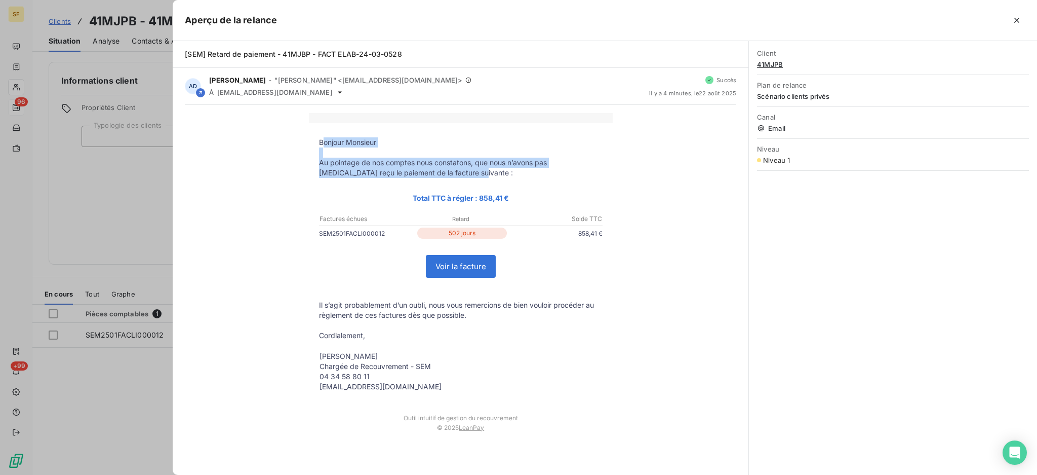
drag, startPoint x: 435, startPoint y: 173, endPoint x: 325, endPoint y: 145, distance: 113.4
click at [325, 145] on tbody "Bonjour Monsieur Au pointage de nos comptes nous constatons, que nous n’avons p…" at bounding box center [461, 265] width 304 height 256
click at [1017, 20] on icon "button" at bounding box center [1017, 20] width 5 height 5
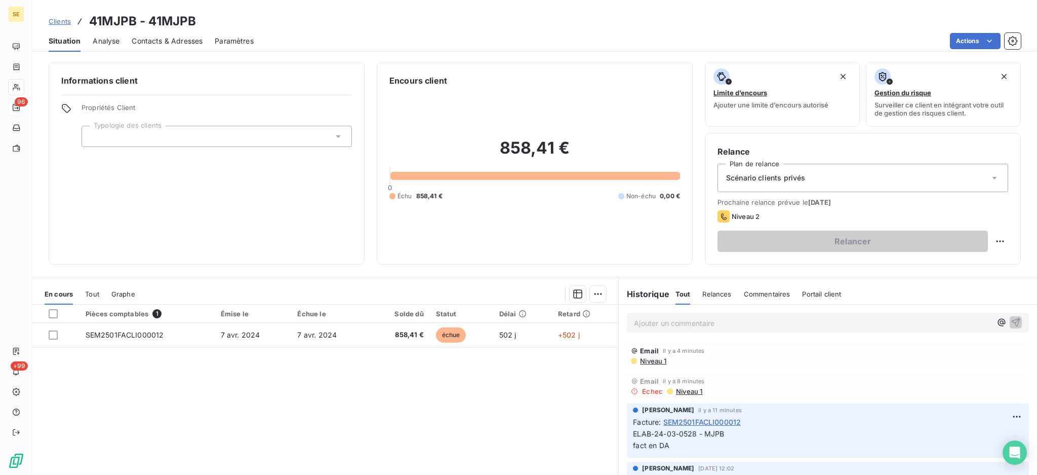
click at [177, 41] on span "Contacts & Adresses" at bounding box center [167, 41] width 71 height 10
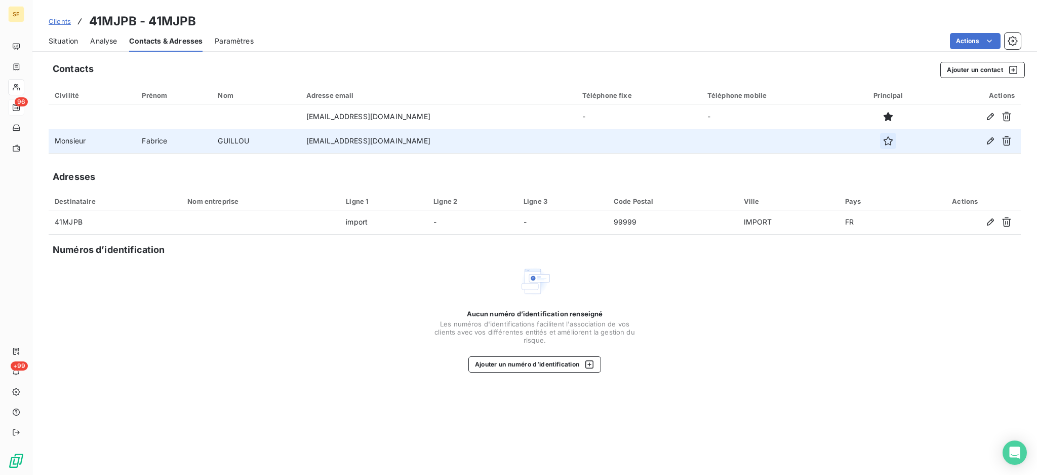
click at [883, 140] on icon "button" at bounding box center [888, 141] width 10 height 10
click at [63, 43] on span "Situation" at bounding box center [63, 41] width 29 height 10
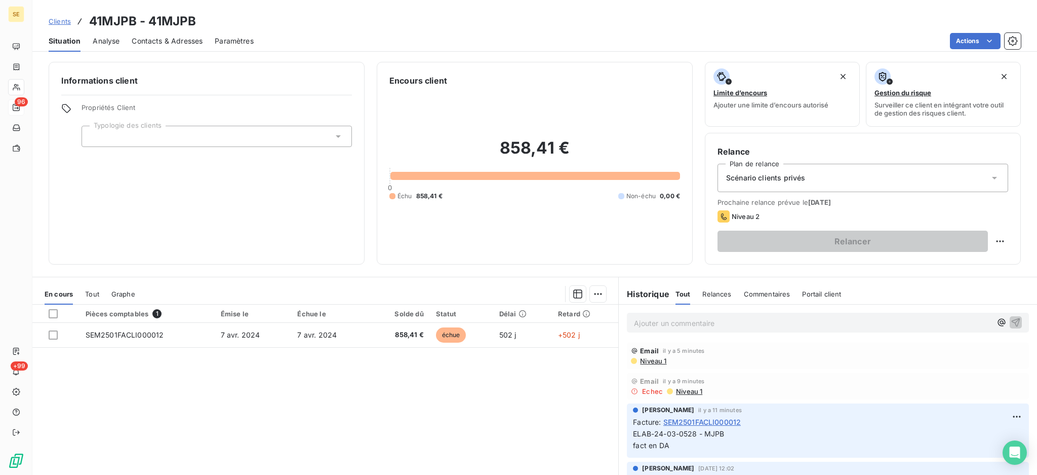
click at [642, 357] on span "Niveau 1" at bounding box center [652, 361] width 27 height 8
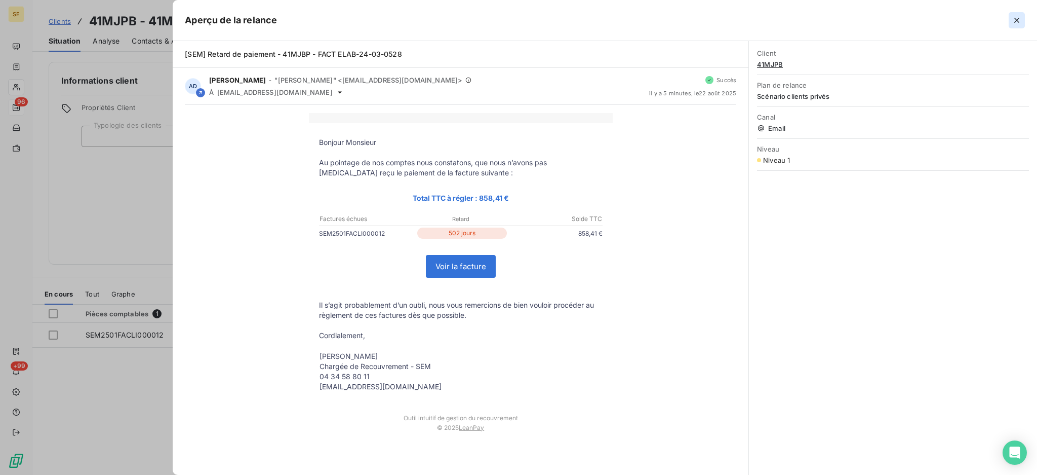
click at [1017, 18] on icon "button" at bounding box center [1017, 20] width 10 height 10
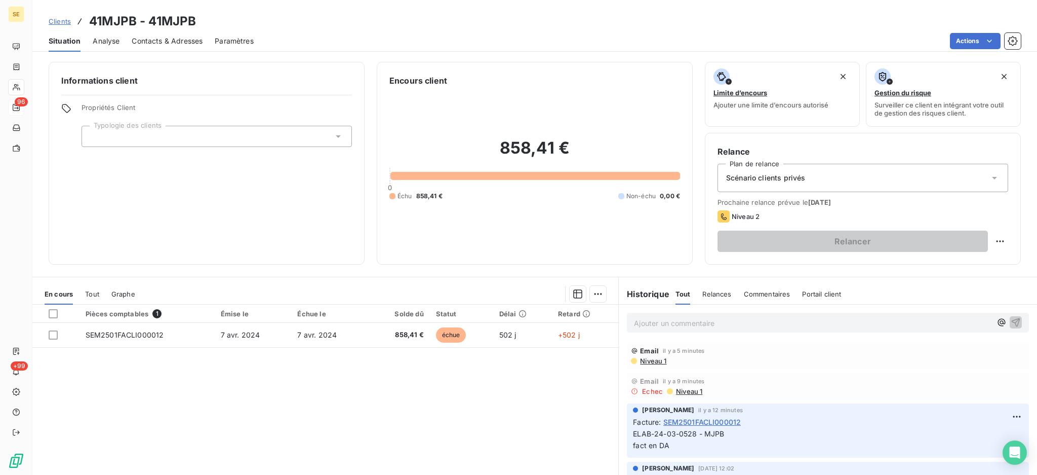
click at [169, 40] on span "Contacts & Adresses" at bounding box center [167, 41] width 71 height 10
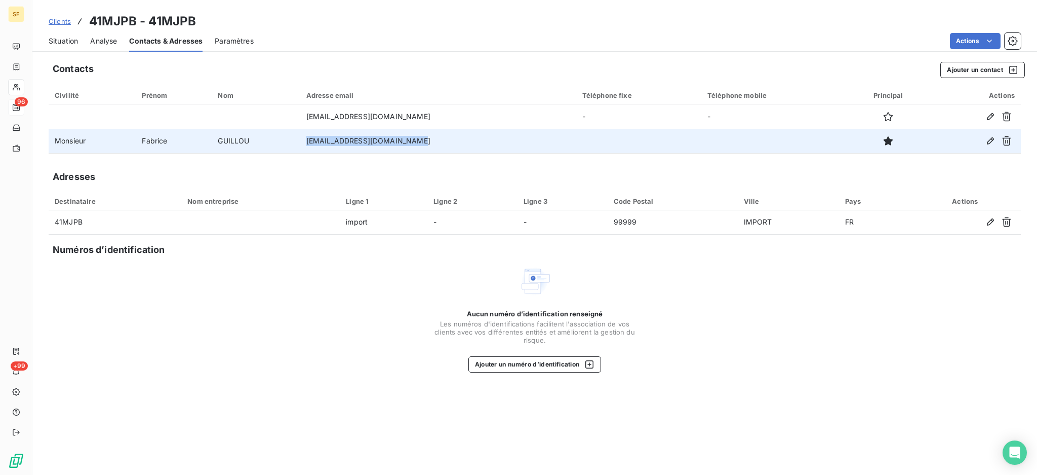
copy td "fabrice.guillou@laposte.net"
drag, startPoint x: 434, startPoint y: 137, endPoint x: 323, endPoint y: 142, distance: 111.5
click at [323, 142] on td "fabrice.guillou@laposte.net" at bounding box center [438, 141] width 276 height 24
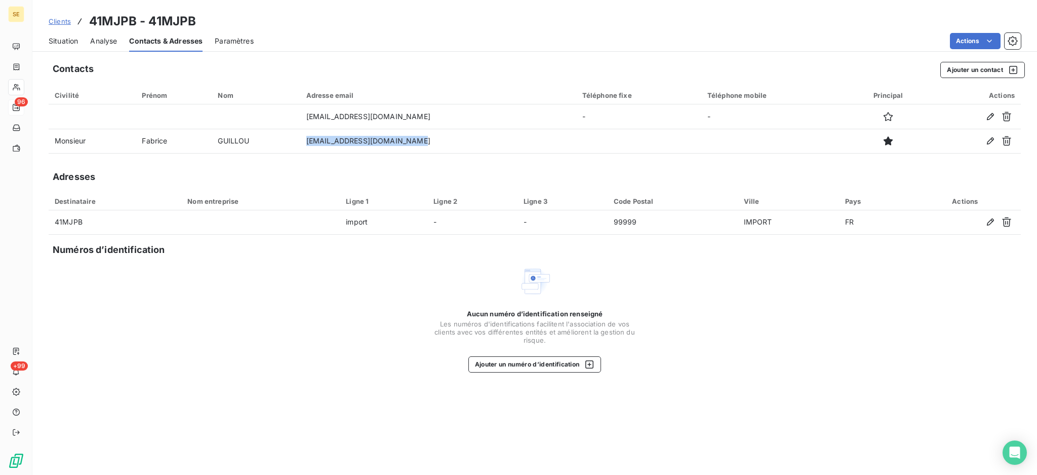
click at [66, 41] on span "Situation" at bounding box center [63, 41] width 29 height 10
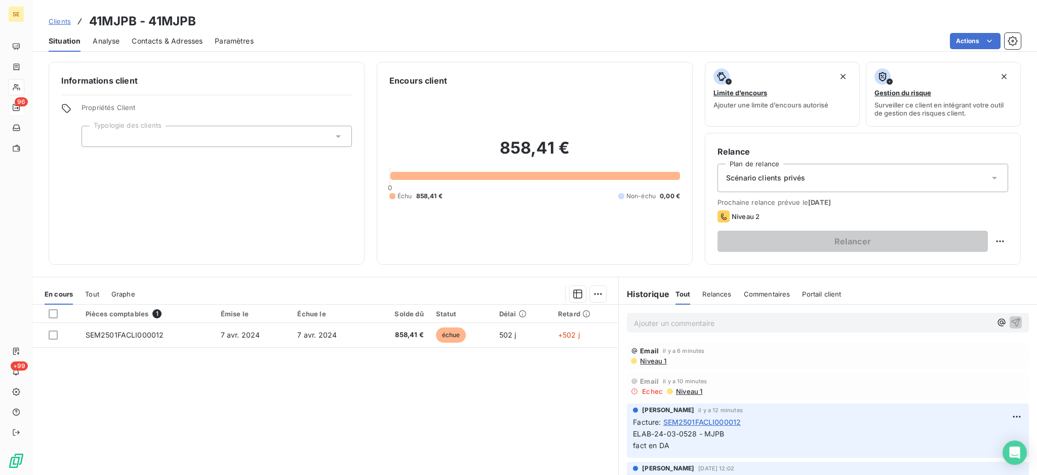
click at [684, 322] on p "Ajouter un commentaire ﻿" at bounding box center [813, 323] width 358 height 13
click at [699, 347] on span "22 août 2025, 16:27" at bounding box center [680, 350] width 35 height 6
click at [933, 322] on p "22/08 Appel de Mr Guillou : il pensait que la facture avait été payée par la MJ…" at bounding box center [813, 323] width 358 height 12
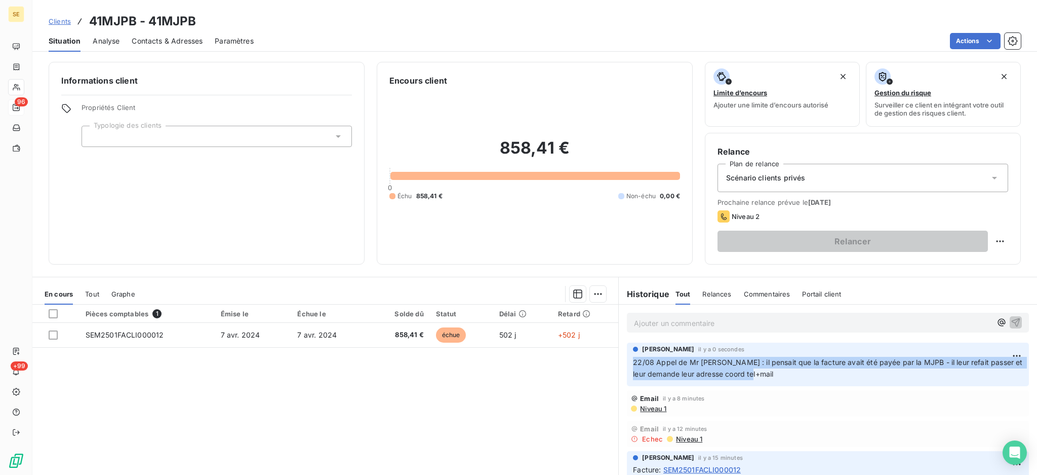
drag, startPoint x: 763, startPoint y: 375, endPoint x: 620, endPoint y: 362, distance: 144.0
click at [620, 362] on div "Agnès Dubuc il y a 0 secondes 22/08 Appel de Mr Guillou : il pensait que la fac…" at bounding box center [828, 364] width 418 height 48
copy span "22/08 Appel de Mr Guillou : il pensait que la facture avait été payée par la MJ…"
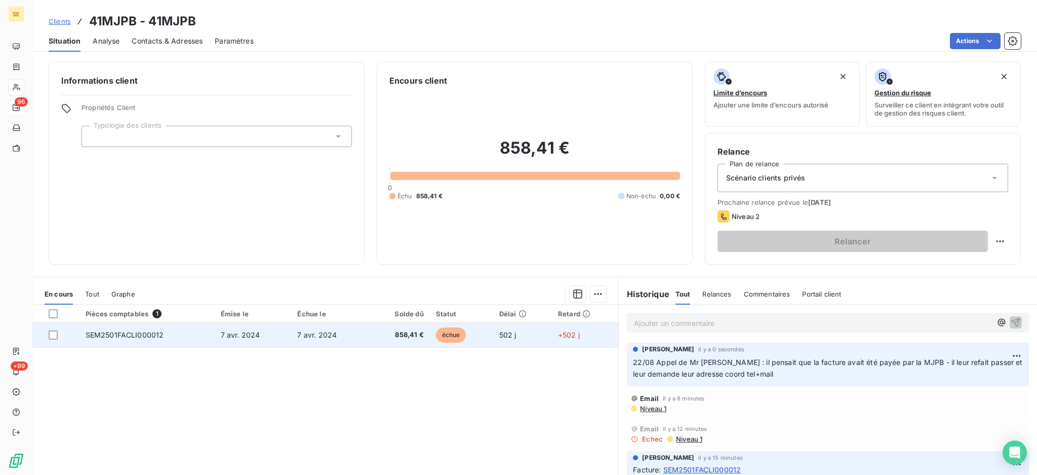
click at [396, 331] on span "858,41 €" at bounding box center [398, 335] width 49 height 10
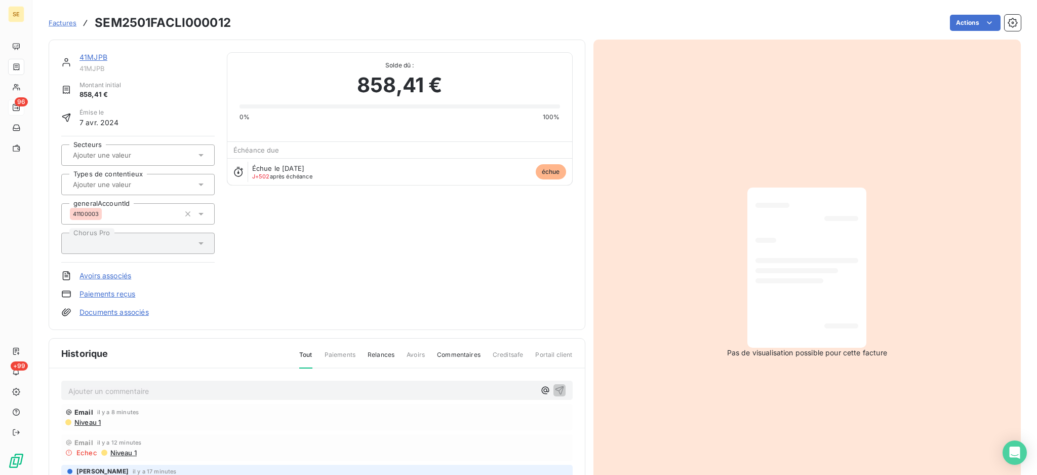
click at [250, 386] on p "Ajouter un commentaire ﻿" at bounding box center [301, 390] width 467 height 13
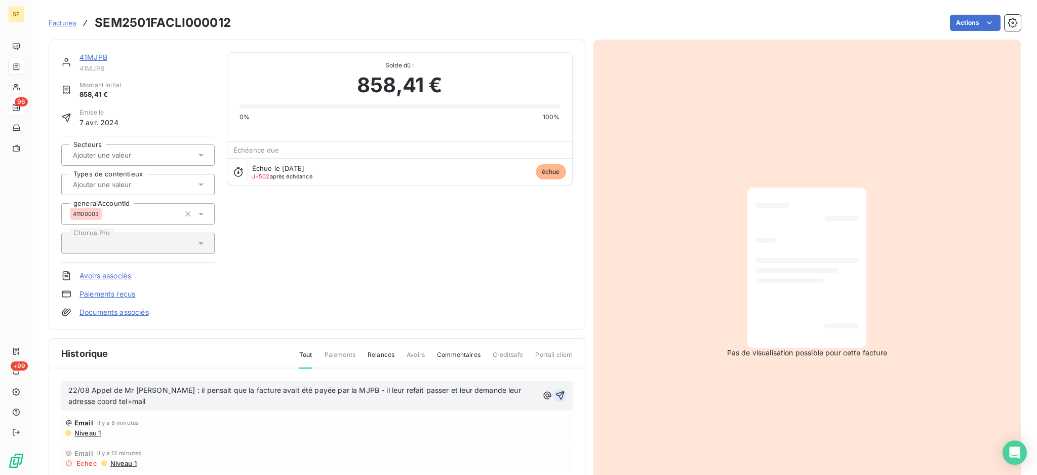
click at [555, 394] on icon "button" at bounding box center [560, 395] width 10 height 10
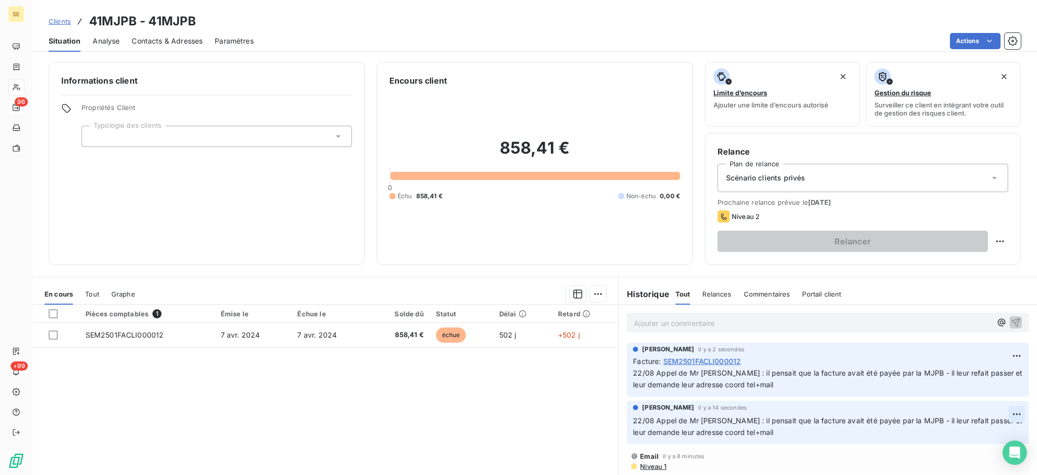
click at [995, 414] on html "SE 96 +99 Clients 41MJPB - 41MJPB Situation Analyse Contacts & Adresses Paramèt…" at bounding box center [518, 237] width 1037 height 475
click at [979, 457] on div "Supprimer" at bounding box center [972, 454] width 57 height 16
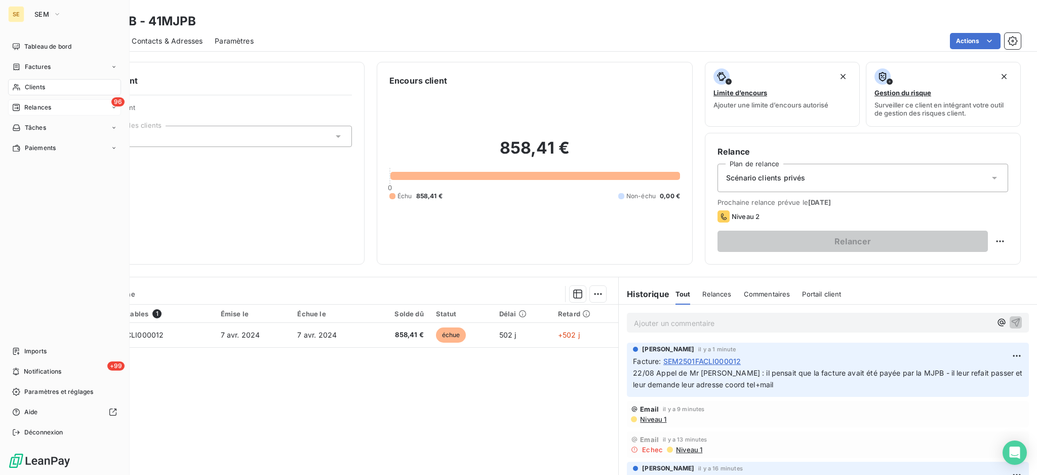
click at [33, 87] on span "Clients" at bounding box center [35, 87] width 20 height 9
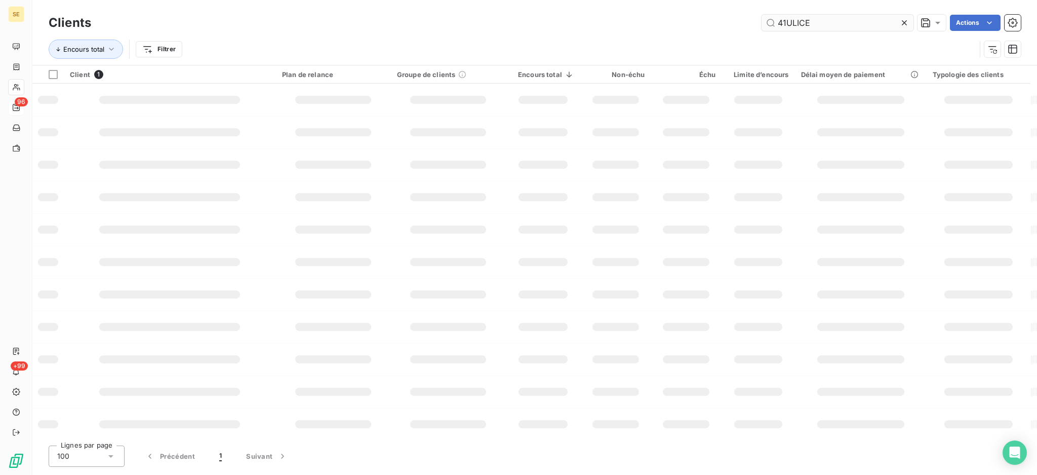
type input "41ULICE"
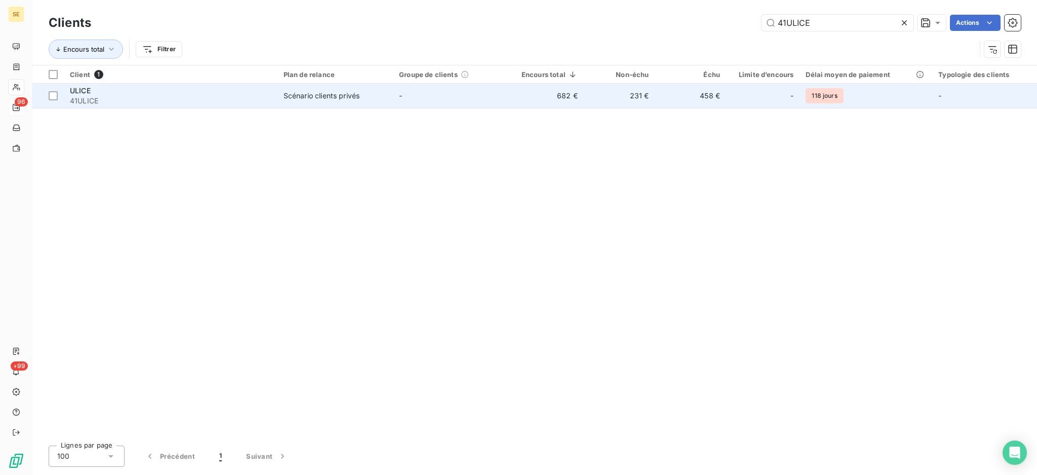
click at [314, 97] on div "Scénario clients privés" at bounding box center [322, 96] width 76 height 10
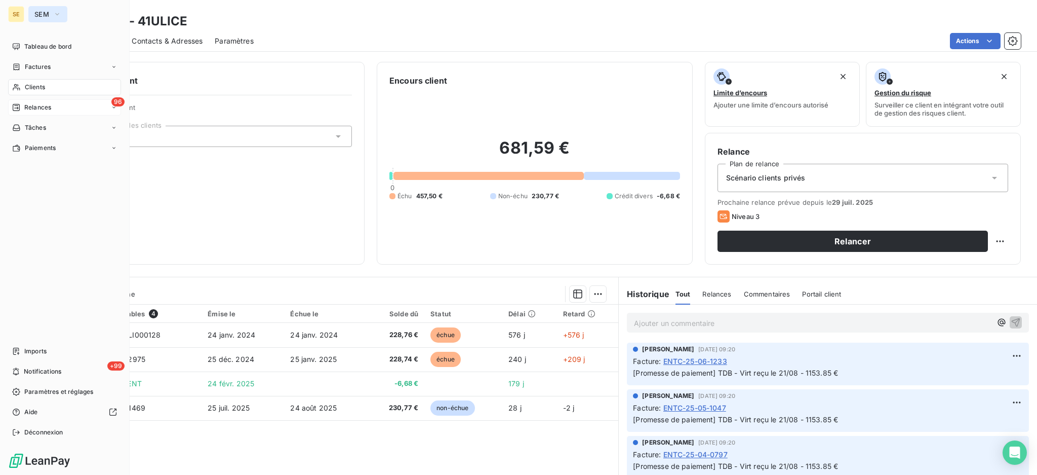
click at [53, 11] on icon "button" at bounding box center [57, 14] width 8 height 10
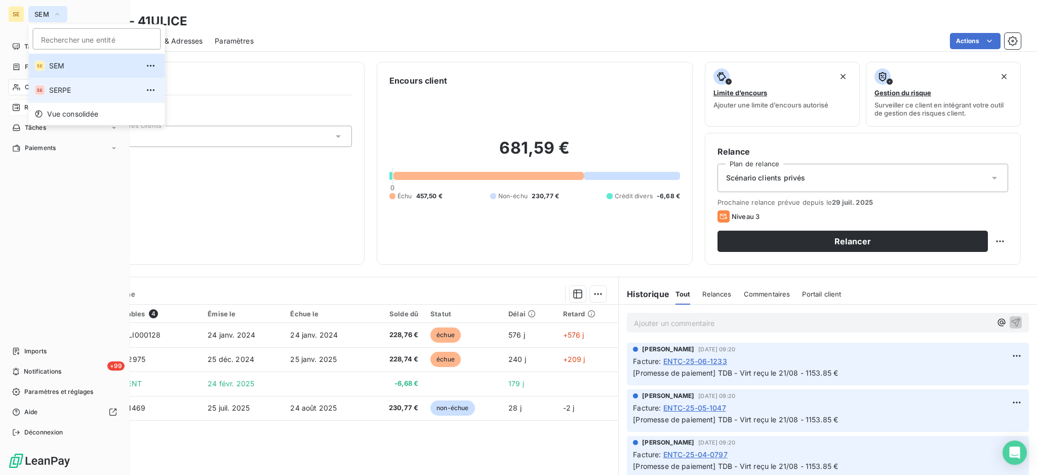
click at [63, 79] on li "SE SERPE" at bounding box center [97, 90] width 136 height 24
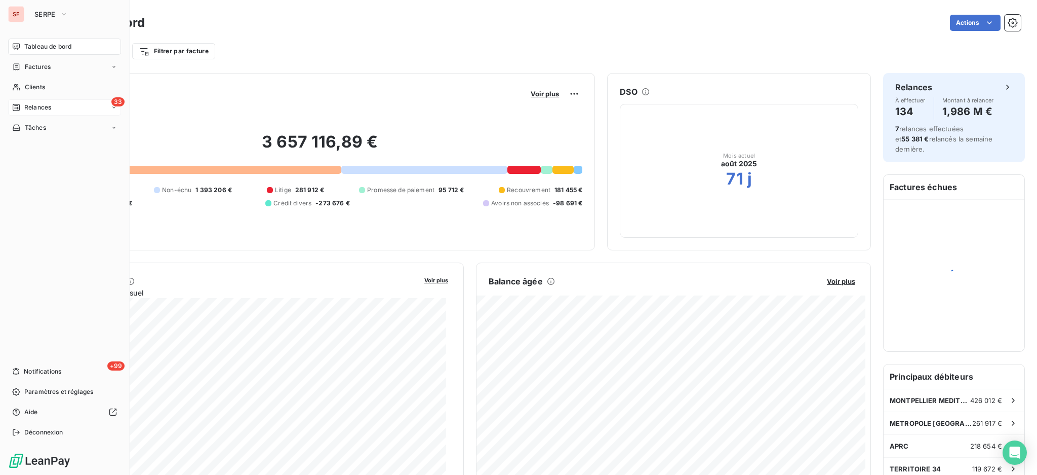
click at [47, 105] on span "Relances" at bounding box center [37, 107] width 27 height 9
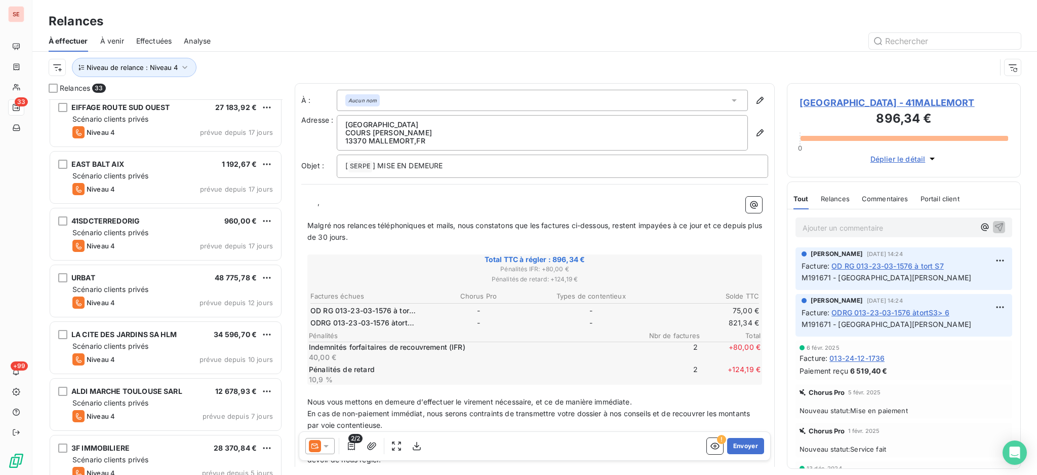
scroll to position [1497, 0]
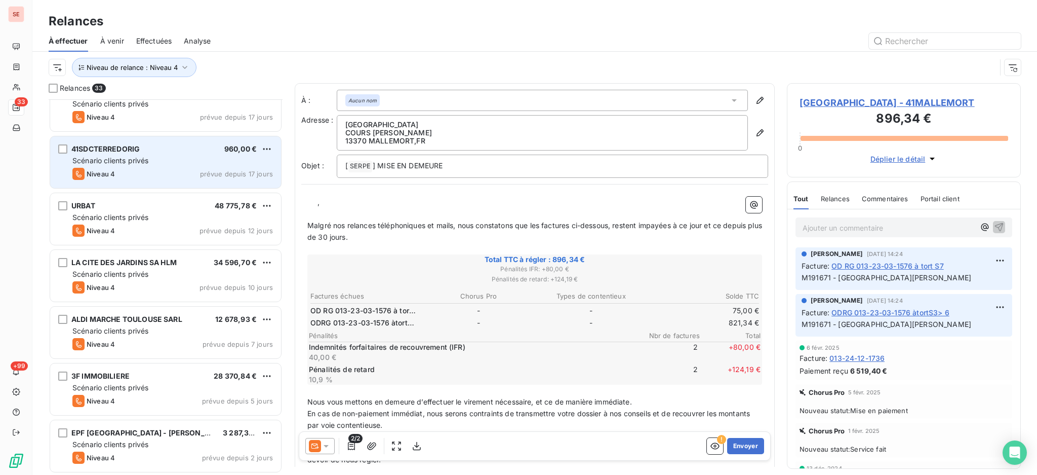
click at [128, 159] on span "Scénario clients privés" at bounding box center [110, 160] width 76 height 9
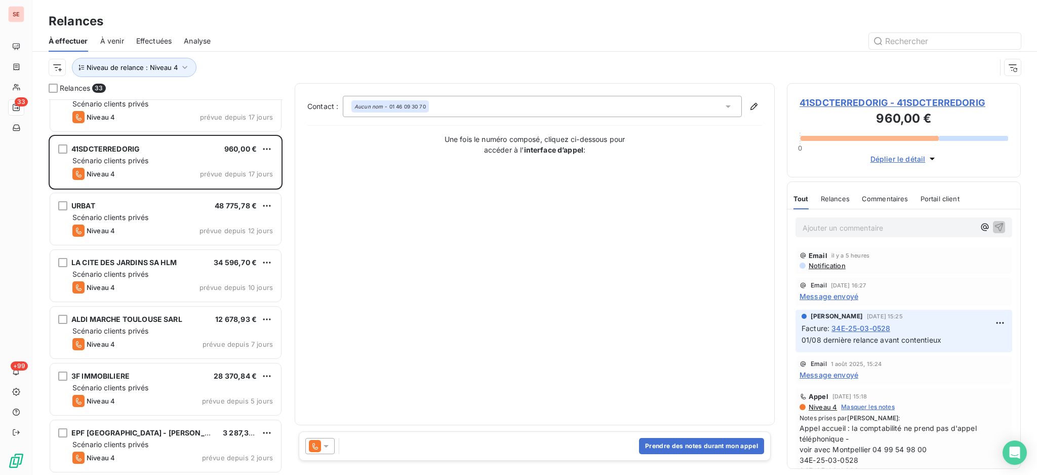
click at [897, 99] on span "41SDCTERREDORIG - 41SDCTERREDORIG" at bounding box center [904, 103] width 209 height 14
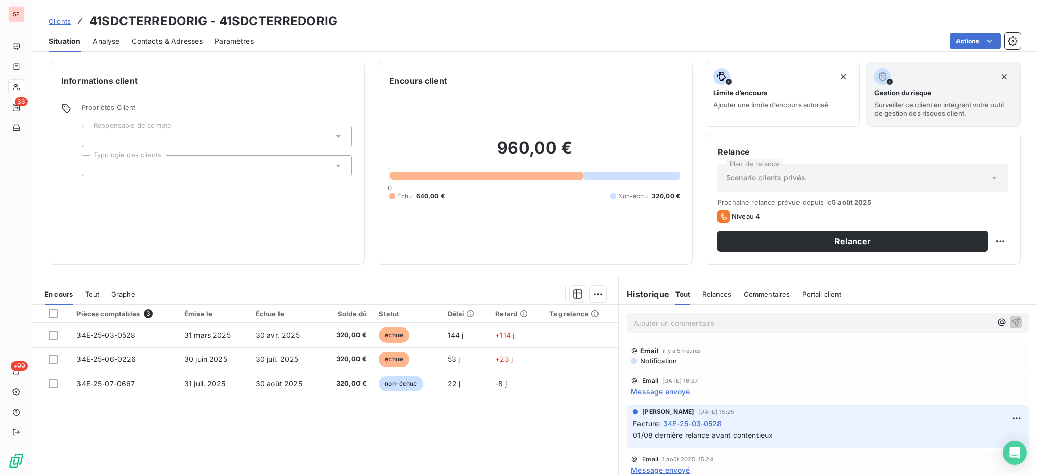
click at [661, 393] on span "Message envoyé" at bounding box center [660, 391] width 59 height 11
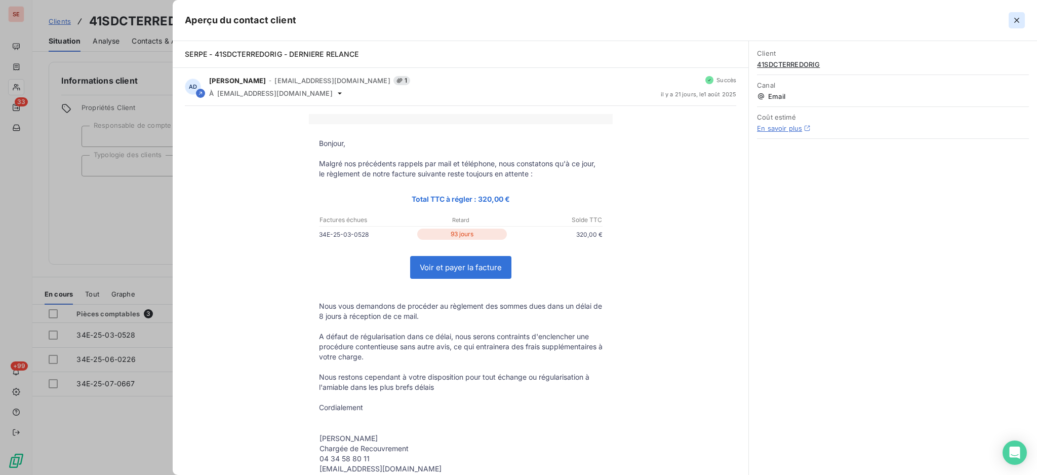
click at [1014, 19] on icon "button" at bounding box center [1017, 20] width 10 height 10
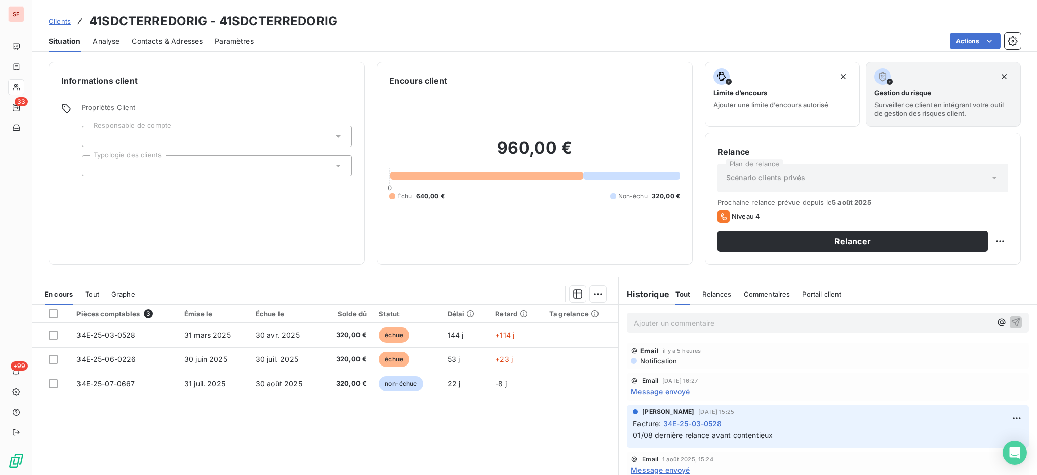
click at [179, 41] on span "Contacts & Adresses" at bounding box center [167, 41] width 71 height 10
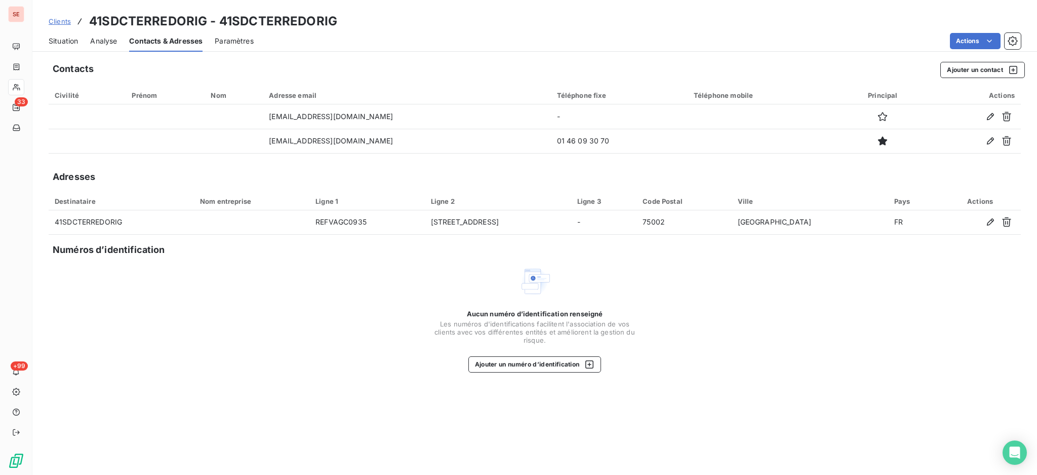
click at [65, 37] on span "Situation" at bounding box center [63, 41] width 29 height 10
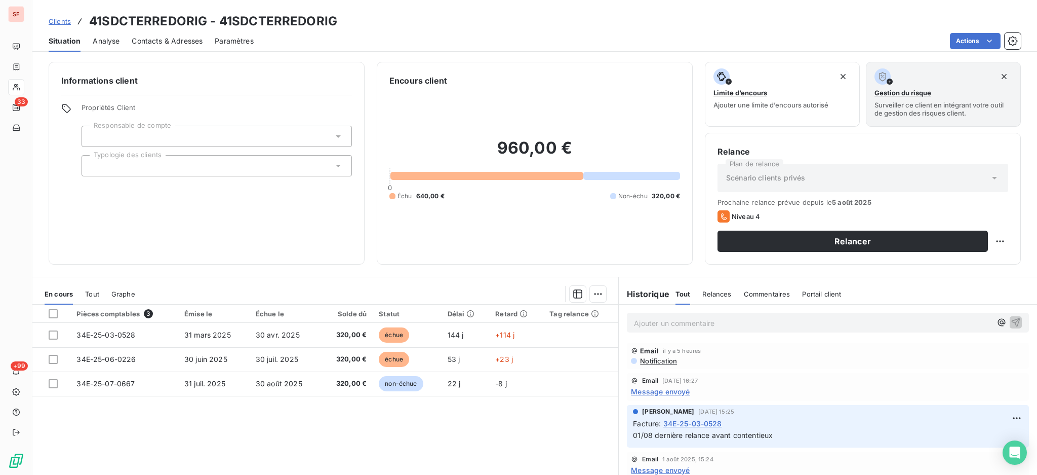
click at [180, 42] on span "Contacts & Adresses" at bounding box center [167, 41] width 71 height 10
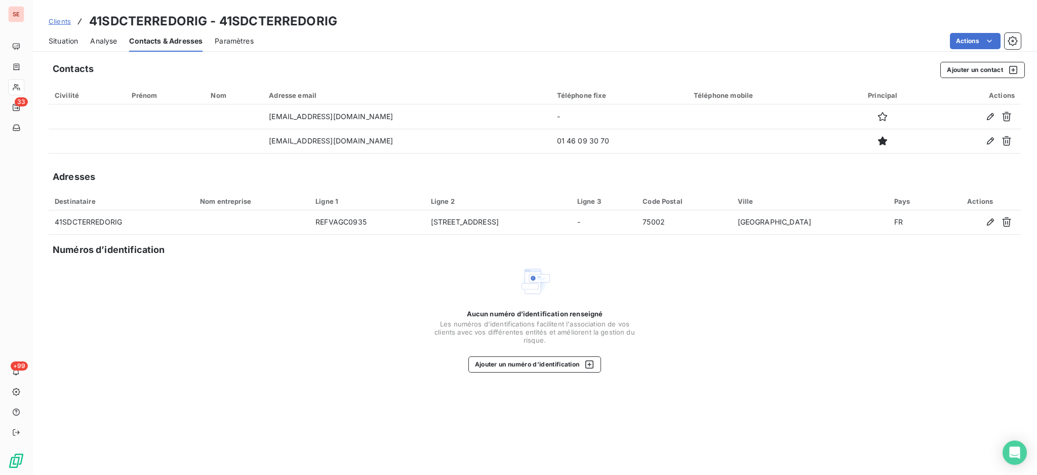
click at [73, 38] on span "Situation" at bounding box center [63, 41] width 29 height 10
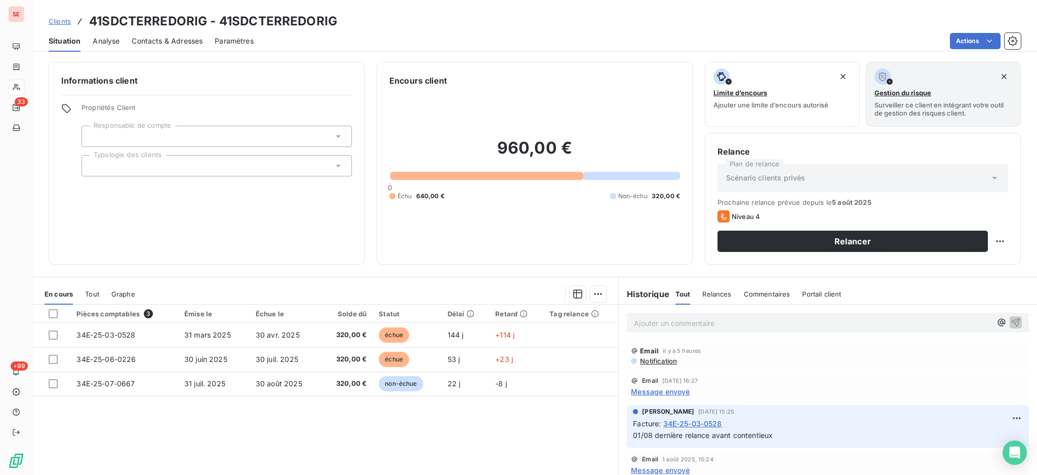
drag, startPoint x: 273, startPoint y: 320, endPoint x: 250, endPoint y: 33, distance: 287.6
click at [250, 33] on div "Paramètres" at bounding box center [234, 40] width 39 height 21
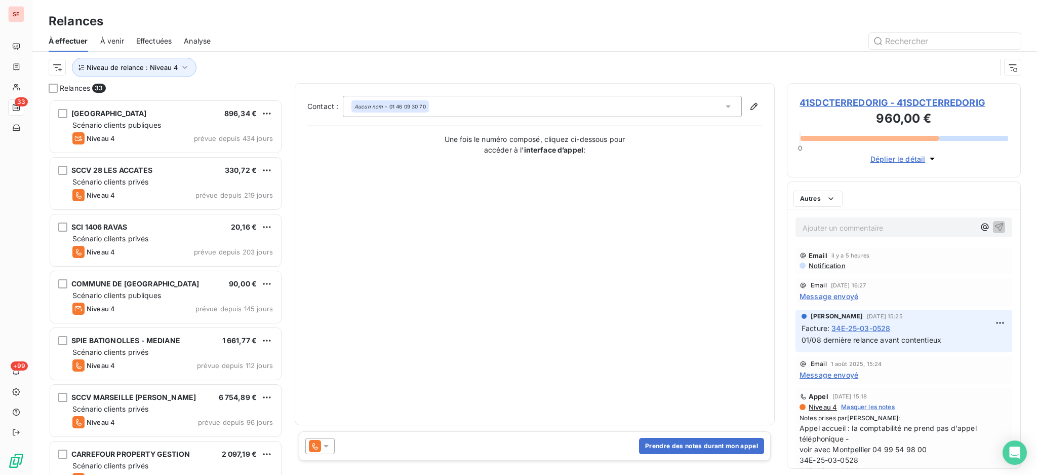
scroll to position [365, 223]
click at [853, 106] on span "41SDCTERREDORIG - 41SDCTERREDORIG" at bounding box center [904, 103] width 209 height 14
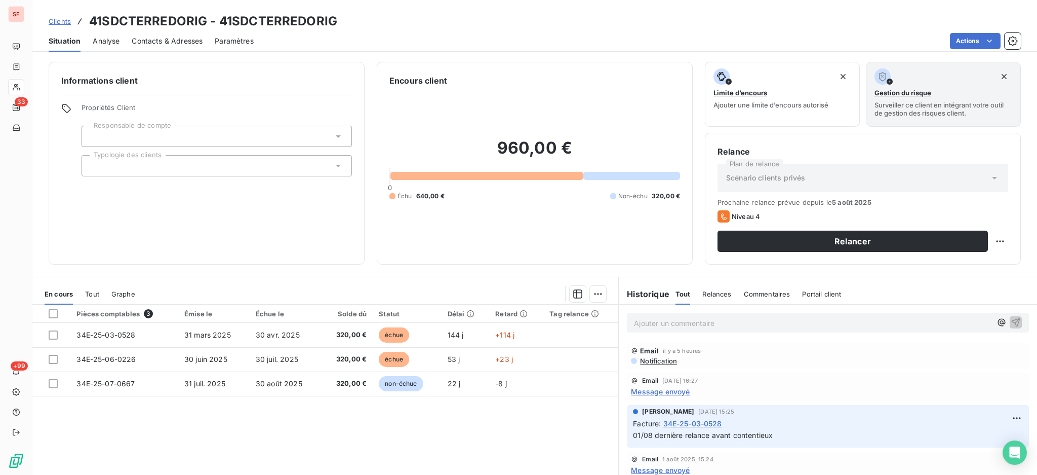
click at [190, 43] on span "Contacts & Adresses" at bounding box center [167, 41] width 71 height 10
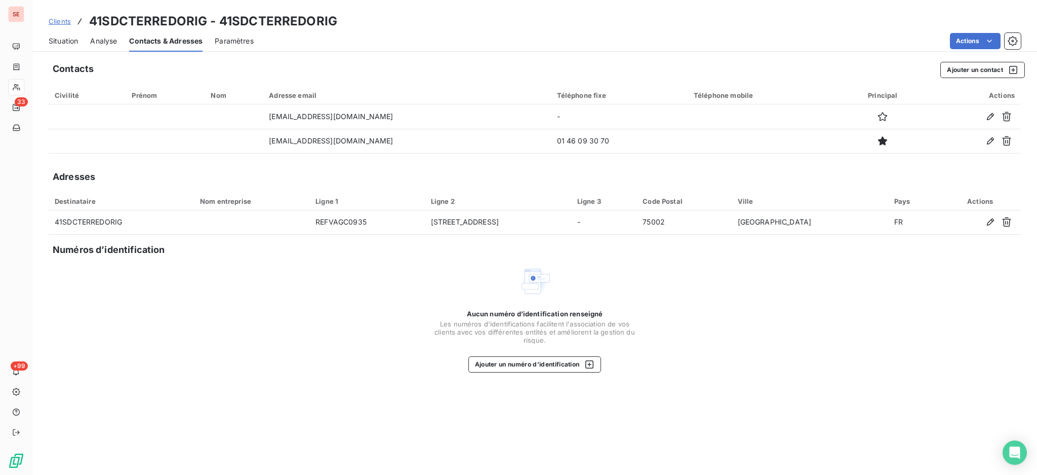
click at [67, 37] on span "Situation" at bounding box center [63, 41] width 29 height 10
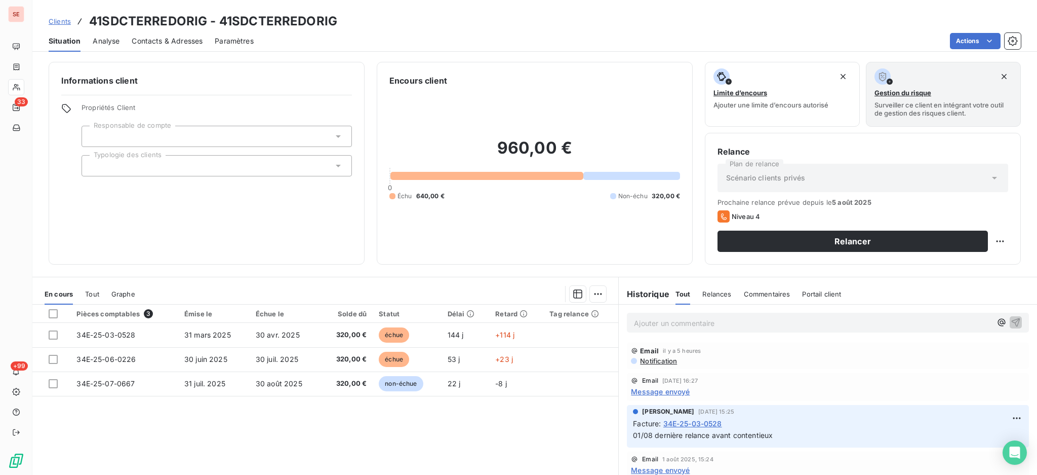
click at [171, 41] on span "Contacts & Adresses" at bounding box center [167, 41] width 71 height 10
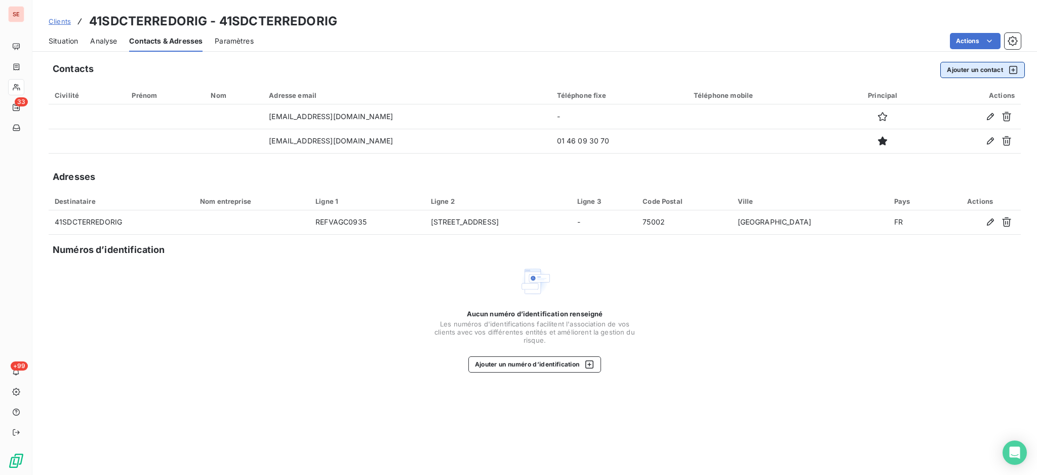
click at [976, 68] on button "Ajouter un contact" at bounding box center [983, 70] width 85 height 16
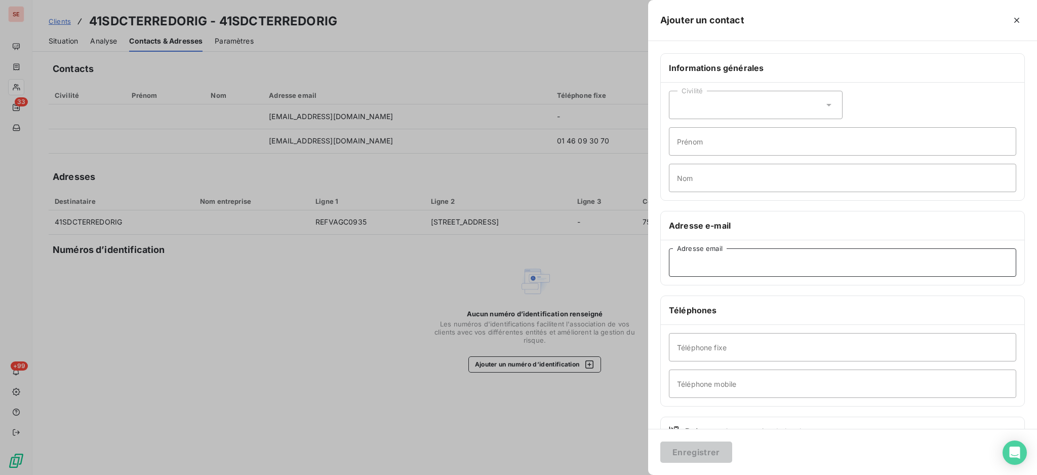
click at [747, 263] on input "Adresse email" at bounding box center [843, 262] width 348 height 28
type input "[EMAIL_ADDRESS][DOMAIN_NAME]"
click at [708, 143] on input "Prénom" at bounding box center [843, 141] width 348 height 28
type input "c"
click at [716, 456] on button "Enregistrer" at bounding box center [697, 451] width 72 height 21
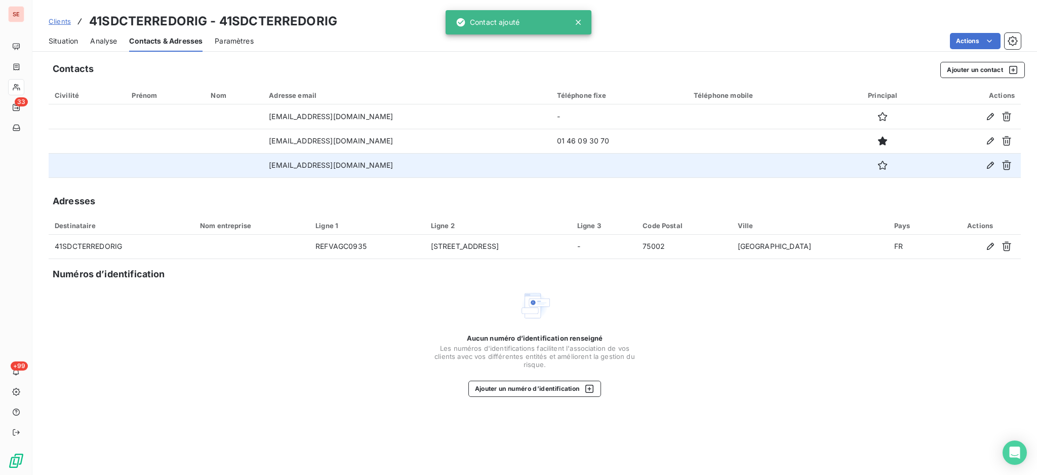
click at [384, 158] on td "[EMAIL_ADDRESS][DOMAIN_NAME]" at bounding box center [407, 165] width 288 height 24
click at [993, 162] on icon "button" at bounding box center [990, 165] width 7 height 7
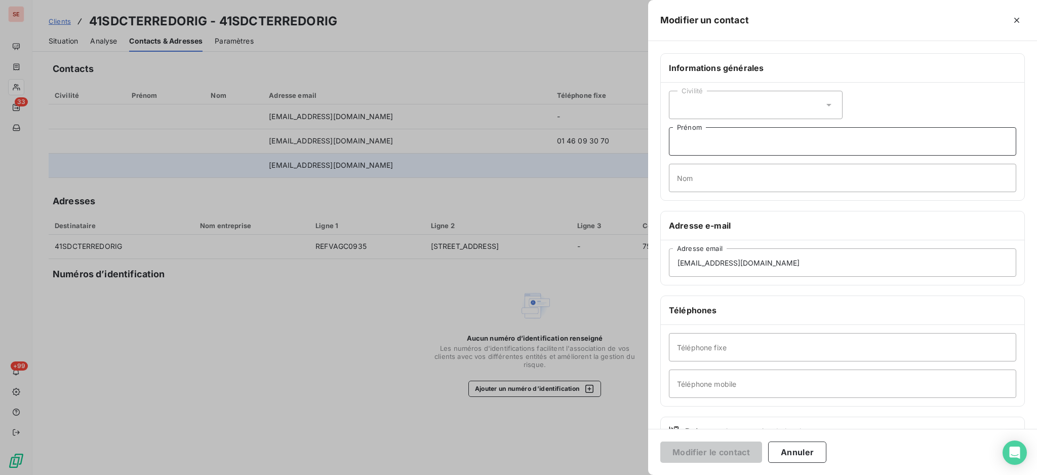
click at [729, 140] on input "Prénom" at bounding box center [843, 141] width 348 height 28
type input "comptable"
click at [675, 450] on button "Modifier le contact" at bounding box center [712, 451] width 102 height 21
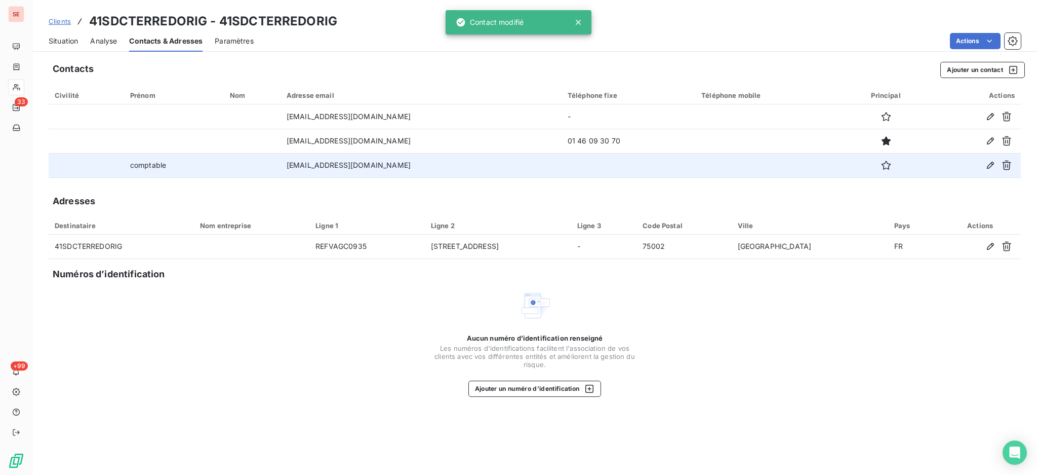
click at [64, 45] on span "Situation" at bounding box center [63, 41] width 29 height 10
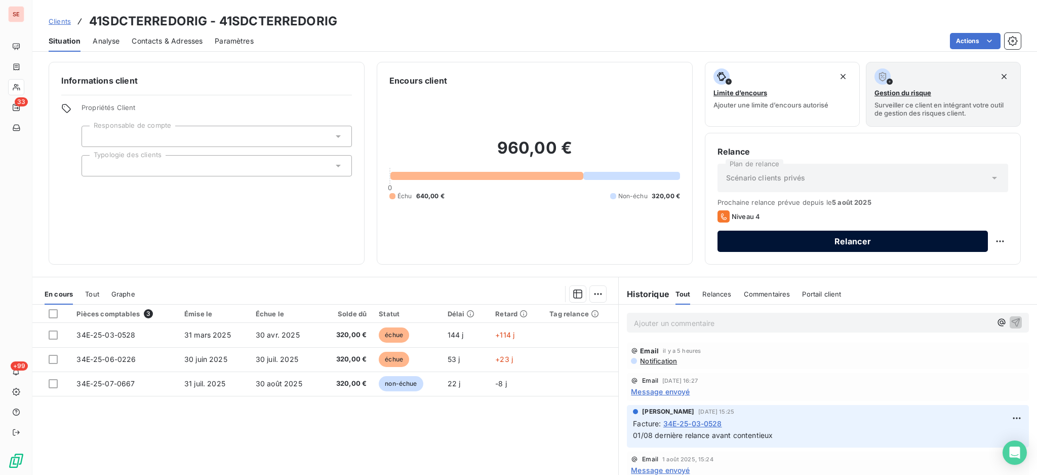
click at [782, 241] on button "Relancer" at bounding box center [853, 240] width 271 height 21
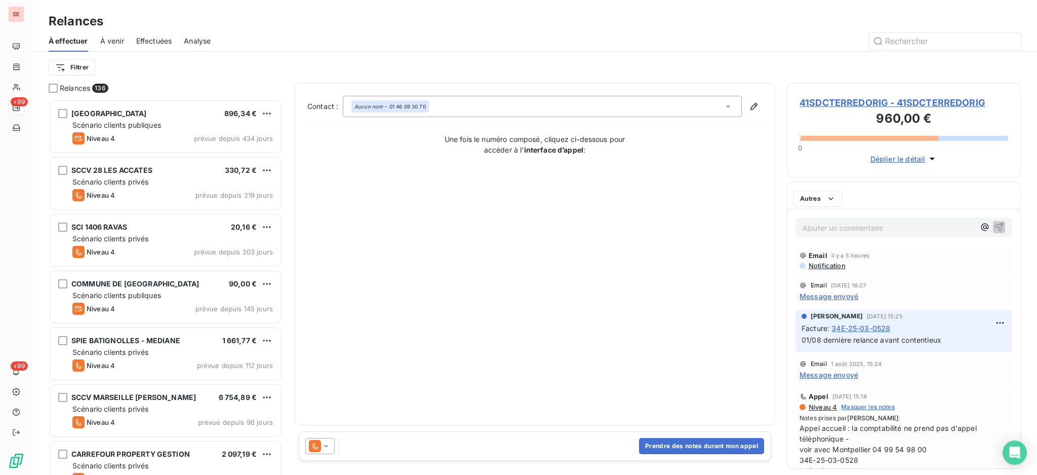
scroll to position [366, 223]
click at [727, 108] on icon at bounding box center [728, 106] width 10 height 10
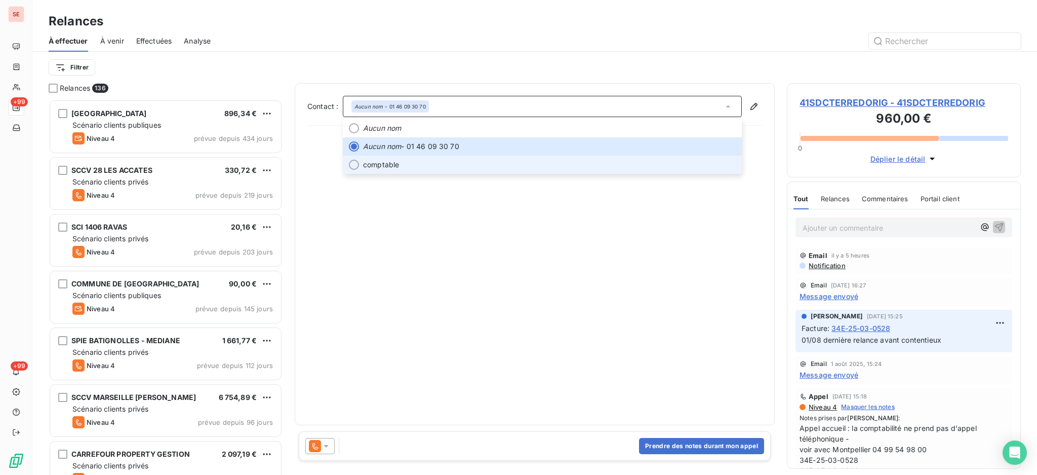
click at [384, 163] on span "comptable" at bounding box center [381, 165] width 36 height 10
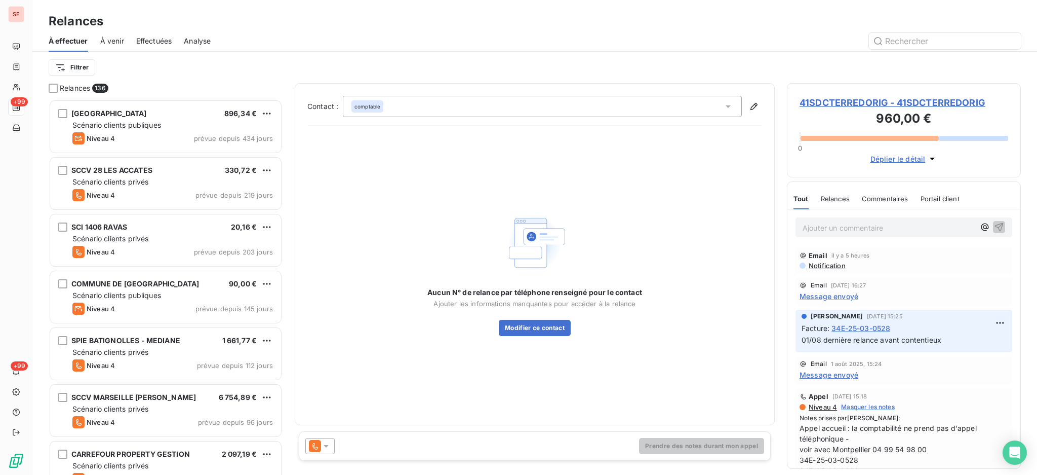
click at [854, 101] on span "41SDCTERREDORIG - 41SDCTERREDORIG" at bounding box center [904, 103] width 209 height 14
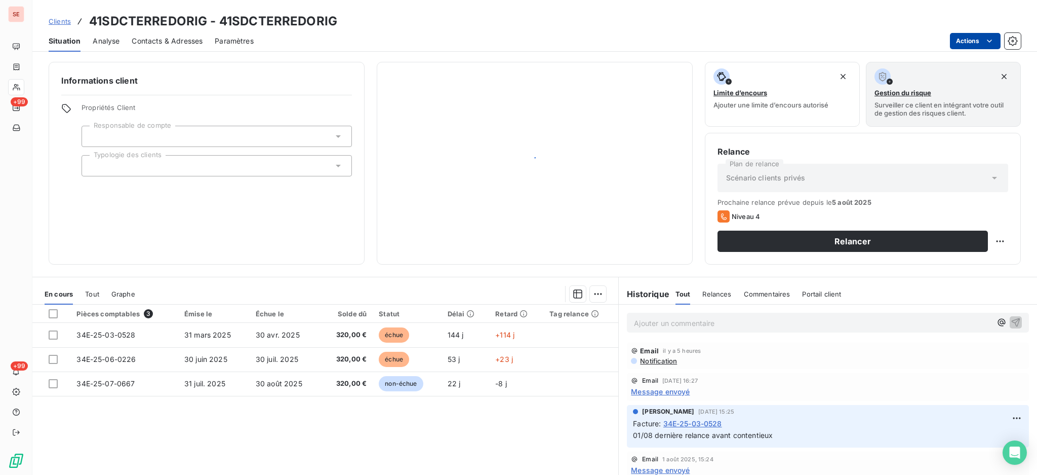
click at [974, 39] on html "SE +99 +99 Clients 41SDCTERREDORIG - 41SDCTERREDORIG Situation Analyse Contacts…" at bounding box center [518, 237] width 1037 height 475
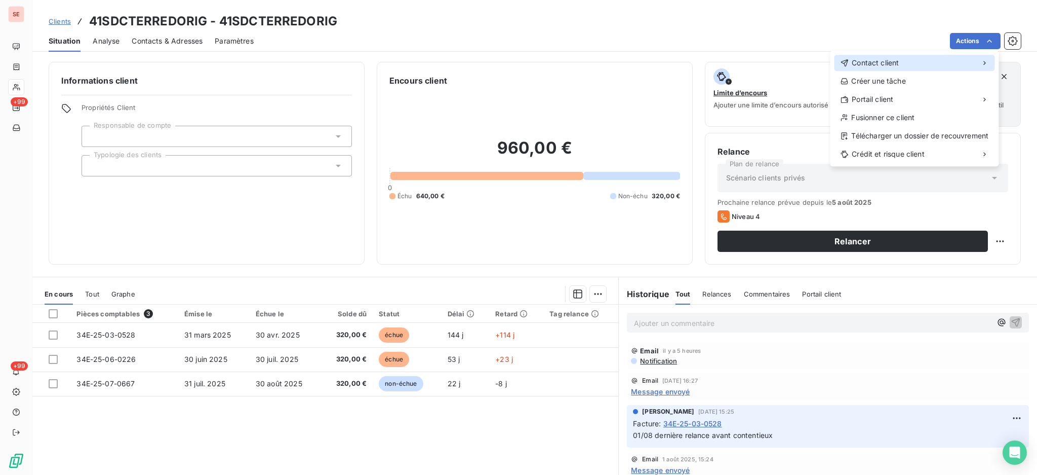
click at [912, 63] on div "Contact client" at bounding box center [914, 63] width 161 height 16
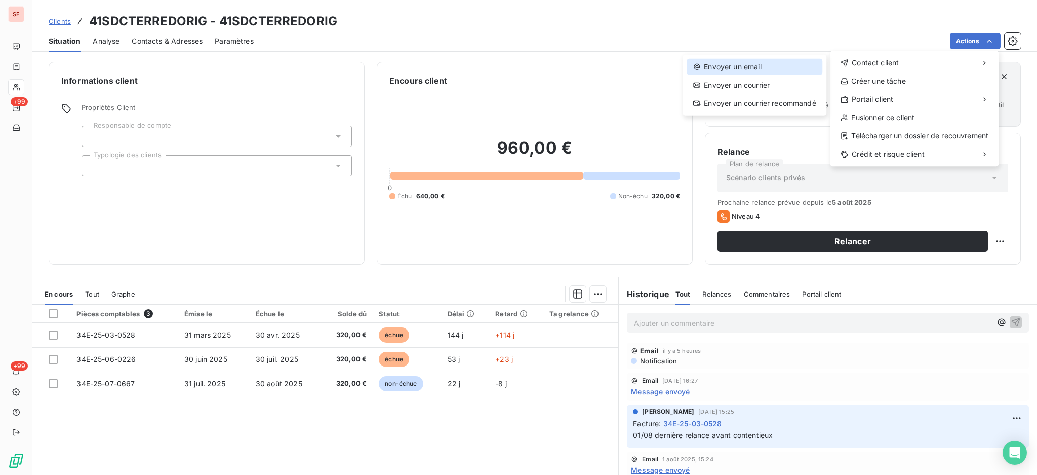
click at [746, 65] on div "Envoyer un email" at bounding box center [755, 67] width 136 height 16
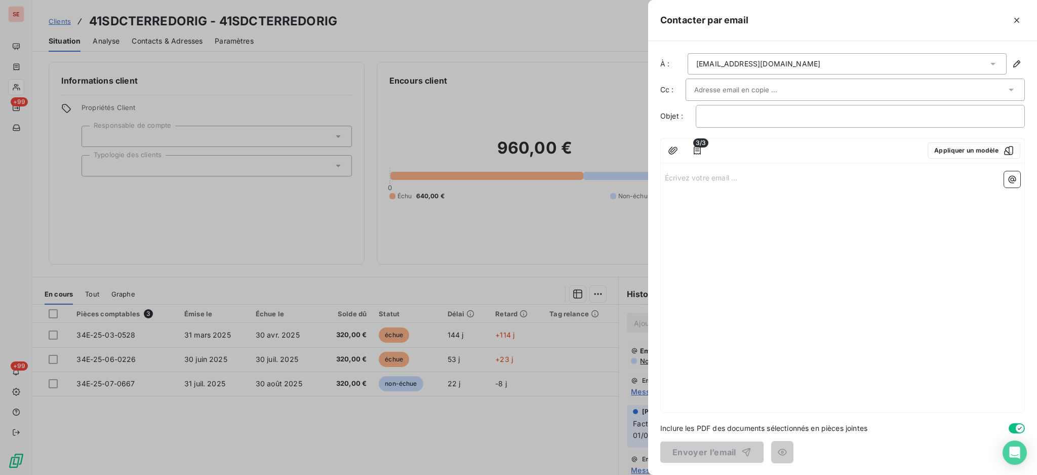
click at [994, 60] on icon at bounding box center [993, 64] width 10 height 10
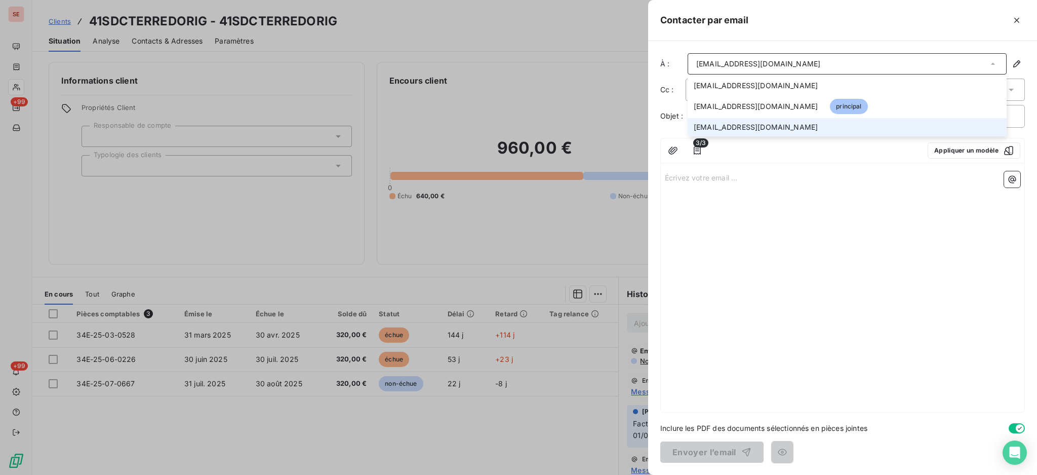
click at [793, 125] on li "[EMAIL_ADDRESS][DOMAIN_NAME]" at bounding box center [847, 127] width 319 height 18
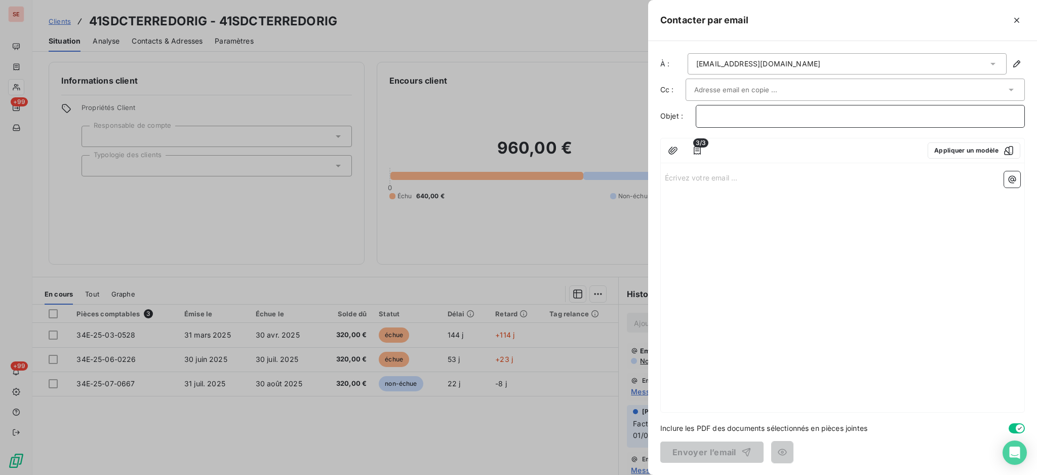
click at [764, 120] on p "﻿" at bounding box center [861, 116] width 312 height 12
click at [687, 181] on p "Écrivez votre email ... ﻿" at bounding box center [843, 177] width 356 height 12
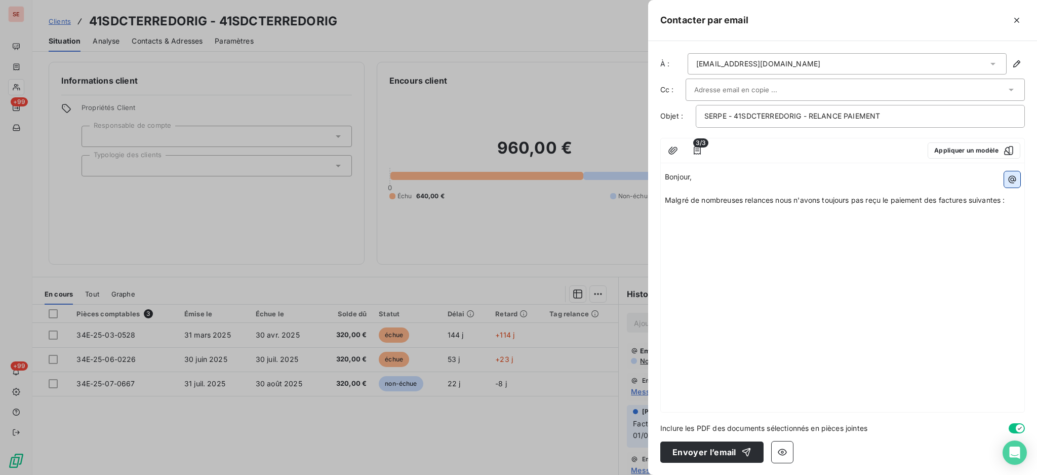
click at [1010, 176] on icon "button" at bounding box center [1013, 179] width 8 height 8
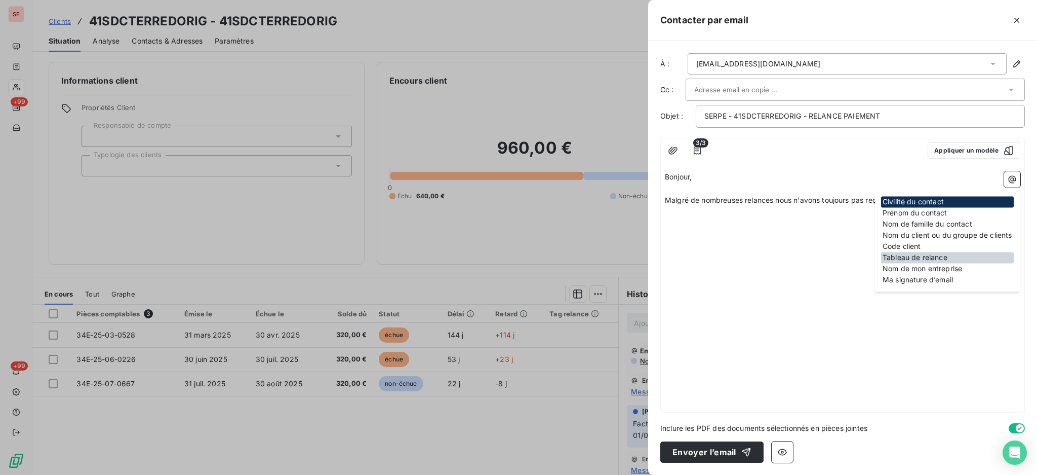
click at [922, 258] on div "Tableau de relance" at bounding box center [947, 257] width 133 height 11
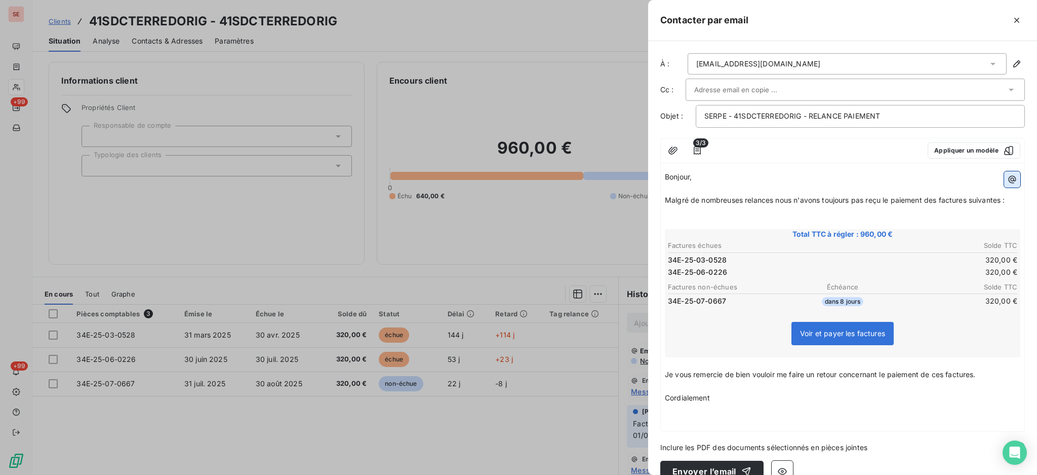
click at [1008, 175] on icon "button" at bounding box center [1013, 179] width 10 height 10
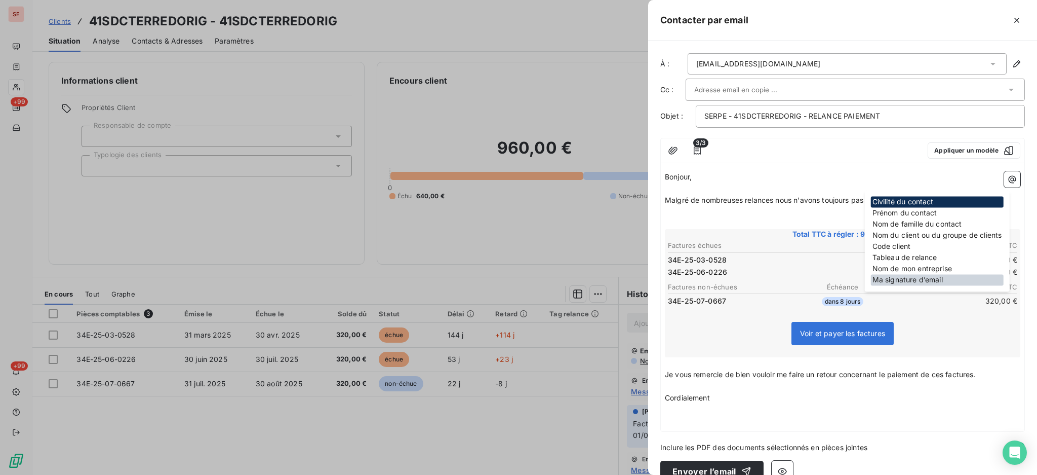
click at [938, 280] on div "Ma signature d’email" at bounding box center [937, 279] width 133 height 11
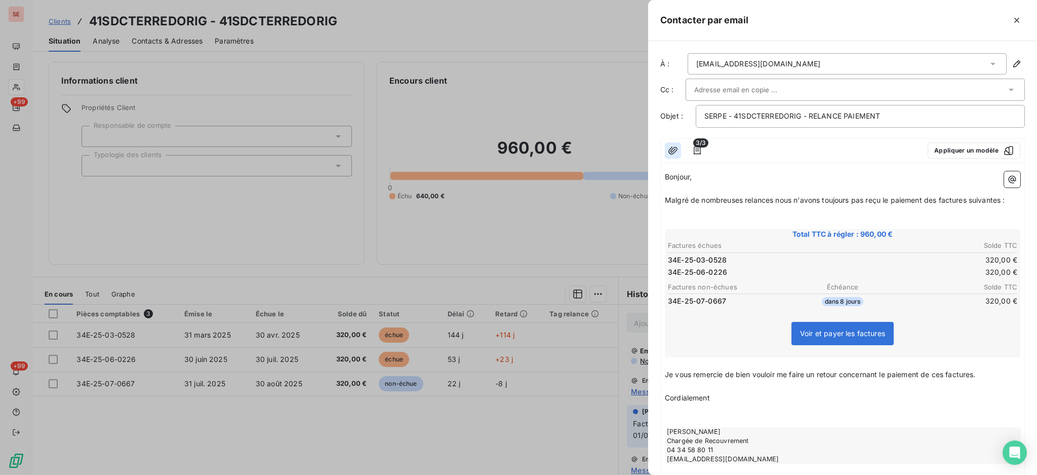
click at [673, 152] on icon "button" at bounding box center [673, 150] width 10 height 10
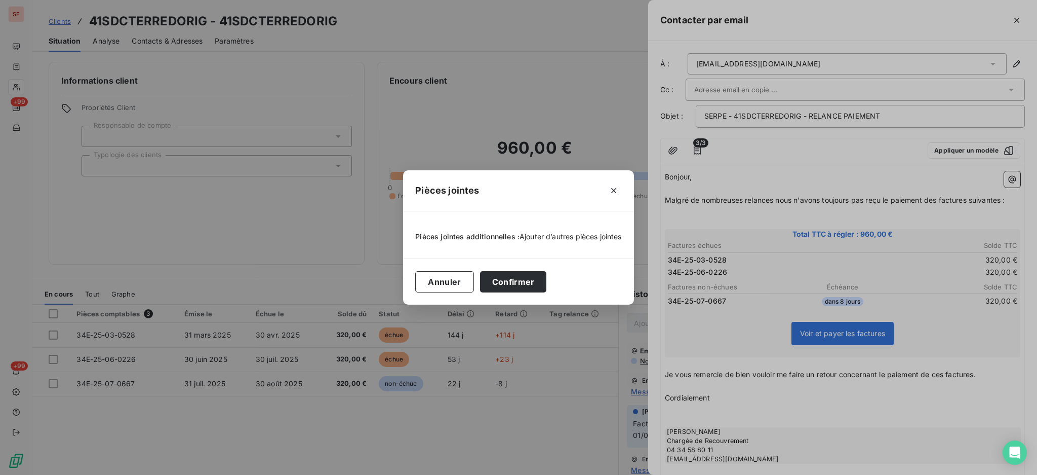
click at [598, 236] on span "Ajouter d’autres pièces jointes" at bounding box center [571, 236] width 102 height 9
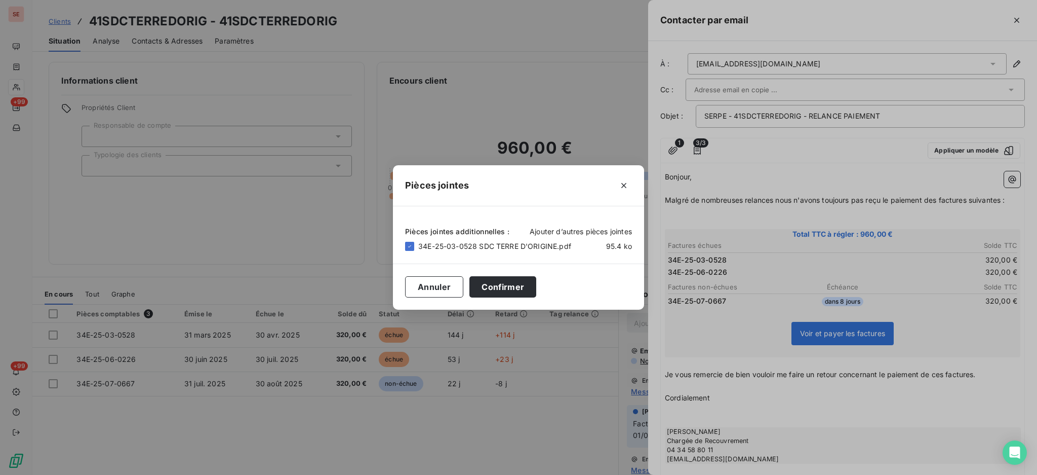
click at [571, 231] on span "Ajouter d’autres pièces jointes" at bounding box center [581, 231] width 102 height 9
click at [595, 230] on span "Ajouter d’autres pièces jointes" at bounding box center [581, 231] width 102 height 9
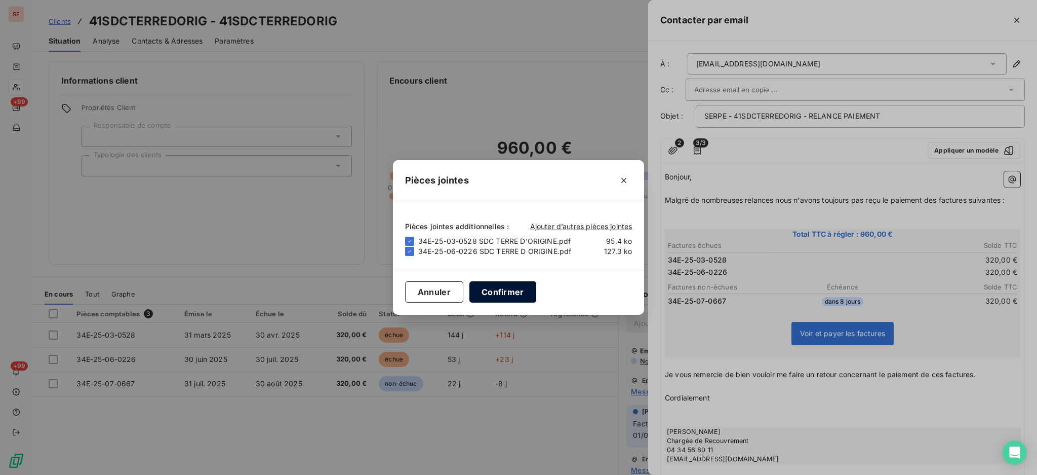
click at [492, 290] on button "Confirmer" at bounding box center [503, 291] width 67 height 21
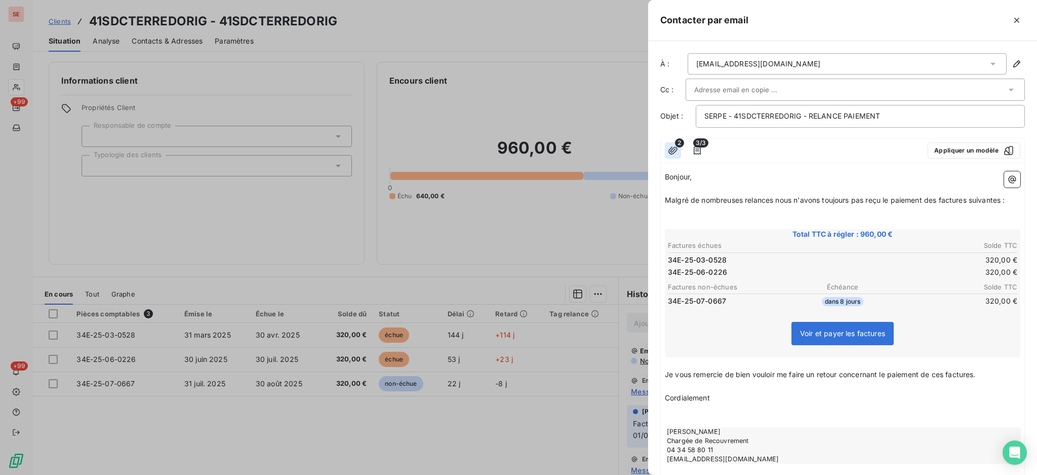
click at [671, 151] on icon "button" at bounding box center [673, 150] width 9 height 8
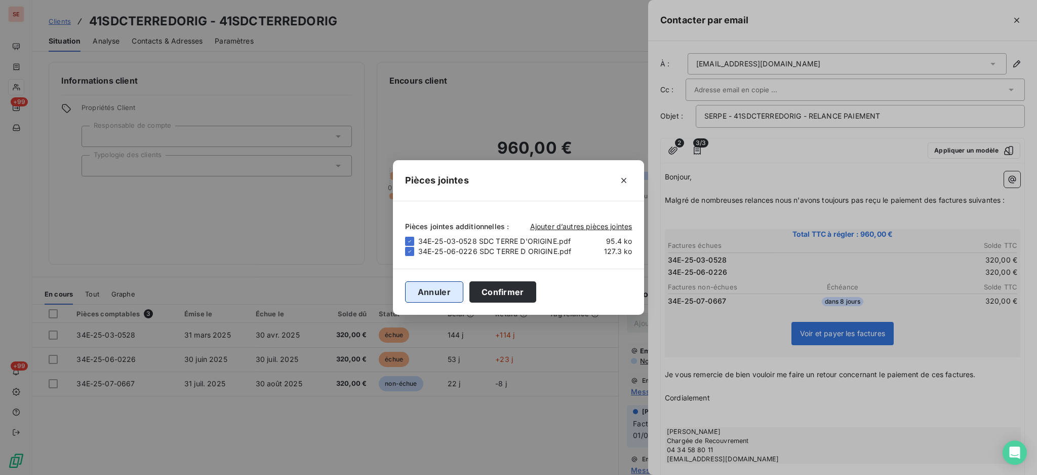
click at [444, 290] on button "Annuler" at bounding box center [434, 291] width 58 height 21
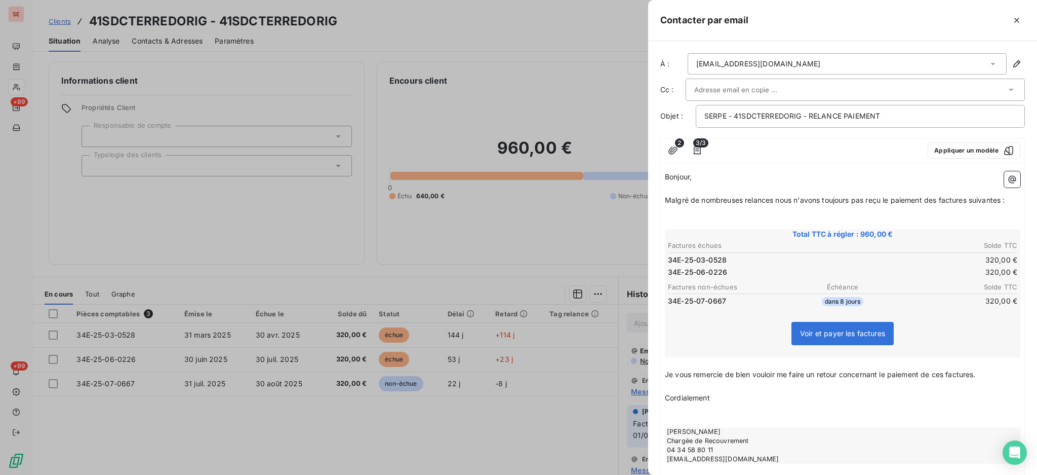
click at [696, 147] on span "3/3" at bounding box center [701, 142] width 15 height 9
click at [698, 146] on span "3/3" at bounding box center [701, 142] width 15 height 9
click at [696, 149] on icon "button" at bounding box center [697, 150] width 7 height 8
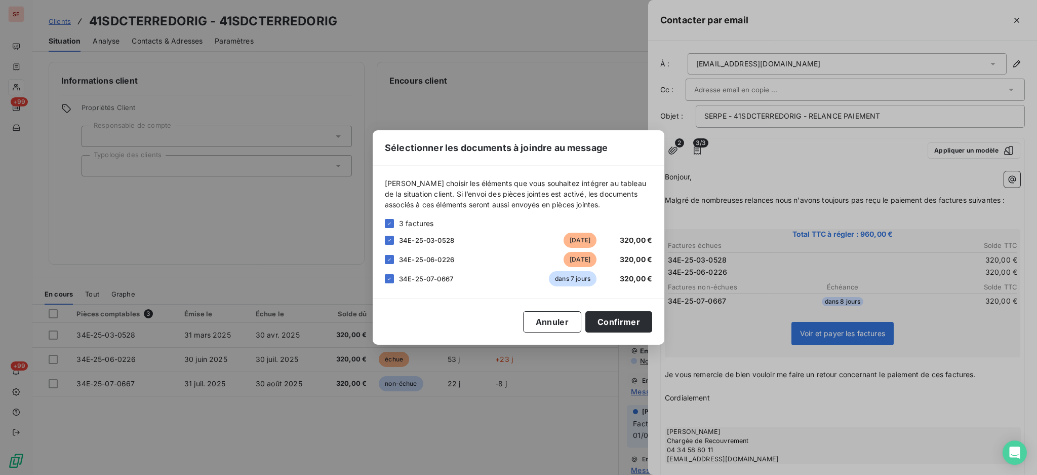
drag, startPoint x: 389, startPoint y: 279, endPoint x: 446, endPoint y: 289, distance: 57.7
click at [389, 279] on icon at bounding box center [390, 279] width 6 height 6
click at [643, 327] on button "Confirmer" at bounding box center [619, 321] width 67 height 21
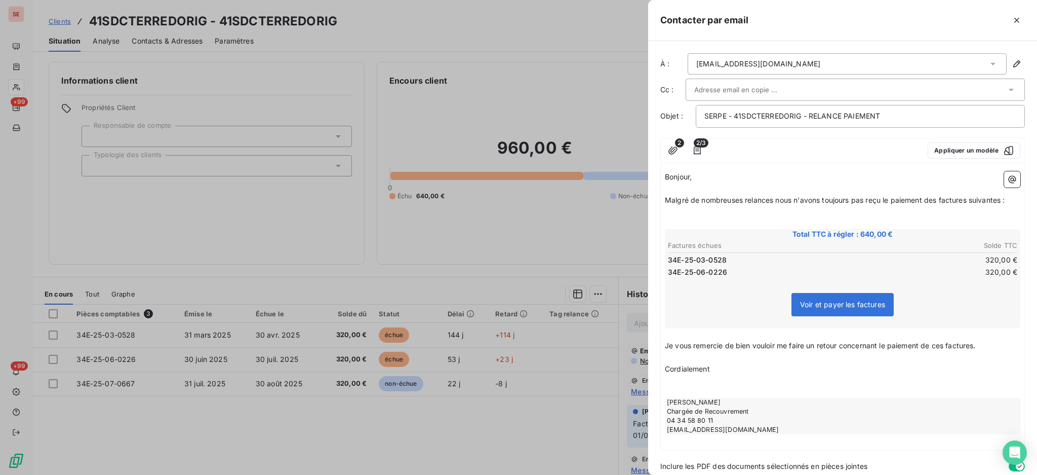
click at [733, 216] on p "﻿" at bounding box center [843, 212] width 356 height 12
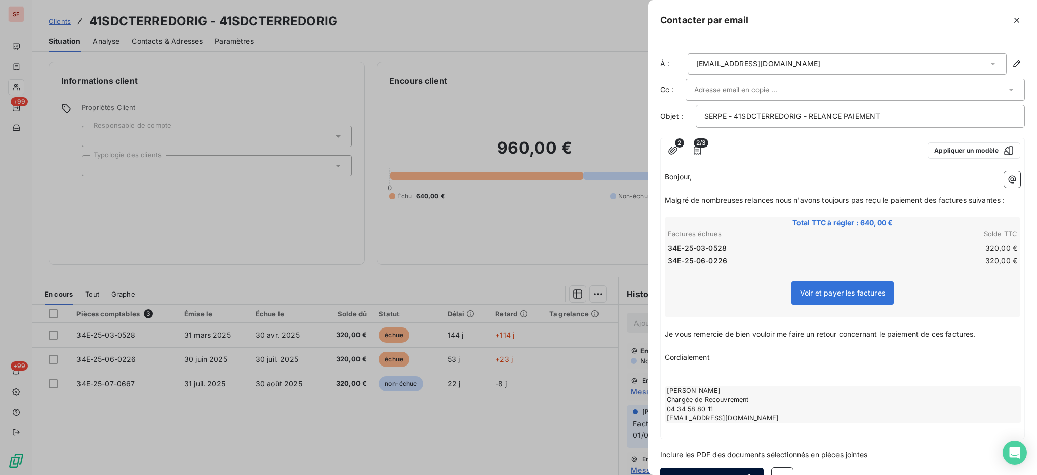
scroll to position [24, 0]
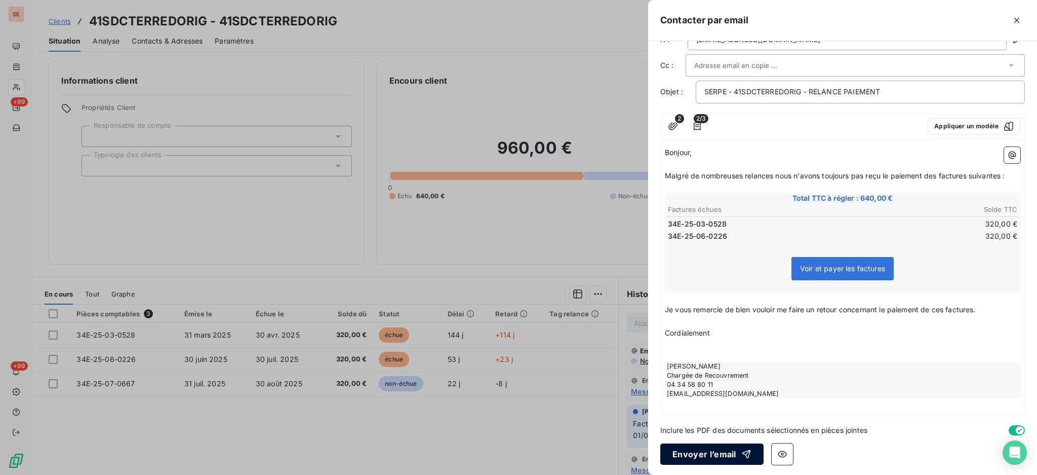
click at [709, 452] on button "Envoyer l’email" at bounding box center [712, 453] width 103 height 21
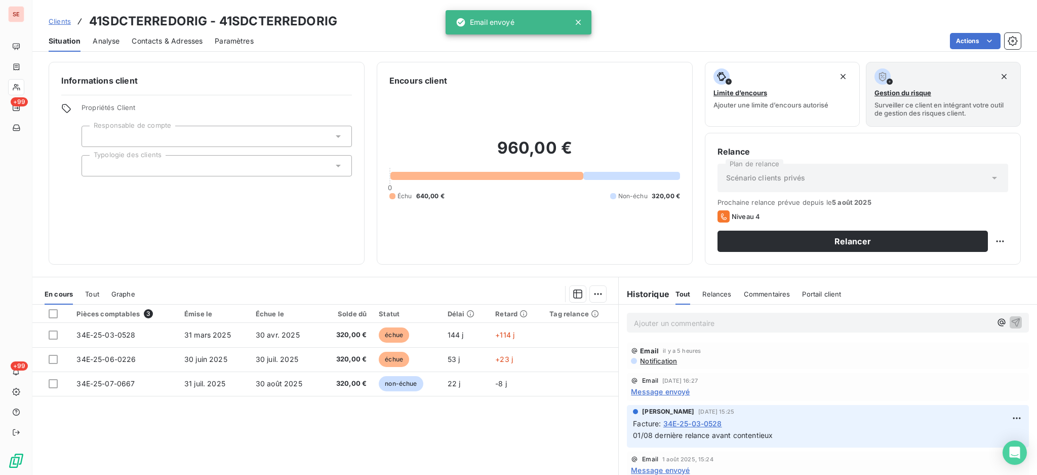
click at [651, 360] on span "Notification" at bounding box center [658, 361] width 38 height 8
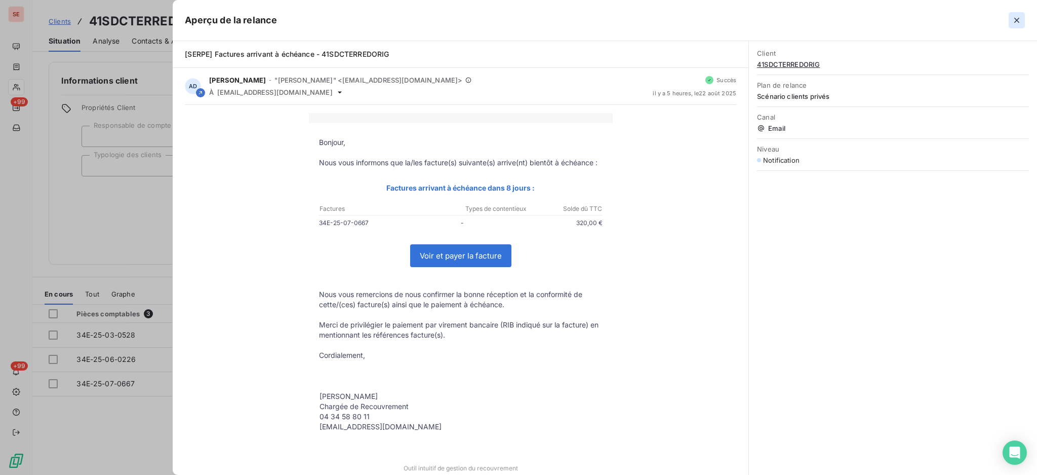
click at [1015, 16] on icon "button" at bounding box center [1017, 20] width 10 height 10
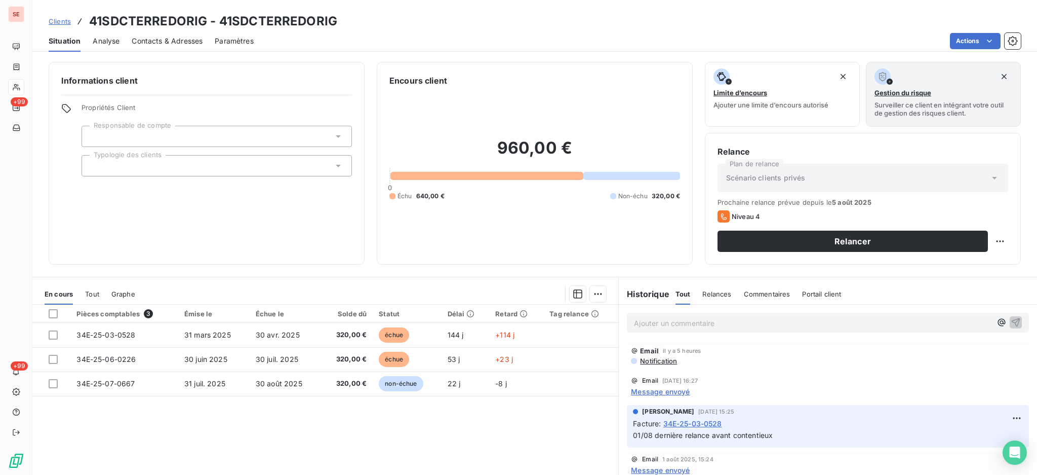
click at [672, 391] on span "Message envoyé" at bounding box center [660, 391] width 59 height 11
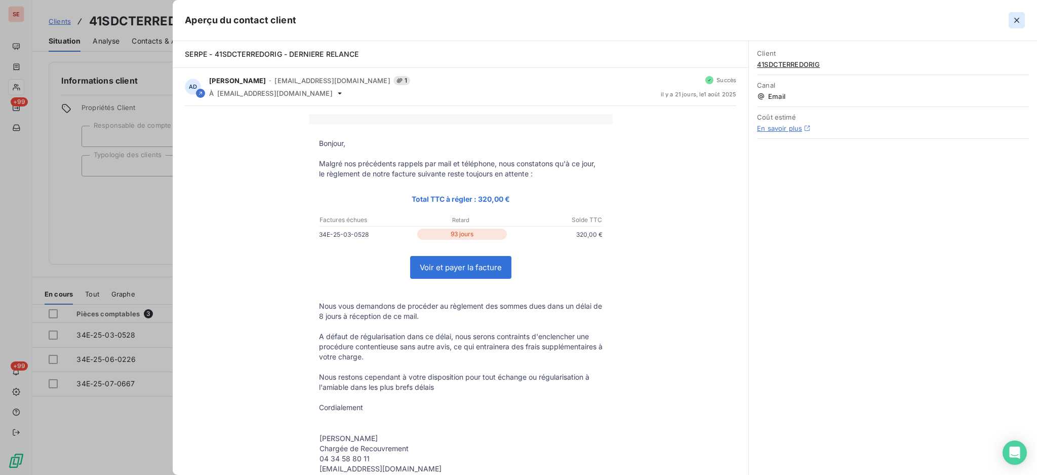
click at [1016, 16] on icon "button" at bounding box center [1017, 20] width 10 height 10
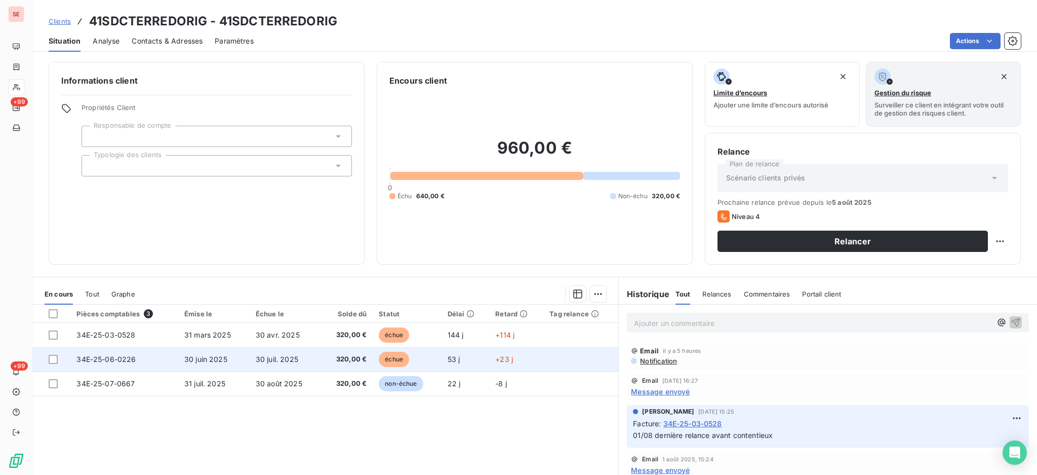
click at [212, 355] on span "30 juin 2025" at bounding box center [205, 359] width 43 height 9
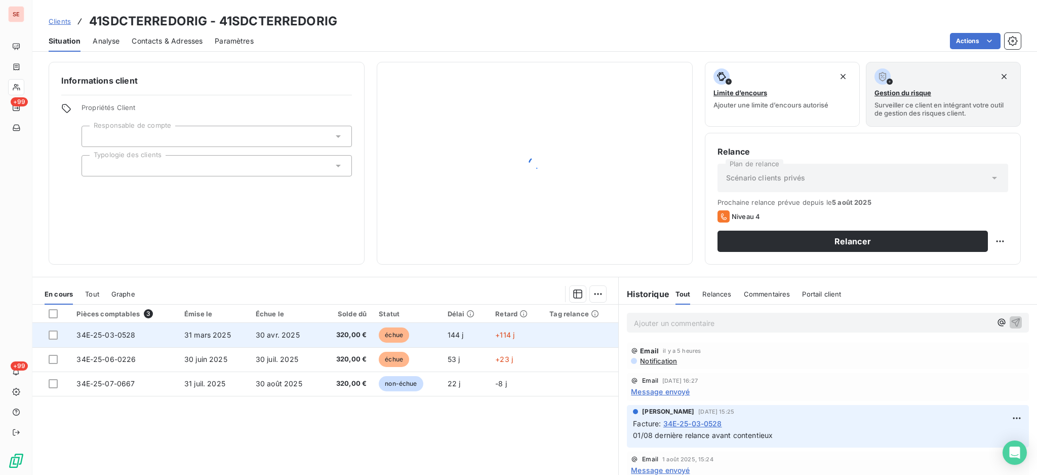
click at [224, 337] on span "31 mars 2025" at bounding box center [207, 334] width 47 height 9
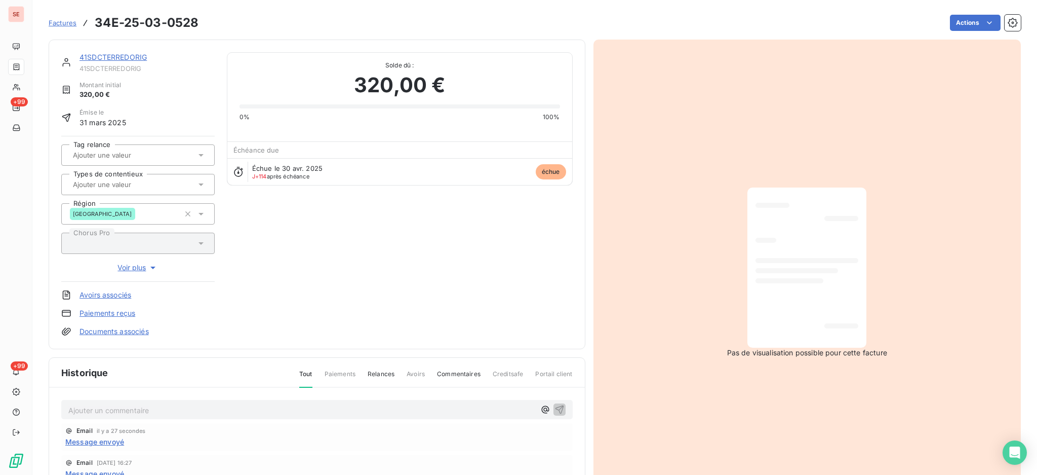
click at [105, 404] on p "Ajouter un commentaire ﻿" at bounding box center [301, 410] width 467 height 13
click at [386, 404] on p "22/08 Appel Acceuil : la compta ne prend pas d'appel ==> adresser un mail à k" at bounding box center [301, 410] width 467 height 12
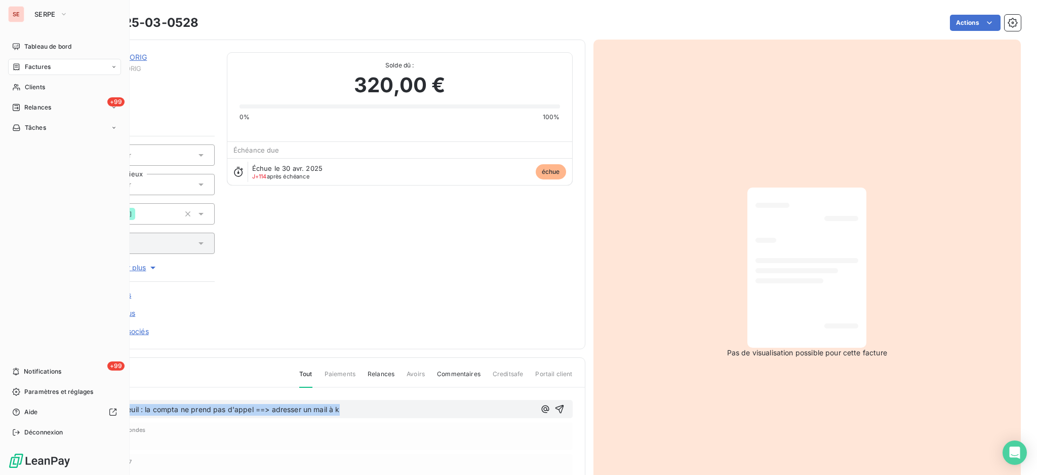
drag, startPoint x: 382, startPoint y: 409, endPoint x: 0, endPoint y: 409, distance: 382.0
click at [0, 409] on div "SE SERPE Tableau de bord Factures Clients +99 Relances Tâches +99 Notifications…" at bounding box center [518, 237] width 1037 height 475
click at [2, 409] on div "SE SERPE Tableau de bord Factures Clients +99 Relances Tâches +99 Notifications…" at bounding box center [65, 237] width 130 height 475
click at [4, 409] on div "SE SERPE Tableau de bord Factures Clients +99 Relances Tâches +99 Notifications…" at bounding box center [65, 237] width 130 height 475
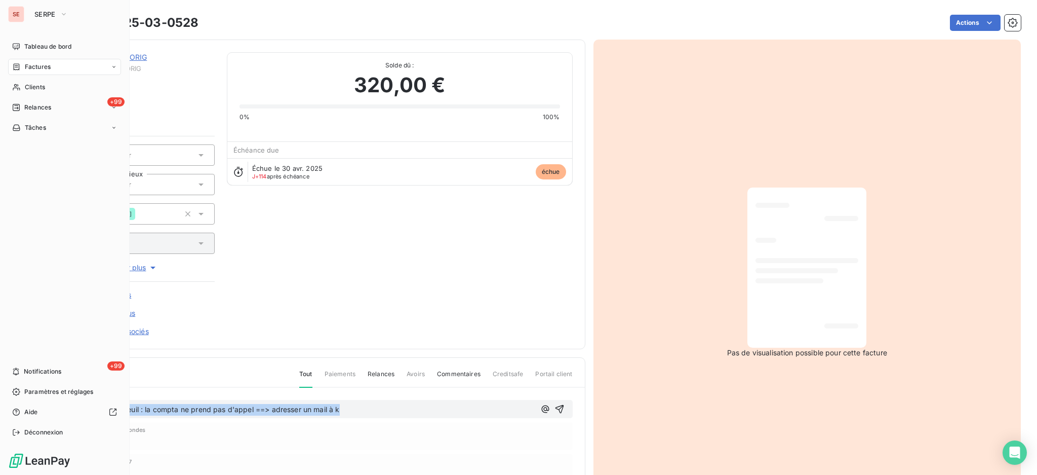
click at [4, 409] on div "SE SERPE Tableau de bord Factures Clients +99 Relances Tâches +99 Notifications…" at bounding box center [65, 237] width 130 height 475
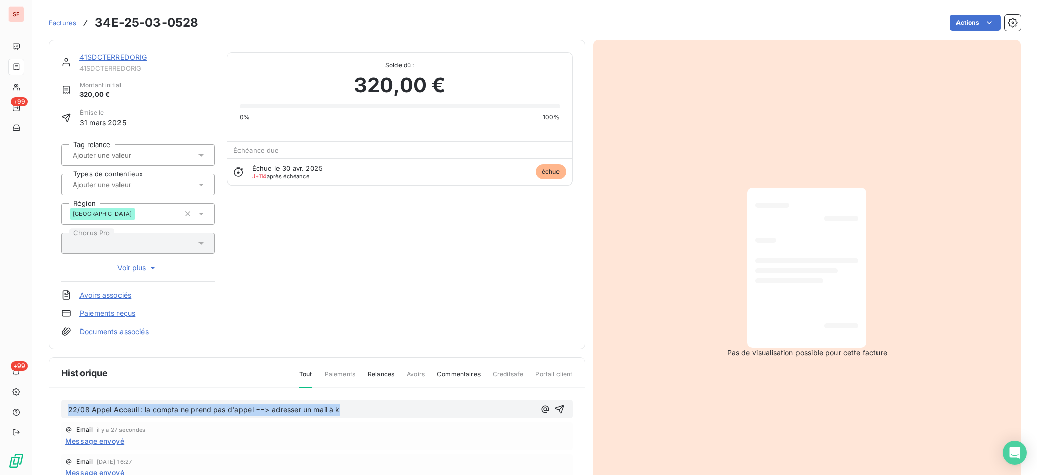
click at [131, 409] on span "22/08 Appel Acceuil : la compta ne prend pas d'appel ==> adresser un mail à k" at bounding box center [204, 409] width 272 height 9
drag, startPoint x: 379, startPoint y: 410, endPoint x: 68, endPoint y: 403, distance: 311.1
click at [68, 404] on p "22/08 Appel Accueil : la compta ne prend pas d'appel ==> adresser un mail à k" at bounding box center [301, 410] width 467 height 12
copy span "22/08 Appel Accueil : la compta ne prend pas d'appel ==> adresser un mail à k"
click at [555, 408] on icon "button" at bounding box center [560, 409] width 10 height 10
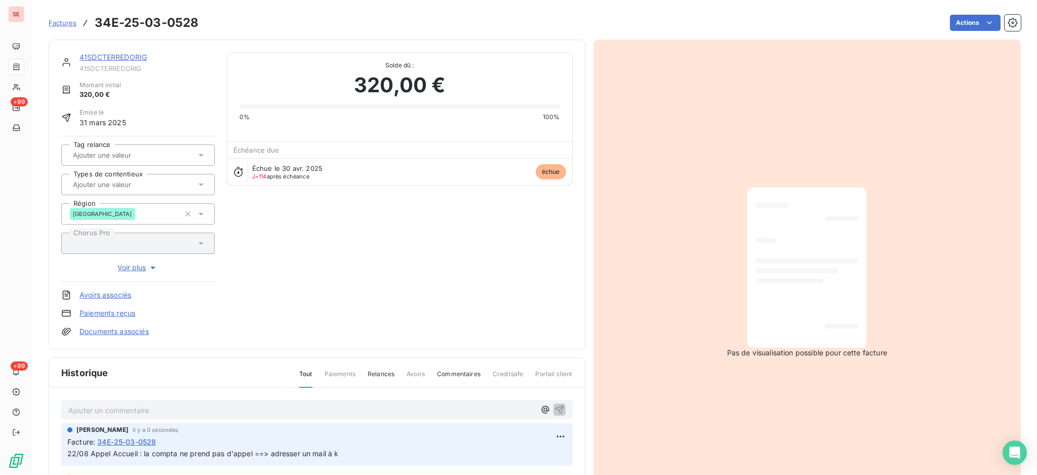
click at [118, 57] on link "41SDCTERREDORIG" at bounding box center [113, 57] width 67 height 9
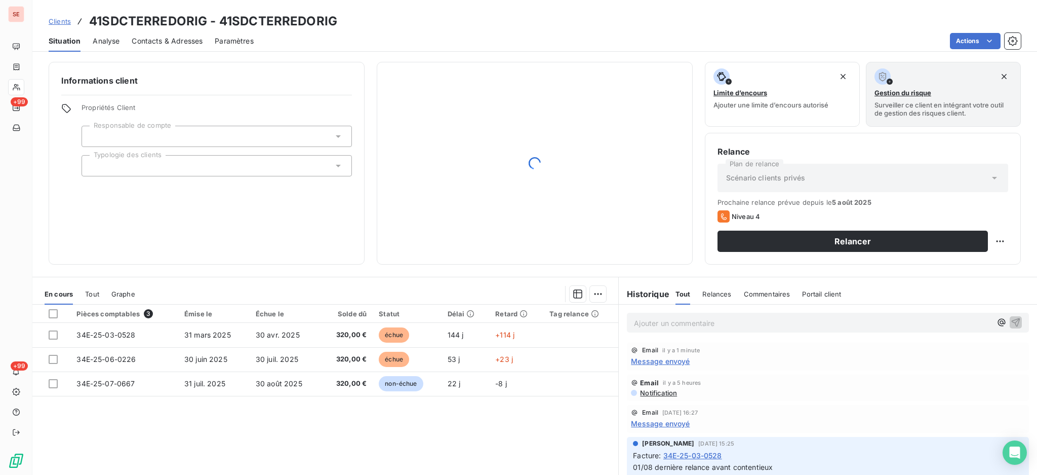
click at [169, 41] on span "Contacts & Adresses" at bounding box center [167, 41] width 71 height 10
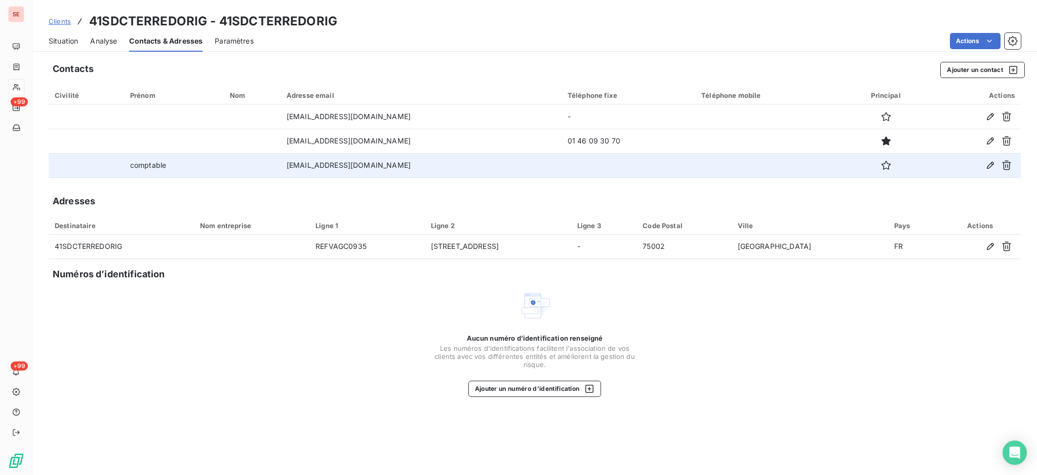
click at [357, 163] on td "ksaba@altarea.com" at bounding box center [421, 165] width 281 height 24
copy td "ksaba@altarea.com"
drag, startPoint x: 354, startPoint y: 163, endPoint x: 289, endPoint y: 166, distance: 65.4
click at [289, 166] on td "ksaba@altarea.com" at bounding box center [421, 165] width 281 height 24
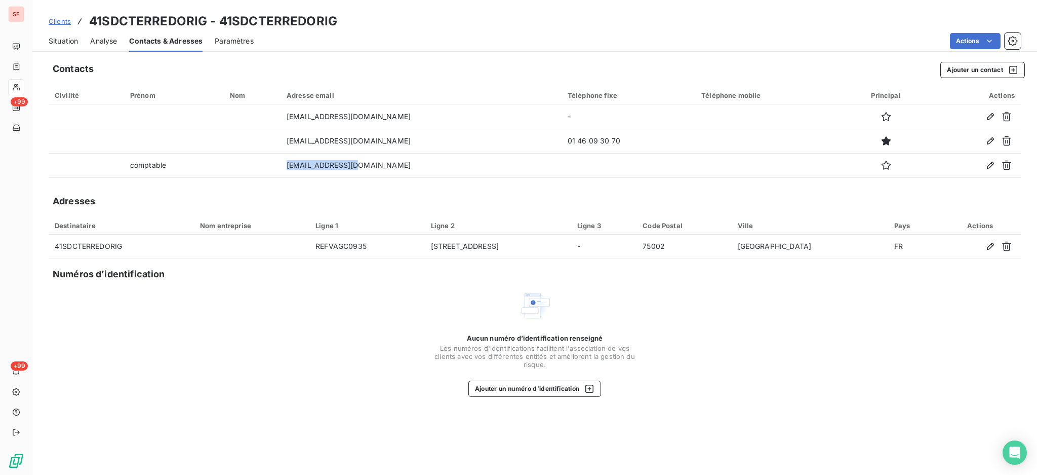
click at [60, 36] on span "Situation" at bounding box center [63, 41] width 29 height 10
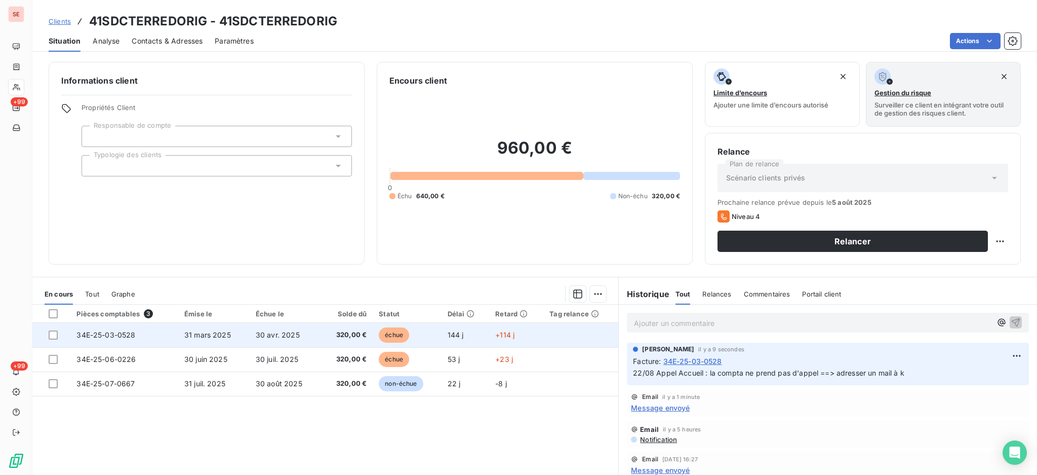
click at [363, 339] on td "320,00 €" at bounding box center [347, 335] width 52 height 24
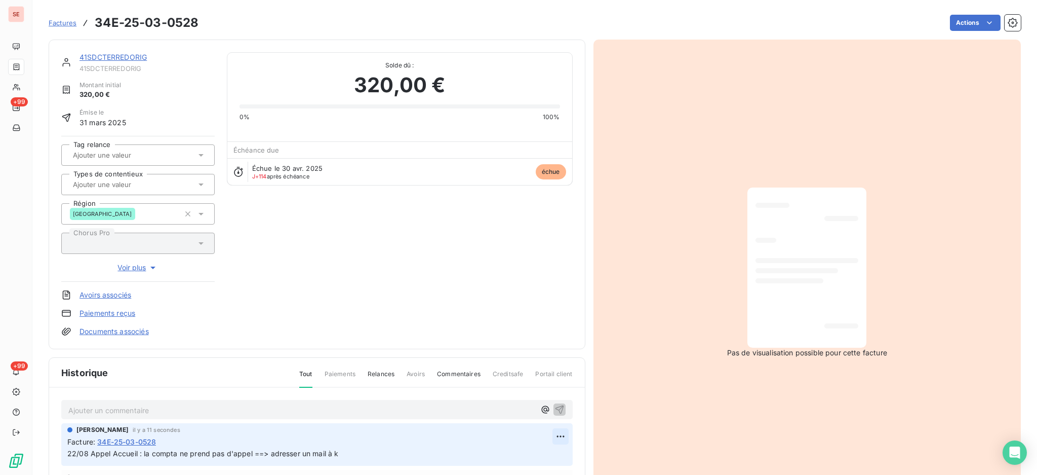
click at [542, 432] on html "SE +99 +99 Factures 34E-25-03-0528 Actions 41SDCTERREDORIG 41SDCTERREDORIG Mont…" at bounding box center [518, 237] width 1037 height 475
click at [520, 391] on div "Editer" at bounding box center [520, 395] width 57 height 16
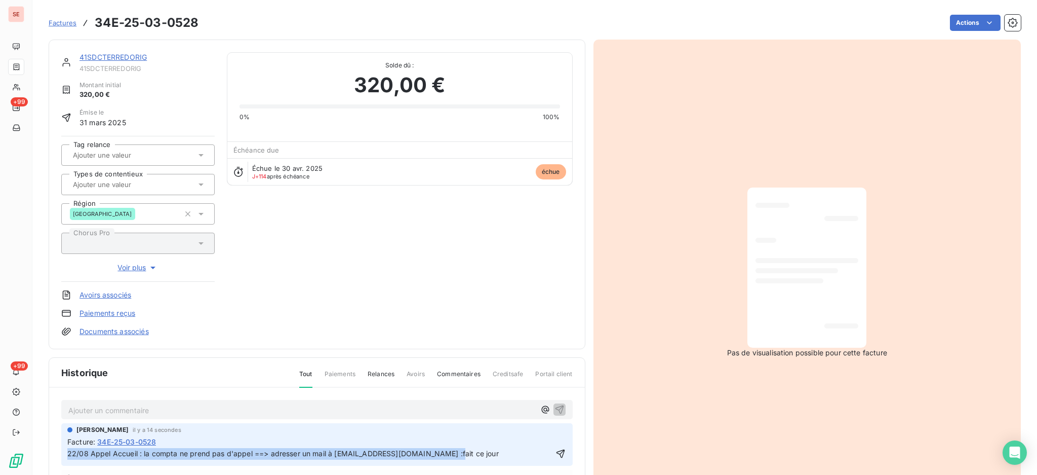
copy span "22/08 Appel Accueil : la compta ne prend pas d'appel ==> adresser un mail à ksa…"
drag, startPoint x: 459, startPoint y: 448, endPoint x: 65, endPoint y: 448, distance: 393.6
click at [65, 448] on div "Agnès Dubuc il y a 14 secondes Facture : 34E-25-03-0528 22/08 Appel Accueil : l…" at bounding box center [317, 444] width 512 height 43
click at [556, 449] on icon "button" at bounding box center [561, 453] width 10 height 10
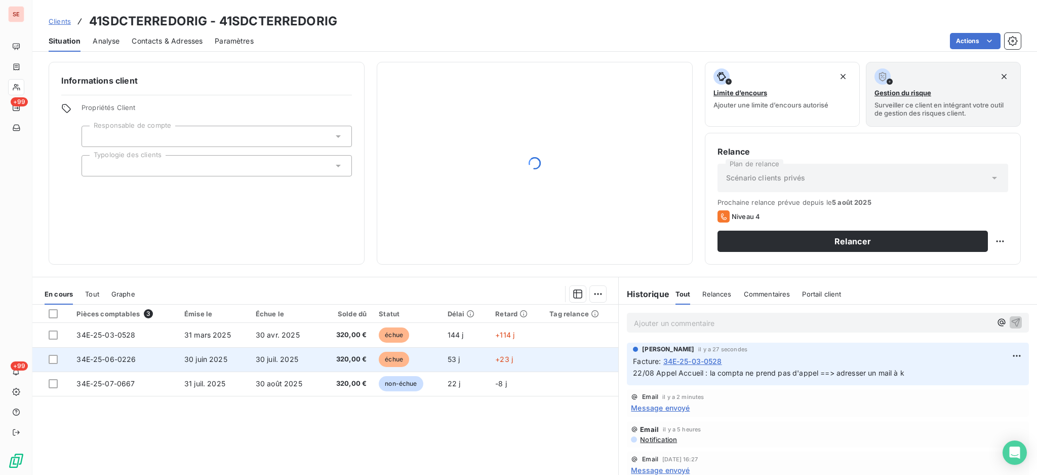
click at [340, 364] on td "320,00 €" at bounding box center [347, 359] width 52 height 24
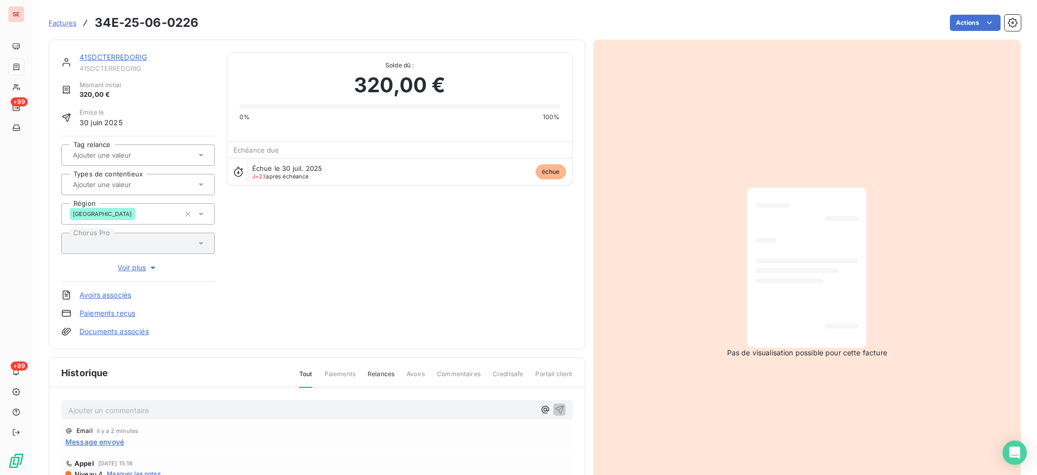
click at [289, 412] on p "Ajouter un commentaire ﻿" at bounding box center [301, 410] width 467 height 13
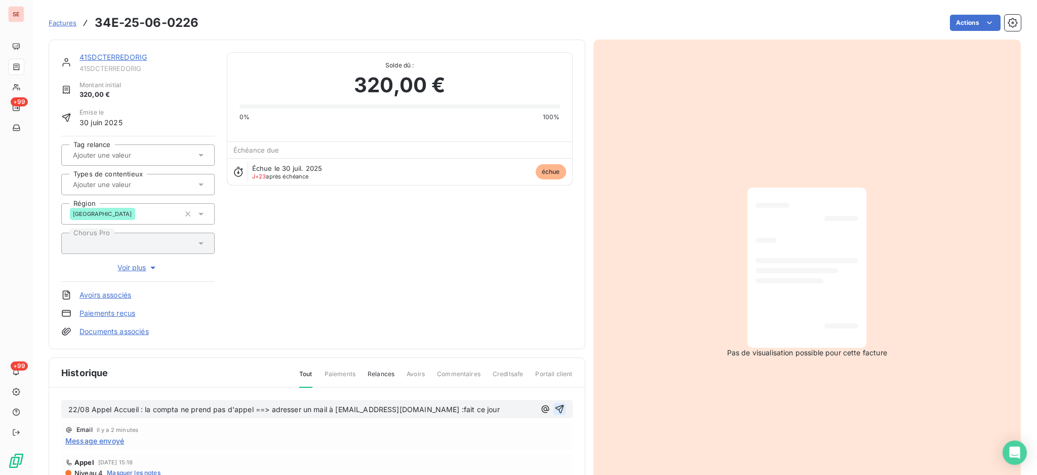
click at [555, 408] on icon "button" at bounding box center [559, 409] width 9 height 9
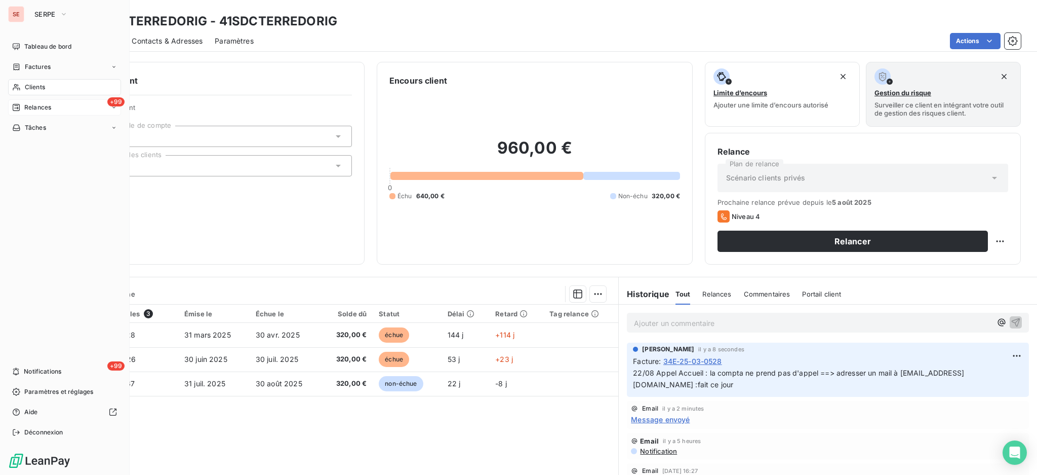
click at [23, 106] on div "Relances" at bounding box center [31, 107] width 39 height 9
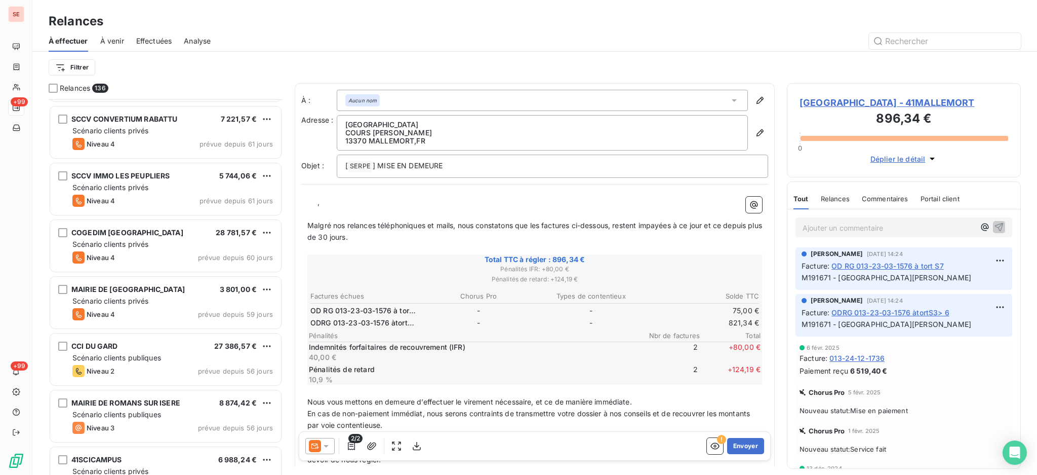
scroll to position [1014, 0]
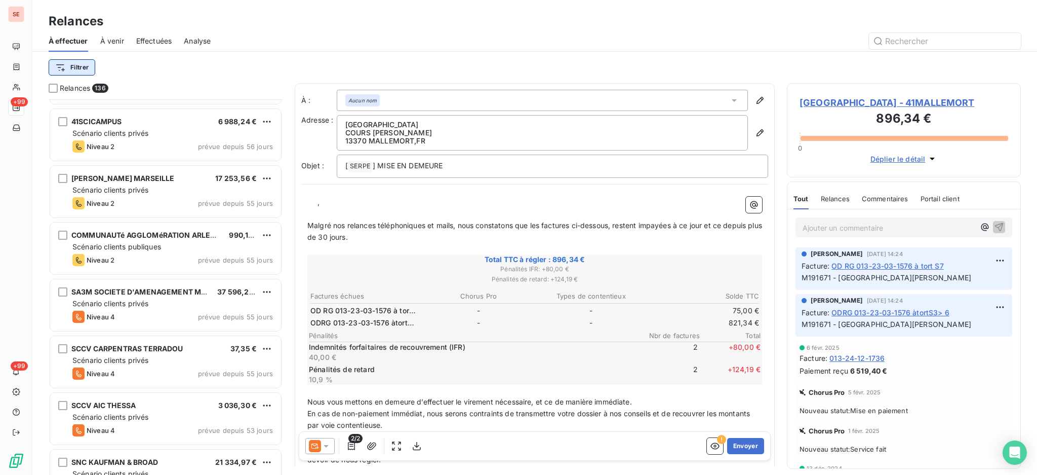
click at [70, 65] on html "SE +99 +99 Relances À effectuer À venir Effectuées Analyse Filtrer Relances 136…" at bounding box center [518, 237] width 1037 height 475
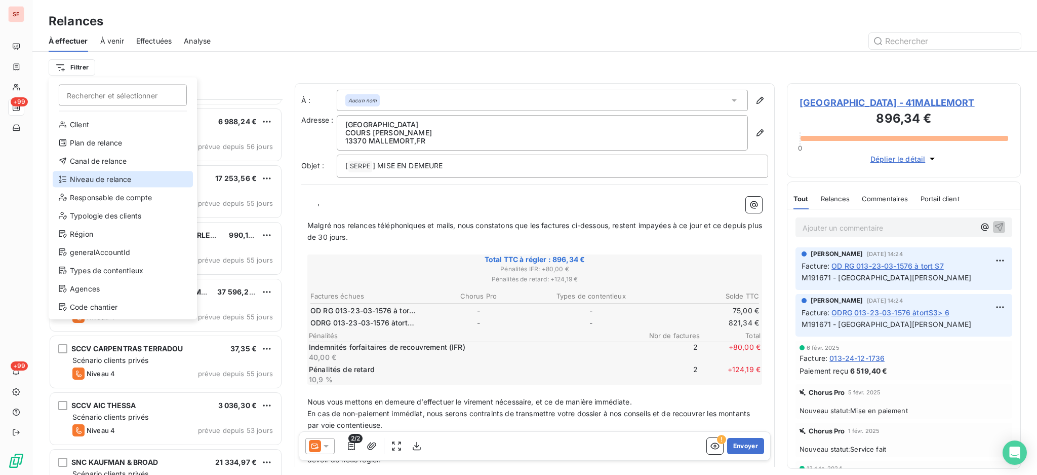
click at [106, 176] on div "Niveau de relance" at bounding box center [123, 179] width 140 height 16
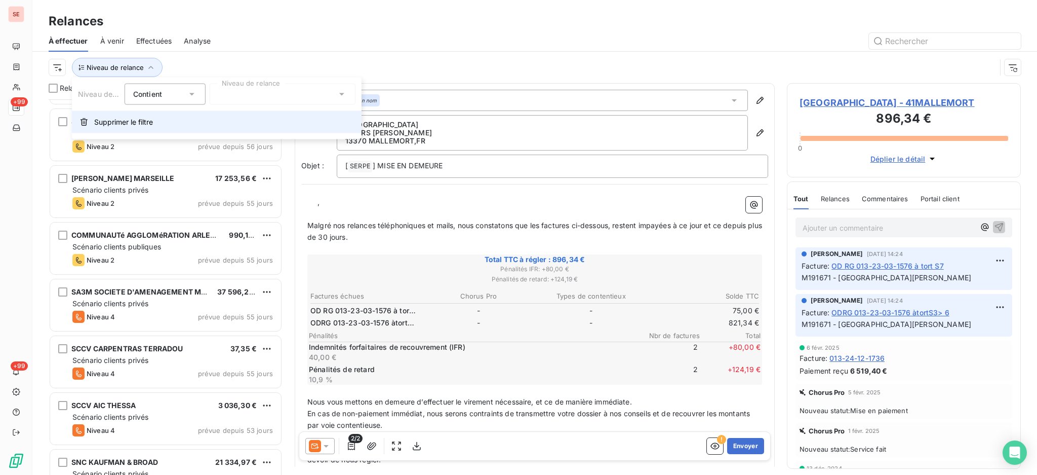
scroll to position [11, 11]
click at [342, 92] on icon at bounding box center [342, 94] width 10 height 10
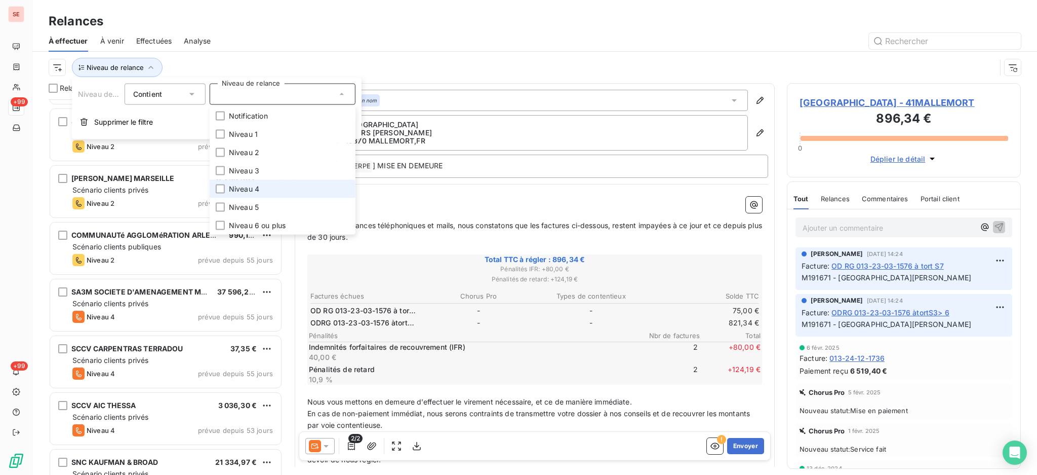
click at [234, 191] on span "Niveau 4" at bounding box center [244, 189] width 30 height 10
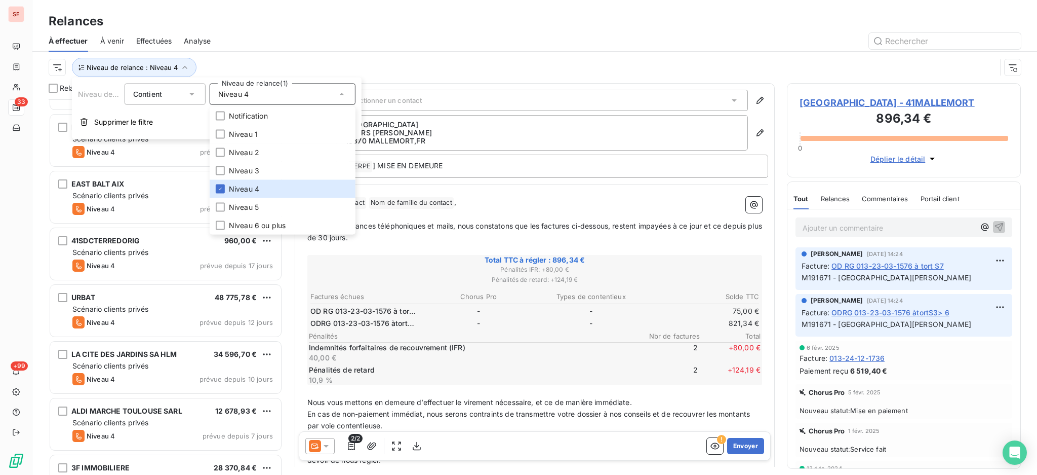
scroll to position [1419, 0]
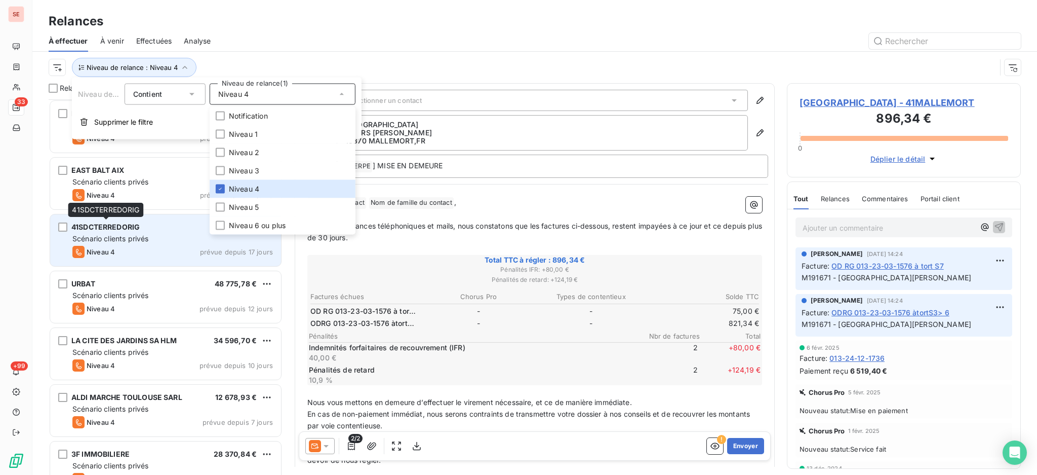
click at [116, 230] on span "41SDCTERREDORIG" at bounding box center [105, 226] width 68 height 9
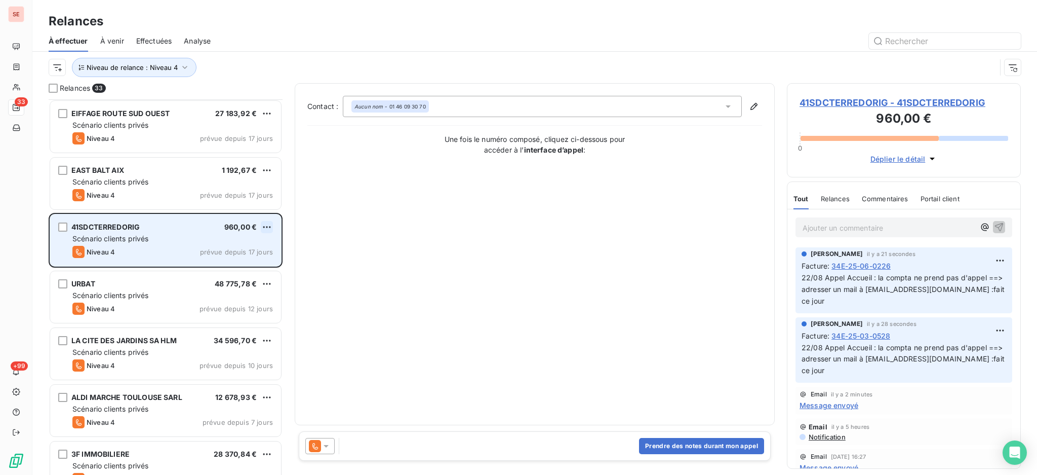
click at [268, 224] on html "SE 33 +99 Relances À effectuer À venir Effectuées Analyse Niveau de relance : N…" at bounding box center [518, 237] width 1037 height 475
click at [251, 251] on div "Replanifier cette action" at bounding box center [223, 247] width 91 height 16
select select "7"
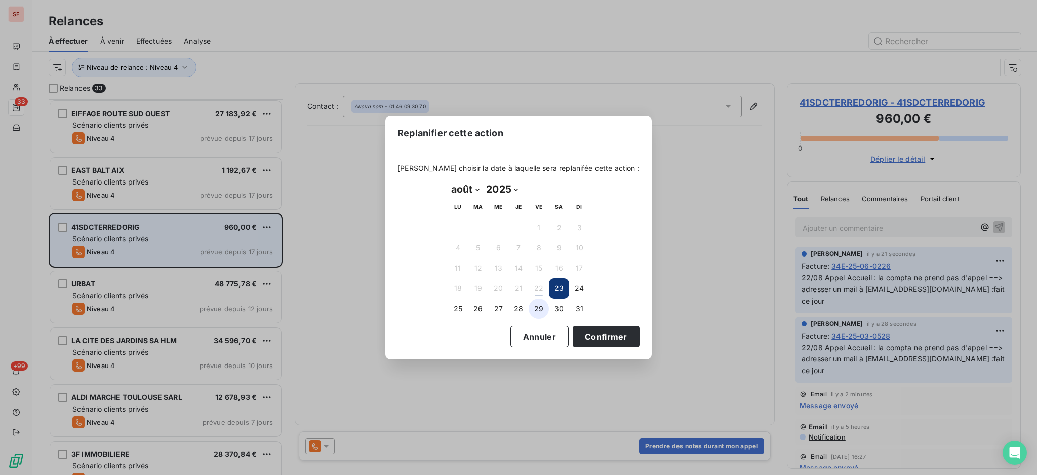
click at [536, 306] on button "29" at bounding box center [539, 308] width 20 height 20
click at [580, 334] on button "Confirmer" at bounding box center [606, 336] width 67 height 21
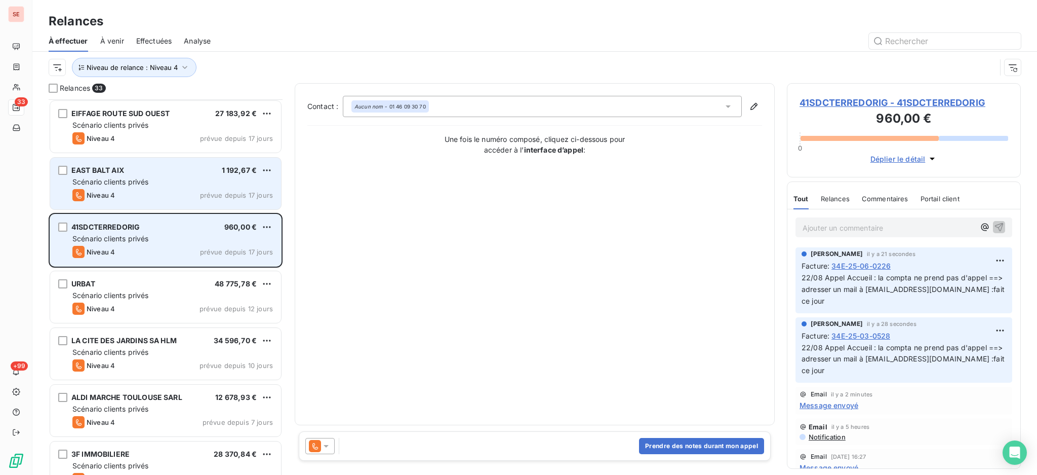
click at [168, 188] on div "EAST BALT AIX 1 192,67 € Scénario clients privés Niveau 4 prévue depuis 17 jours" at bounding box center [165, 184] width 231 height 52
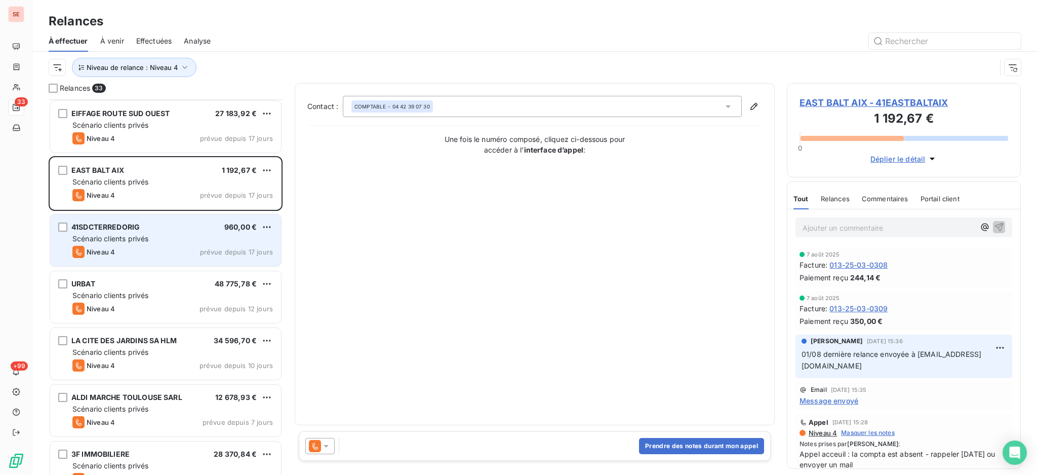
click at [855, 97] on span "EAST BALT AIX - 41EASTBALTAIX" at bounding box center [904, 103] width 209 height 14
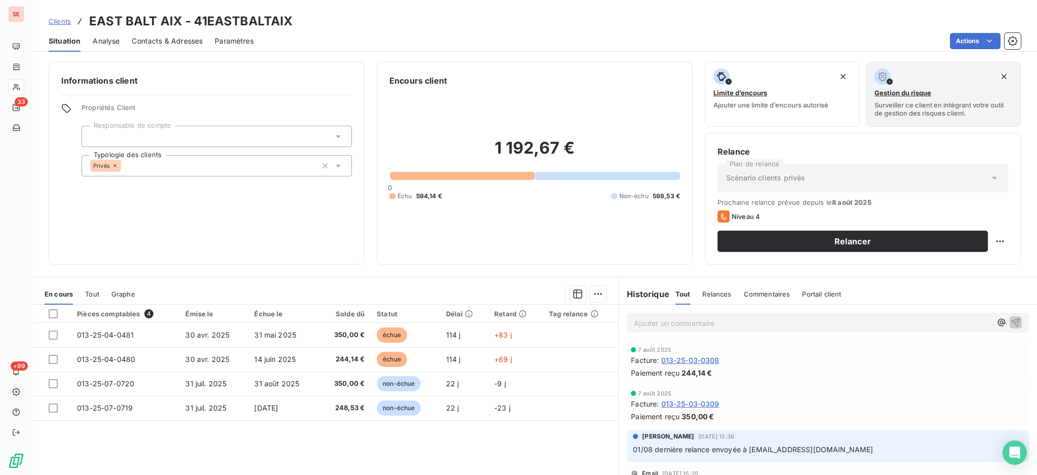
scroll to position [67, 0]
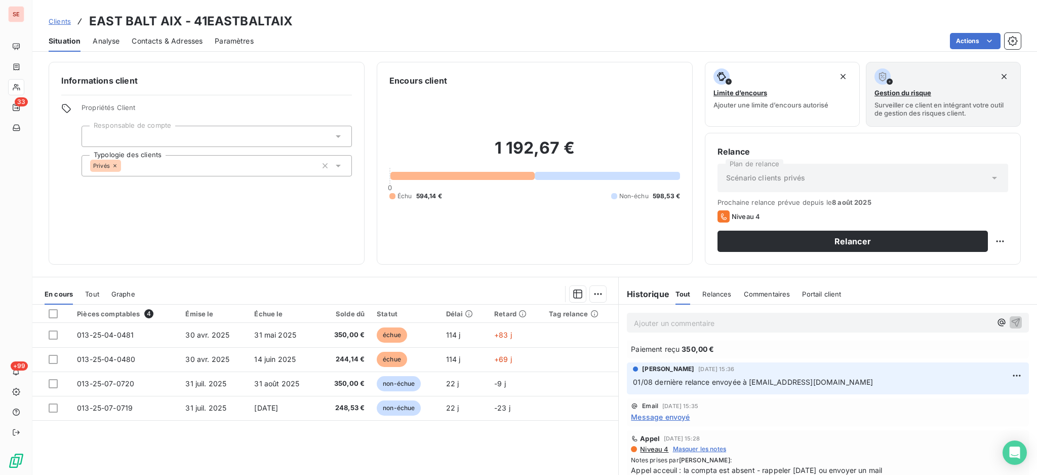
click at [657, 414] on span "Message envoyé" at bounding box center [660, 416] width 59 height 11
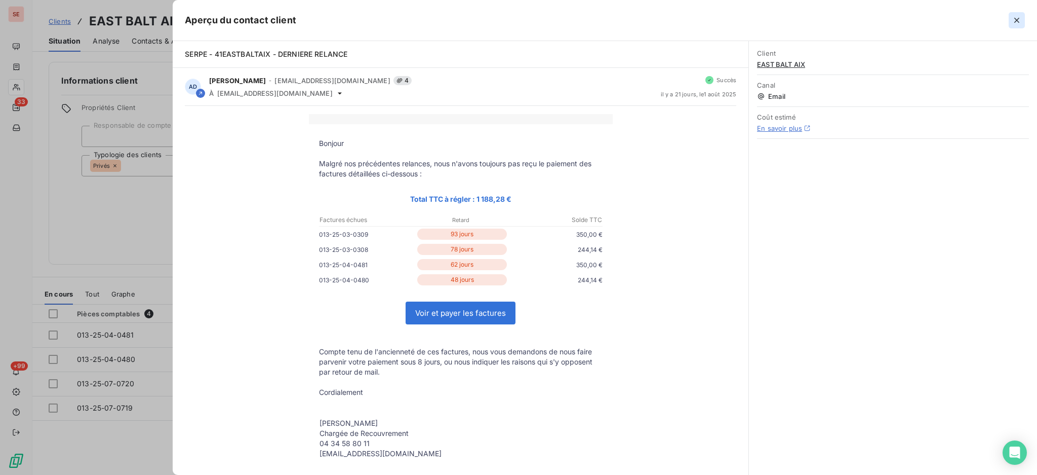
click at [1016, 20] on icon "button" at bounding box center [1017, 20] width 10 height 10
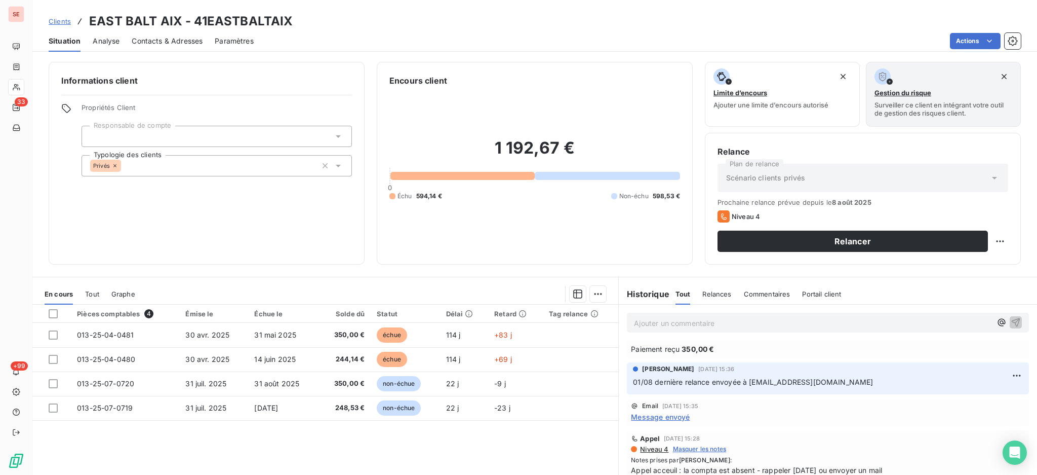
click at [655, 416] on span "Message envoyé" at bounding box center [660, 416] width 59 height 11
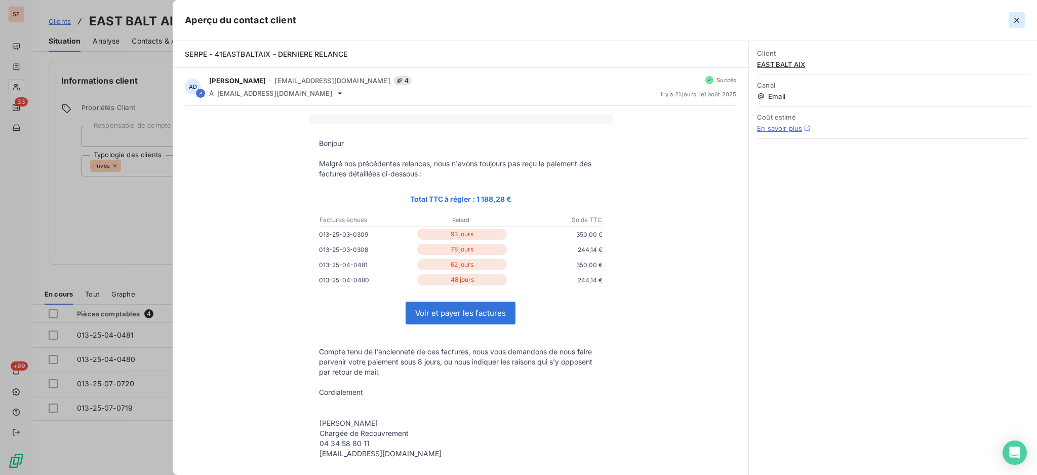
click at [1015, 20] on icon "button" at bounding box center [1017, 20] width 10 height 10
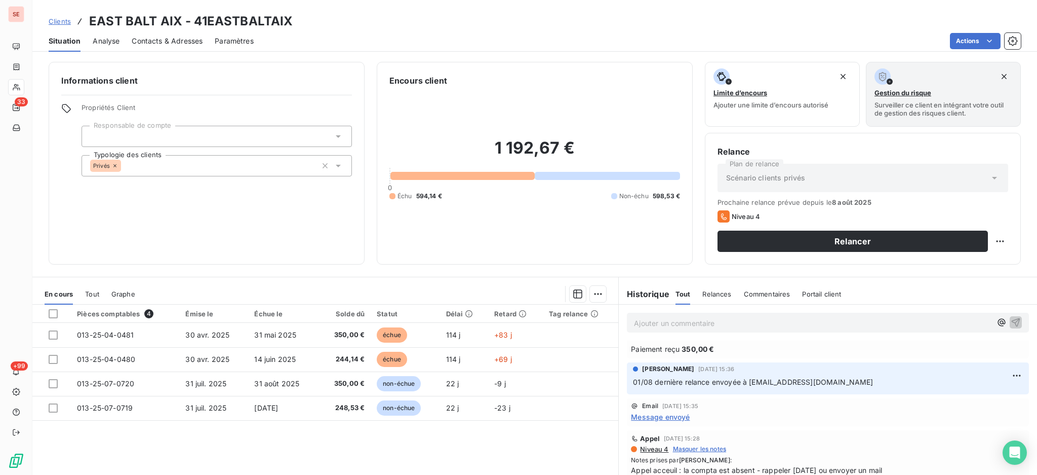
click at [164, 40] on span "Contacts & Adresses" at bounding box center [167, 41] width 71 height 10
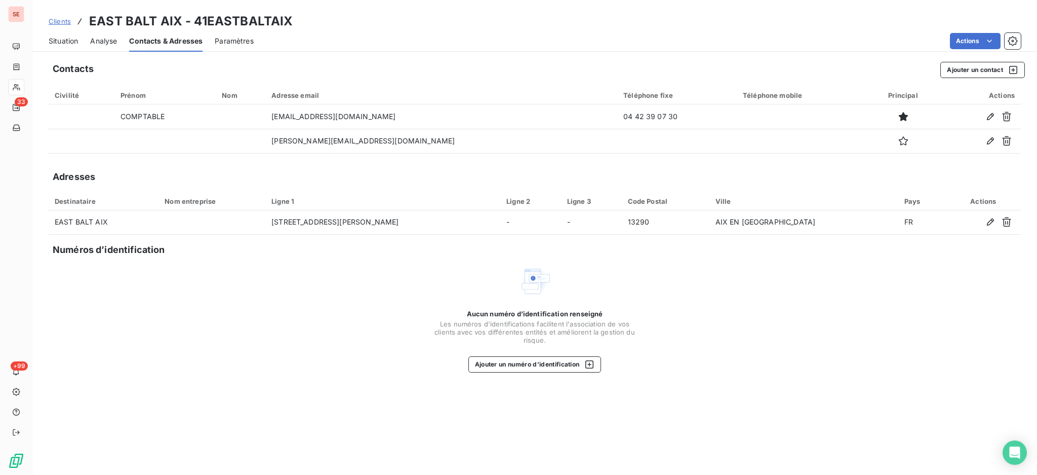
click at [66, 38] on span "Situation" at bounding box center [63, 41] width 29 height 10
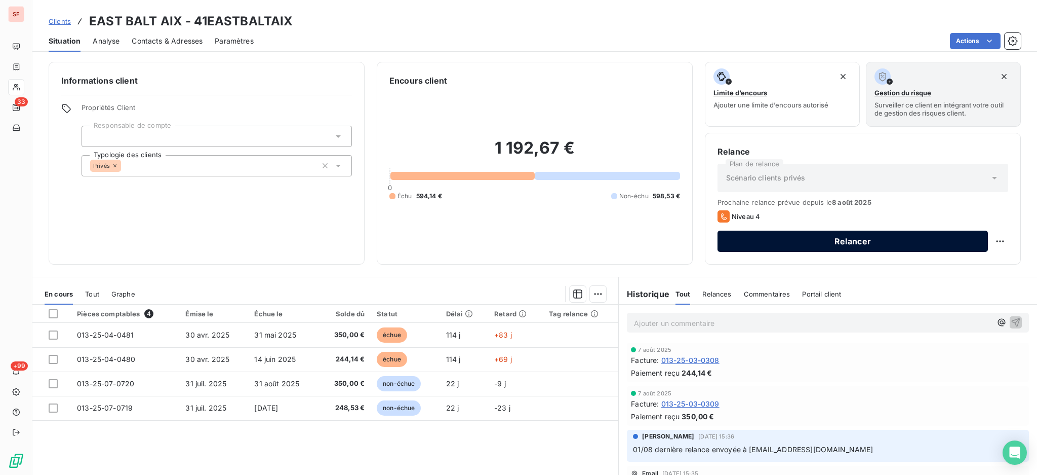
click at [757, 241] on button "Relancer" at bounding box center [853, 240] width 271 height 21
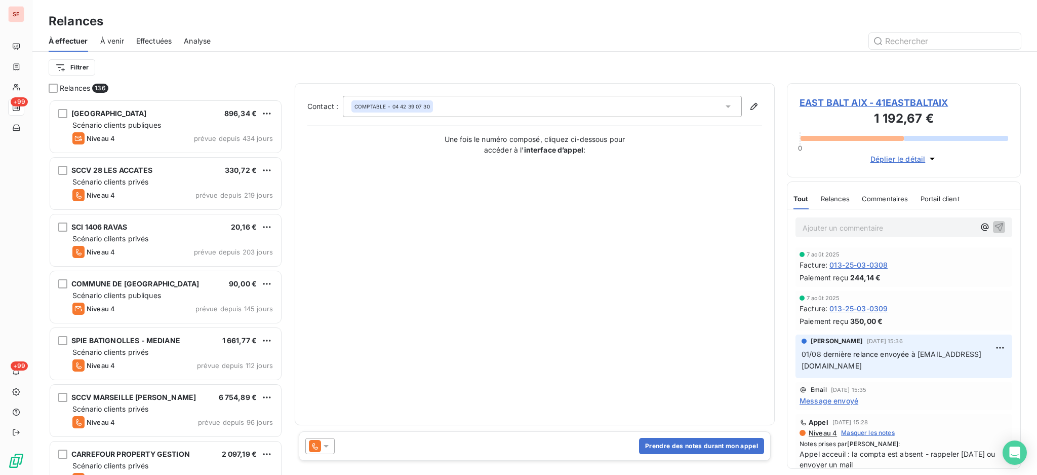
scroll to position [366, 223]
click at [714, 446] on button "Prendre des notes durant mon appel" at bounding box center [701, 446] width 125 height 16
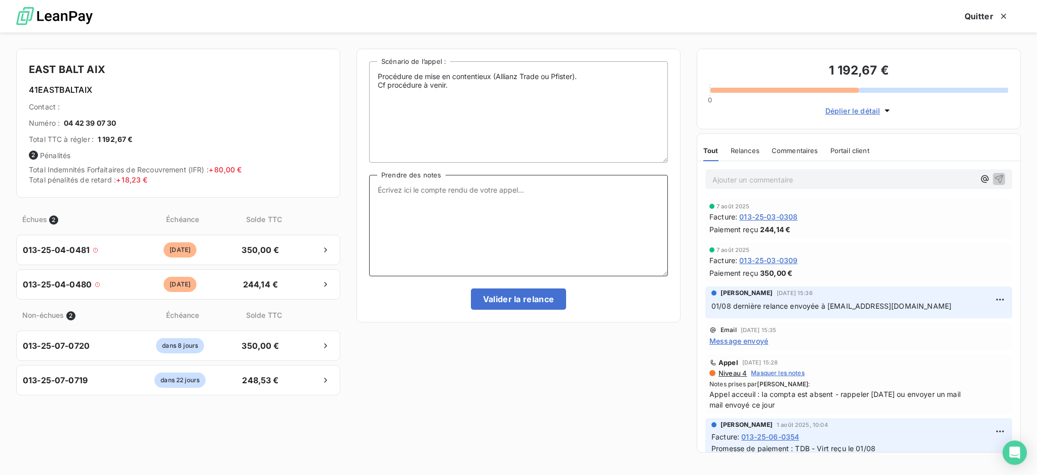
click at [404, 191] on textarea "Prendre des notes" at bounding box center [518, 225] width 299 height 101
click at [485, 215] on textarea "appel Aude Plantard 013-25-04-0481 013-25-04-0480 Les factures sont bloquées" at bounding box center [518, 225] width 299 height 101
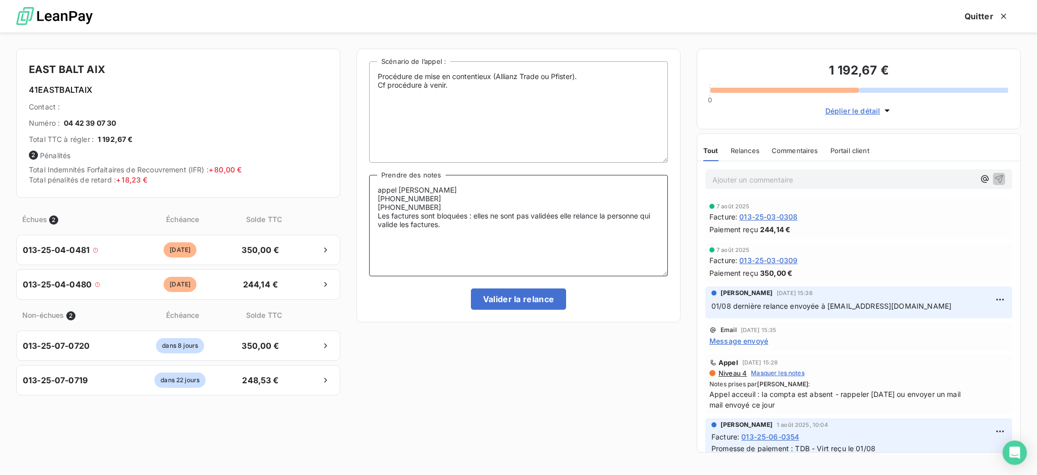
click at [381, 188] on textarea "appel Aude Plantard 013-25-04-0481 013-25-04-0480 Les factures sont bloquées : …" at bounding box center [518, 225] width 299 height 101
click at [469, 227] on textarea "Appel Aude Plantard 013-25-04-0481 013-25-04-0480 Les factures sont bloquées : …" at bounding box center [518, 225] width 299 height 101
click at [562, 214] on textarea "Appel Aude Plantard 013-25-04-0481 013-25-04-0480 Les factures sont bloquées : …" at bounding box center [518, 225] width 299 height 101
click at [556, 226] on textarea "Appel Aude Plantard 013-25-04-0481 013-25-04-0480 Les factures sont bloquées : …" at bounding box center [518, 225] width 299 height 101
click at [388, 240] on textarea "Appel Aude Plantard 013-25-04-0481 013-25-04-0480 Les factures sont bloquées : …" at bounding box center [518, 225] width 299 height 101
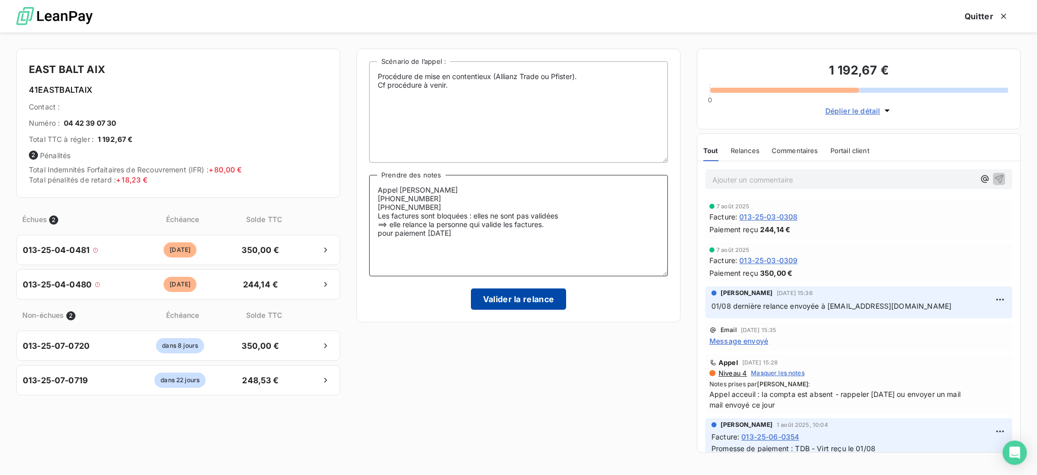
type textarea "Appel Aude Plantard 013-25-04-0481 013-25-04-0480 Les factures sont bloquées : …"
click at [530, 291] on button "Valider la relance" at bounding box center [519, 298] width 96 height 21
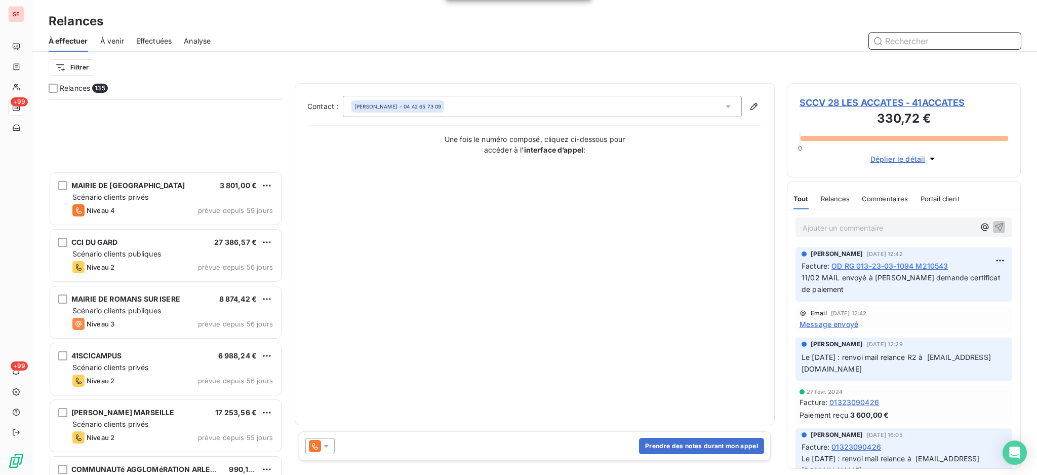
scroll to position [946, 0]
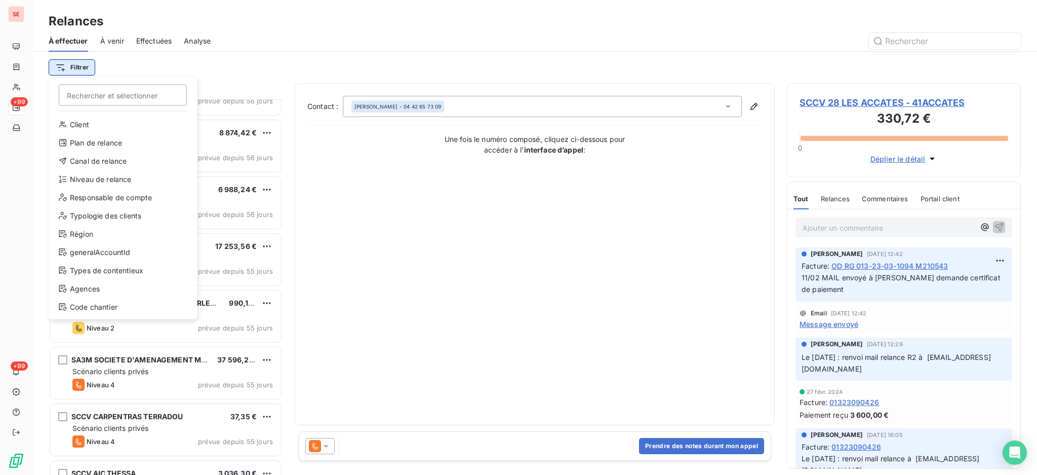
click at [73, 68] on html "SE +99 +99 Relances À effectuer À venir Effectuées Analyse Filtrer Rechercher e…" at bounding box center [518, 237] width 1037 height 475
click at [114, 179] on div "Niveau de relance" at bounding box center [123, 179] width 140 height 16
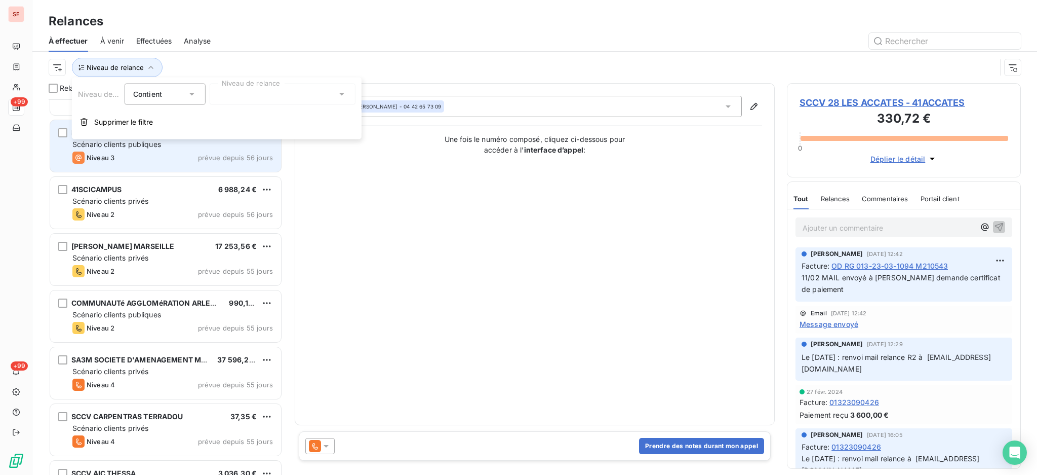
scroll to position [11, 11]
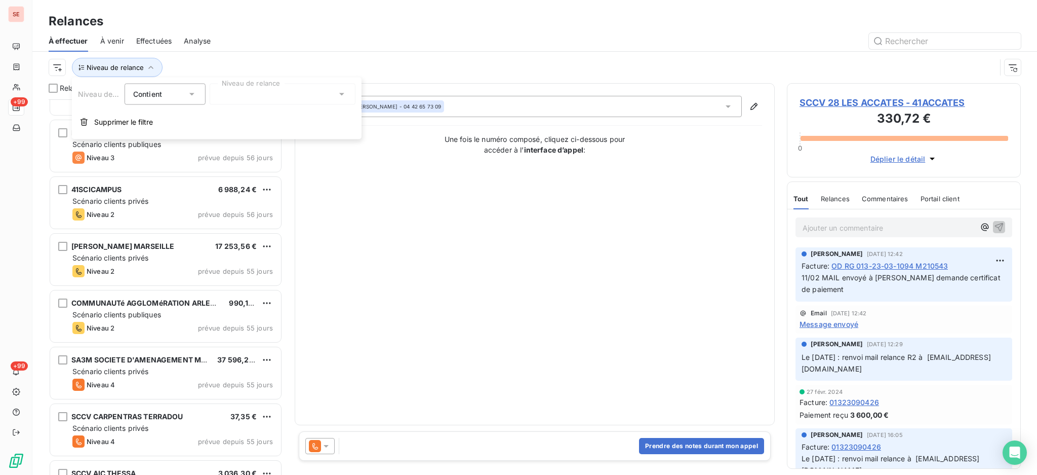
click at [339, 94] on icon at bounding box center [342, 94] width 10 height 10
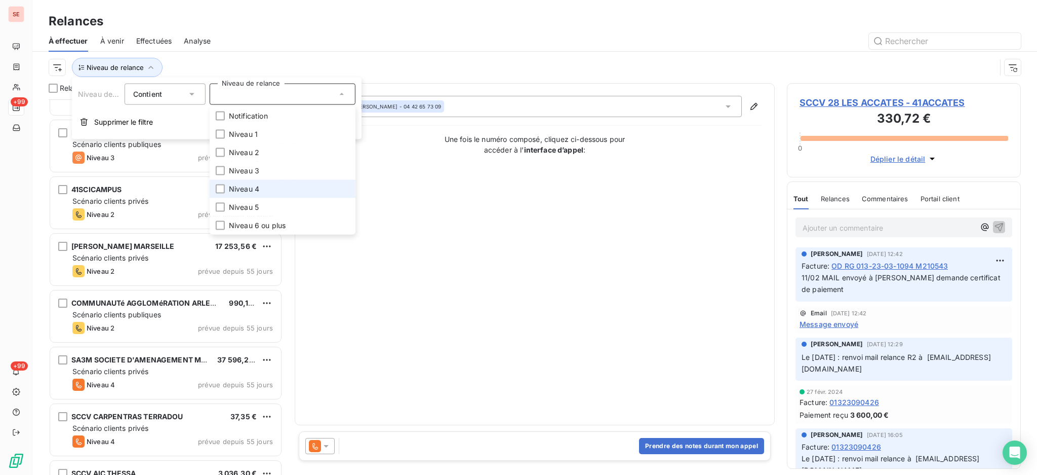
click at [248, 189] on span "Niveau 4" at bounding box center [244, 189] width 30 height 10
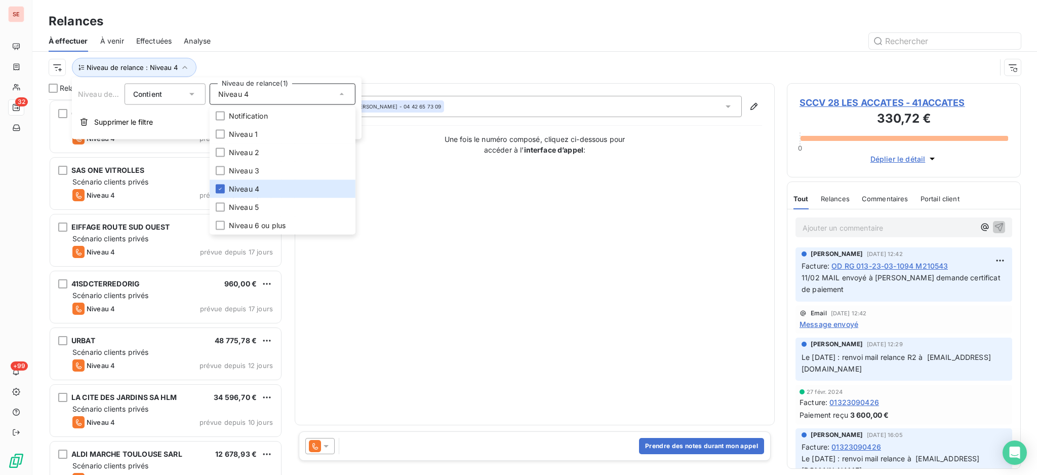
scroll to position [1440, 0]
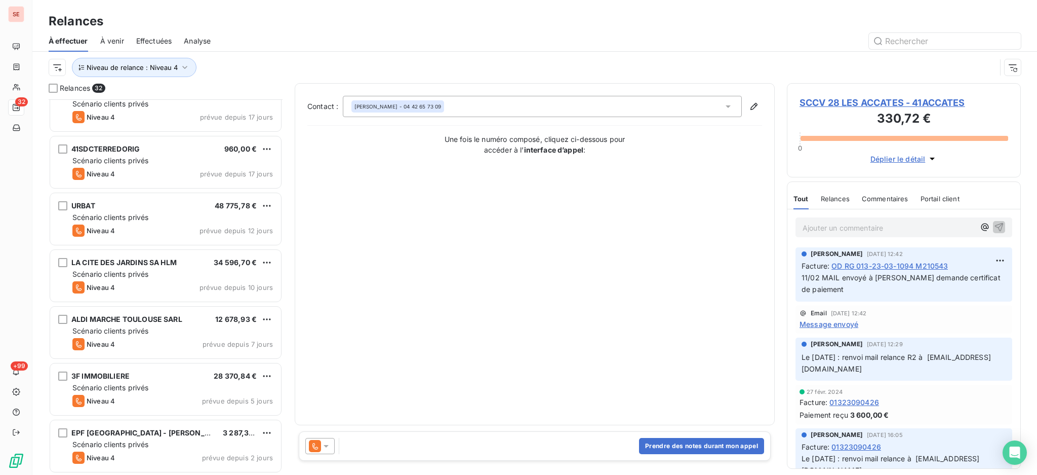
click at [413, 384] on div "Contact : Laeticia BEER - 04 42 65 73 09 Une fois le numéro composé, cliquez ci…" at bounding box center [534, 254] width 455 height 317
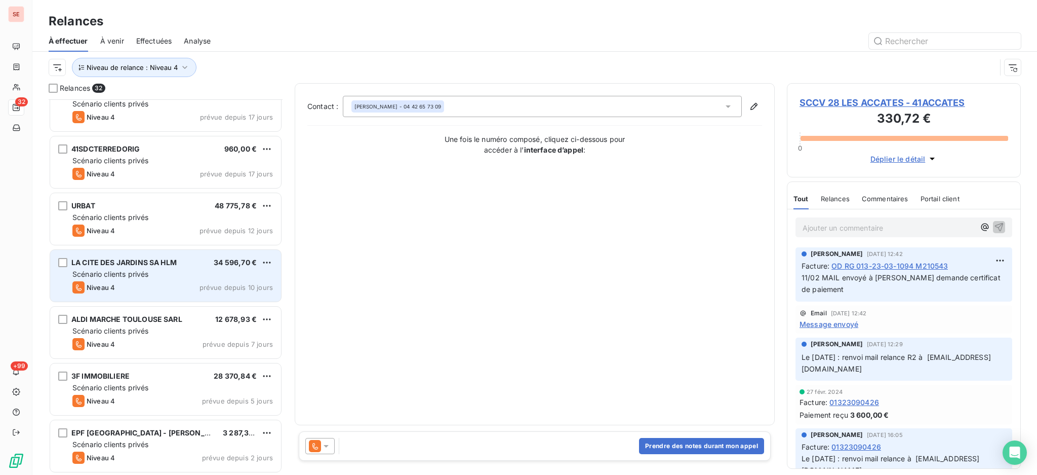
click at [130, 274] on span "Scénario clients privés" at bounding box center [110, 274] width 76 height 9
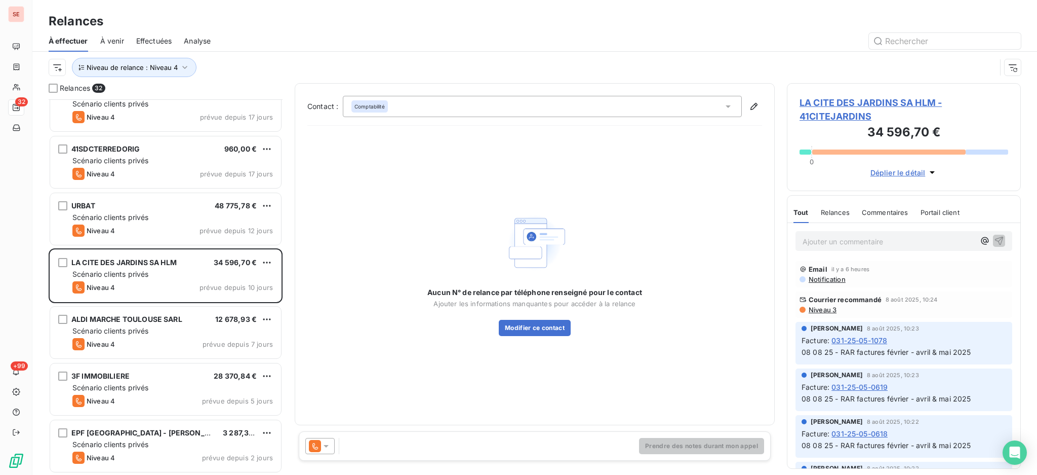
click at [847, 101] on span "LA CITE DES JARDINS SA HLM - 41CITEJARDINS" at bounding box center [904, 109] width 209 height 27
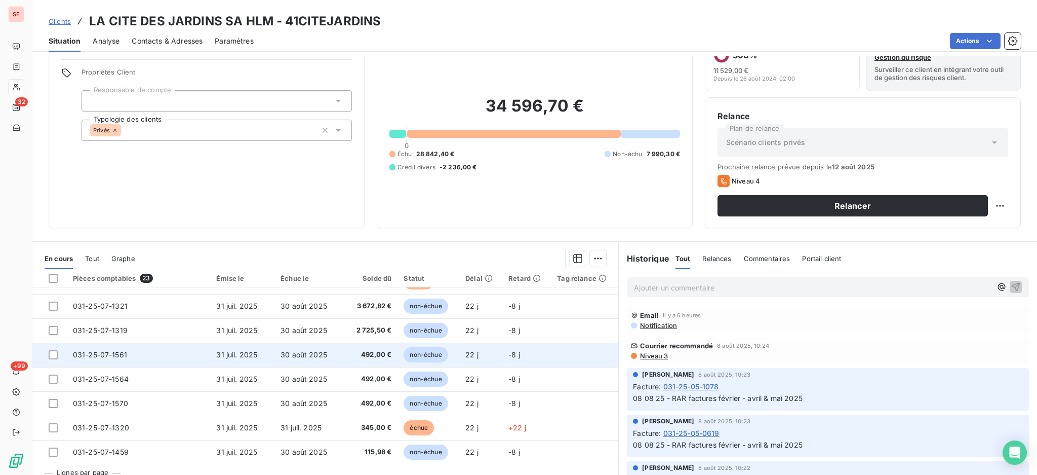
scroll to position [55, 0]
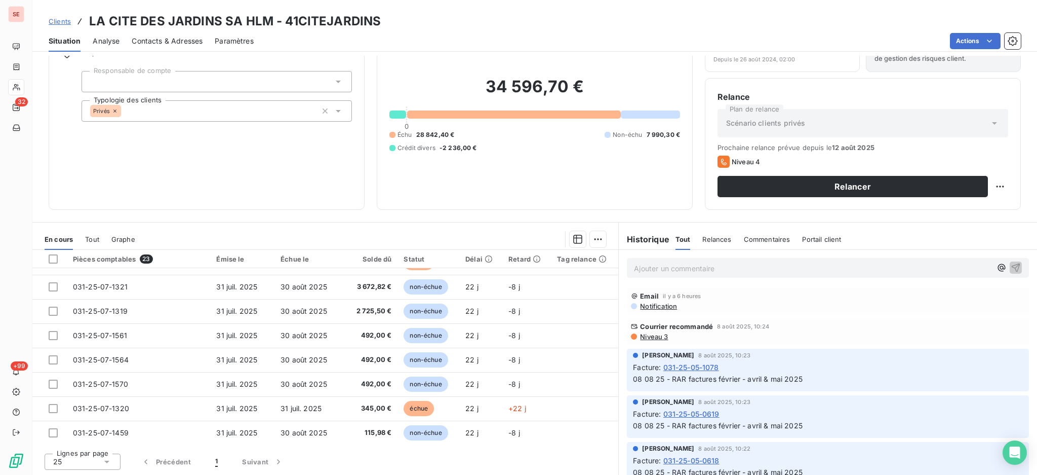
click at [95, 236] on span "Tout" at bounding box center [92, 239] width 14 height 8
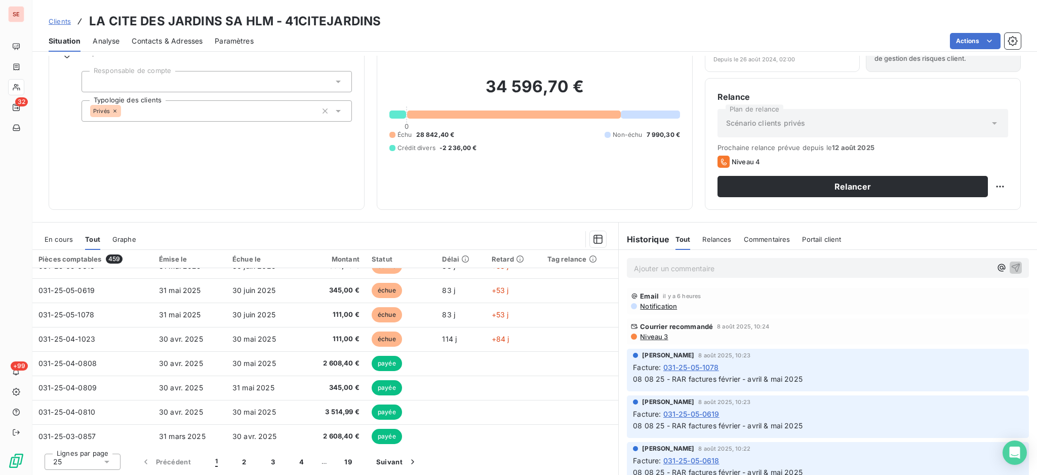
scroll to position [431, 0]
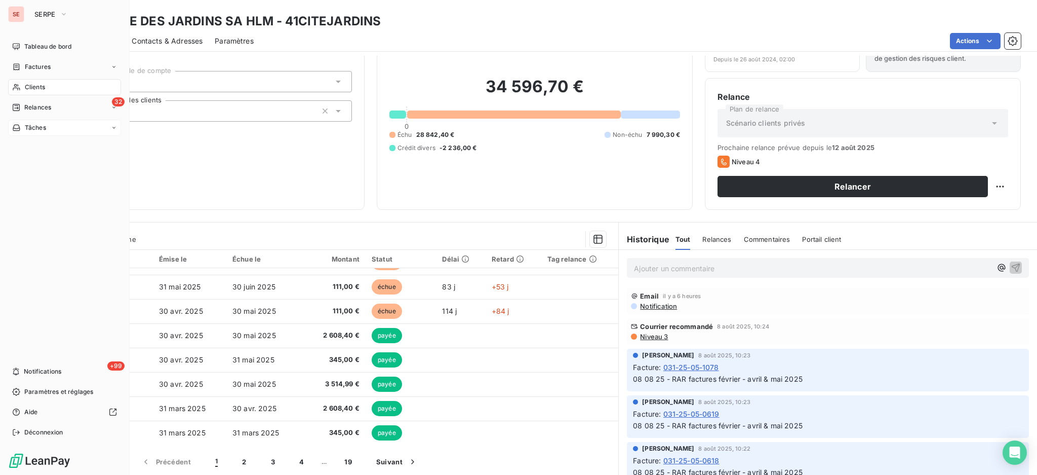
click at [34, 128] on span "Tâches" at bounding box center [35, 127] width 21 height 9
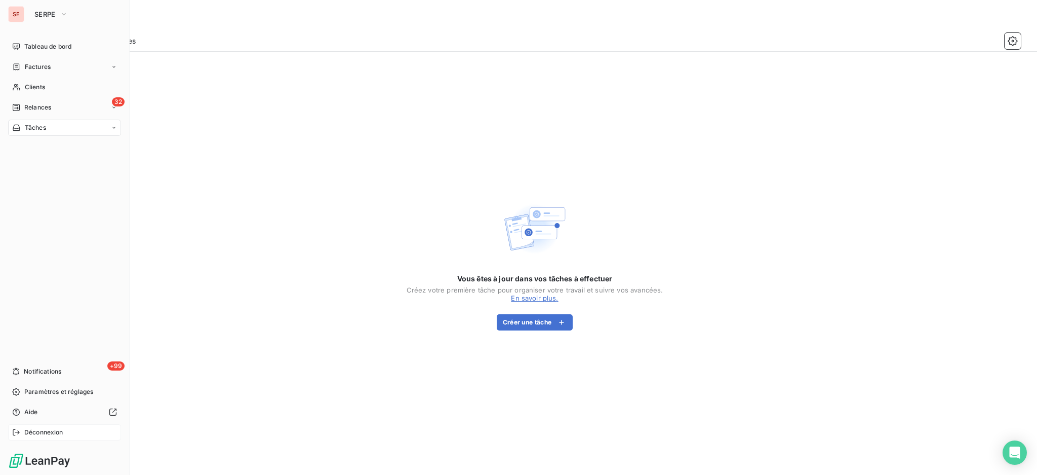
click at [34, 432] on span "Déconnexion" at bounding box center [43, 432] width 39 height 9
